Goal: Transaction & Acquisition: Book appointment/travel/reservation

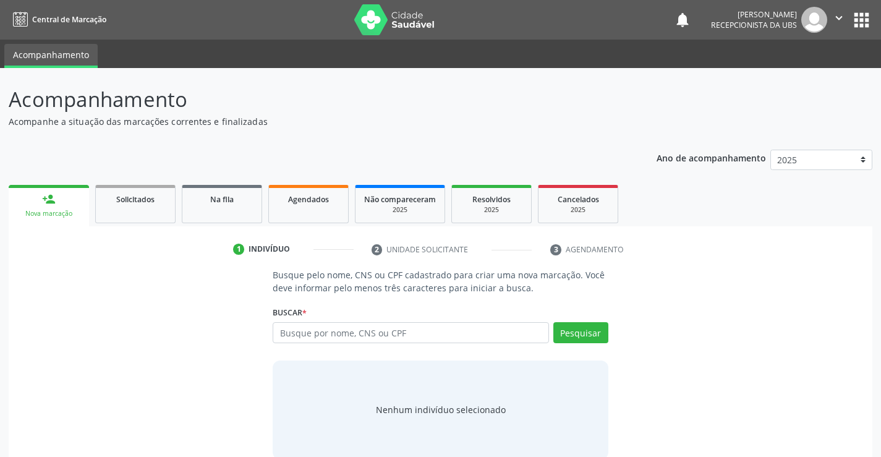
click at [293, 334] on input "text" at bounding box center [411, 332] width 276 height 21
click at [390, 336] on input "text" at bounding box center [411, 332] width 276 height 21
type input "708705134790799"
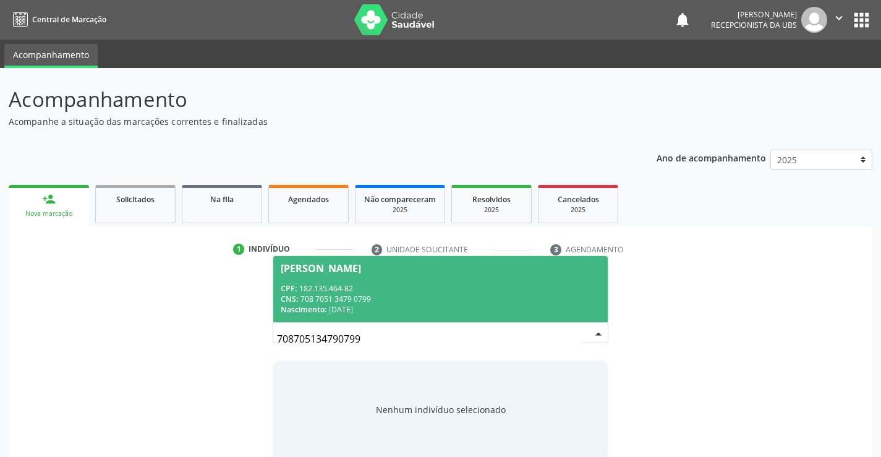
click at [333, 282] on span "[PERSON_NAME] CPF: 182.135.464-82 CNS: 708 7051 3479 0799 Nascimento: 02[DATE]" at bounding box center [440, 289] width 334 height 66
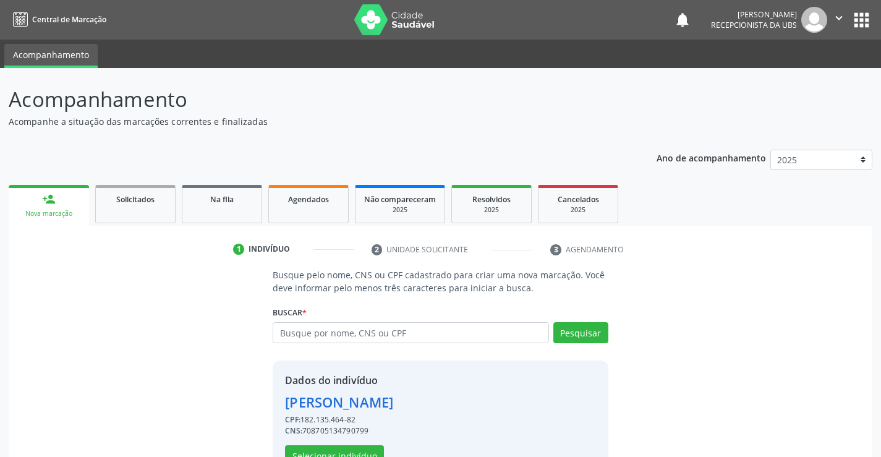
scroll to position [39, 0]
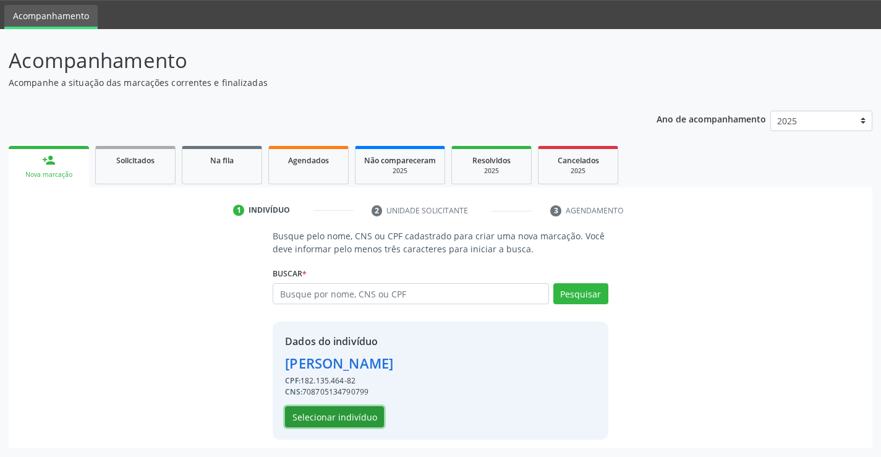
click at [351, 418] on button "Selecionar indivíduo" at bounding box center [334, 416] width 99 height 21
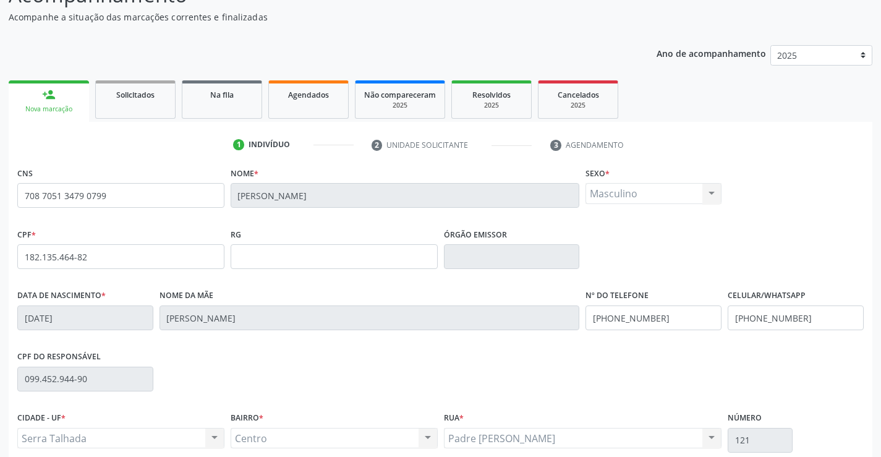
scroll to position [213, 0]
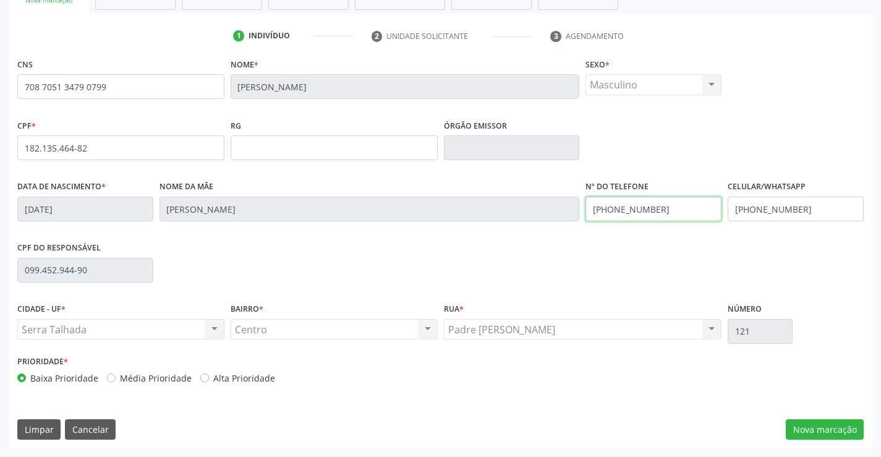
drag, startPoint x: 673, startPoint y: 208, endPoint x: 557, endPoint y: 221, distance: 117.1
click at [557, 221] on div "Data de nascimento * 0[DATE] Nome da mãe [PERSON_NAME] Nº do Telefone [PHONE_NU…" at bounding box center [440, 208] width 853 height 61
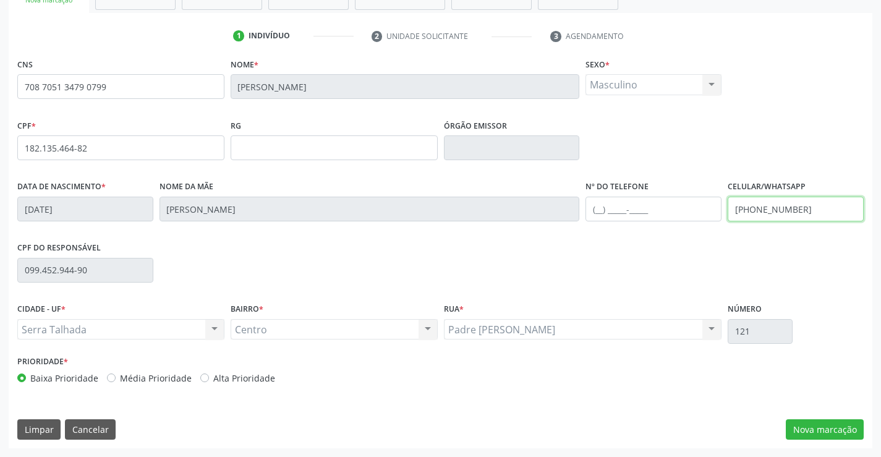
drag, startPoint x: 821, startPoint y: 216, endPoint x: 696, endPoint y: 220, distance: 125.6
click at [696, 220] on div "Data de nascimento * [DATE] Nome da mãe [PERSON_NAME] Nº do Telefone Celular/Wh…" at bounding box center [440, 208] width 853 height 61
type input "[PHONE_NUMBER]"
click at [806, 435] on button "Nova marcação" at bounding box center [825, 429] width 78 height 21
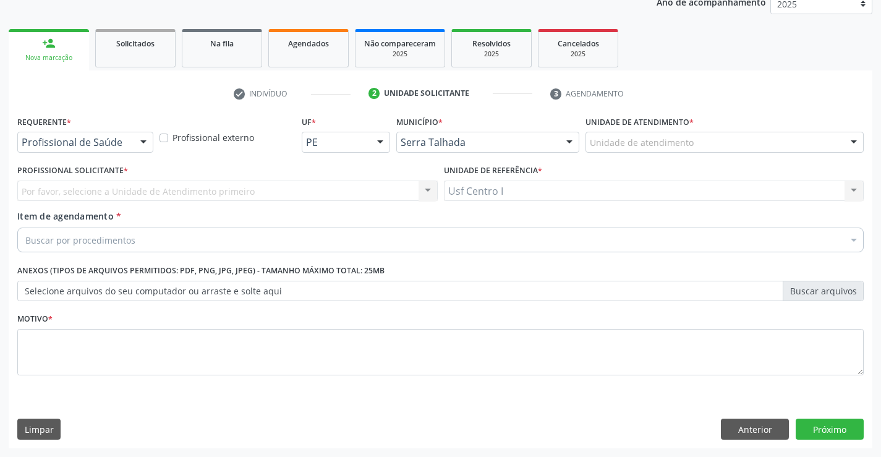
scroll to position [156, 0]
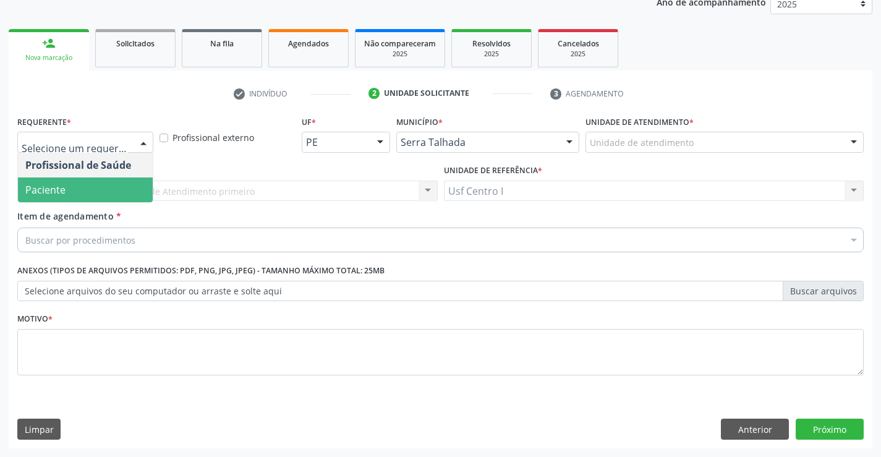
click at [93, 199] on span "Paciente" at bounding box center [85, 190] width 135 height 25
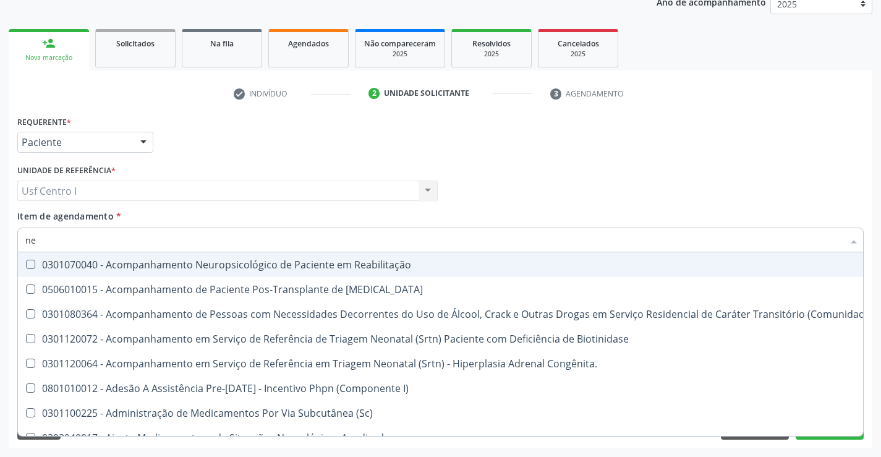
type input "n"
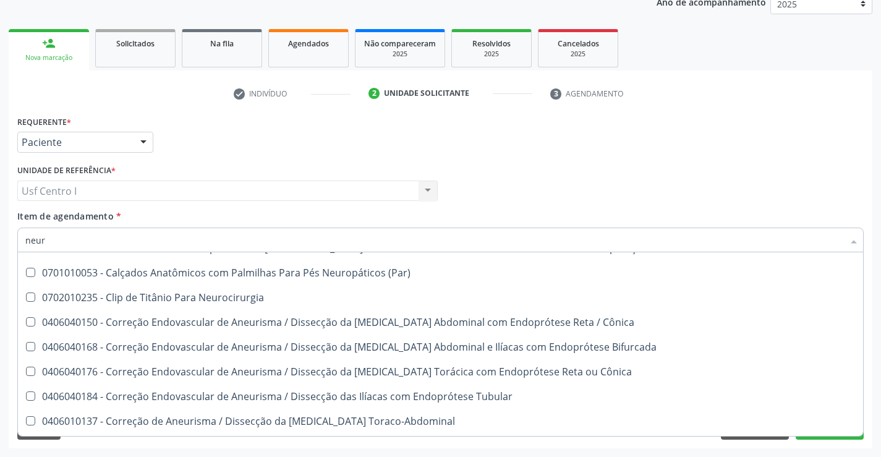
scroll to position [309, 0]
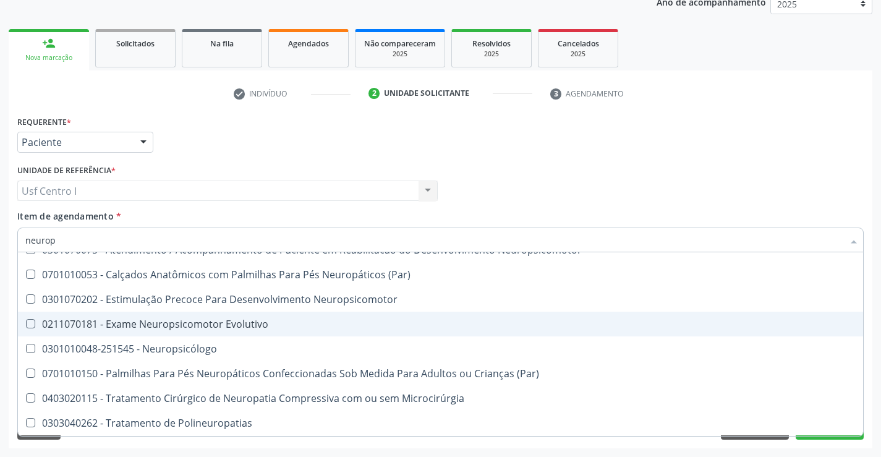
type input "neuro"
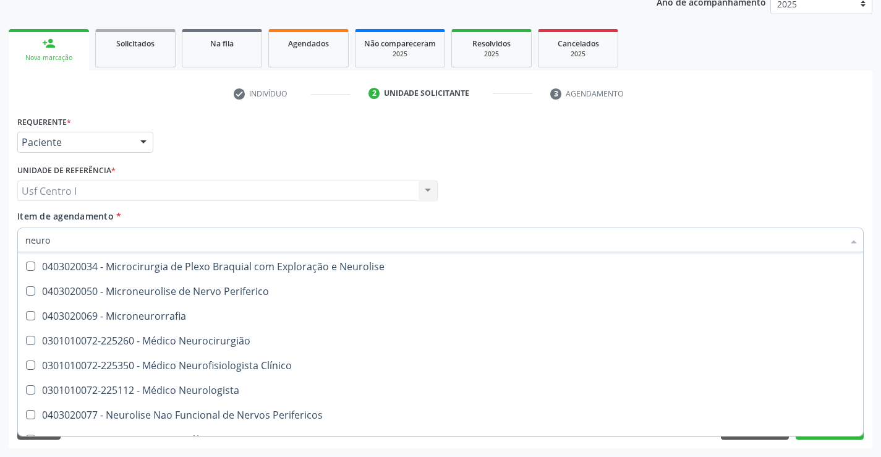
scroll to position [371, 0]
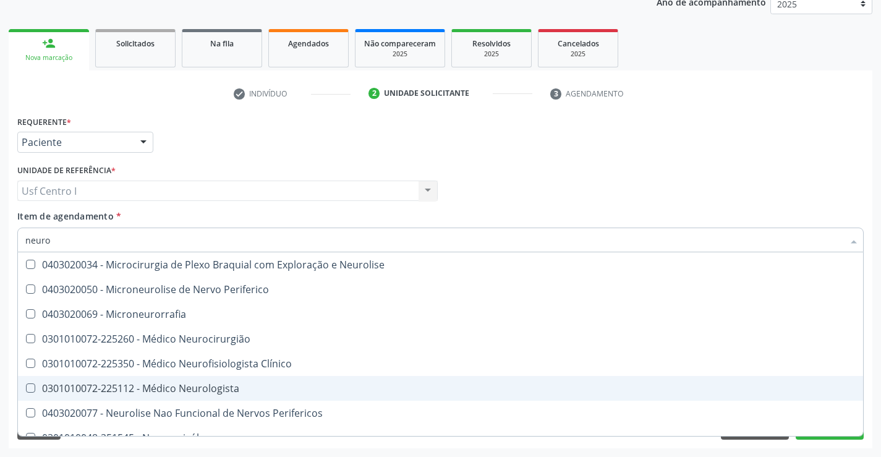
click at [214, 383] on div "0301010072-225112 - Médico Neurologista" at bounding box center [440, 388] width 831 height 10
checkbox Neurologista "true"
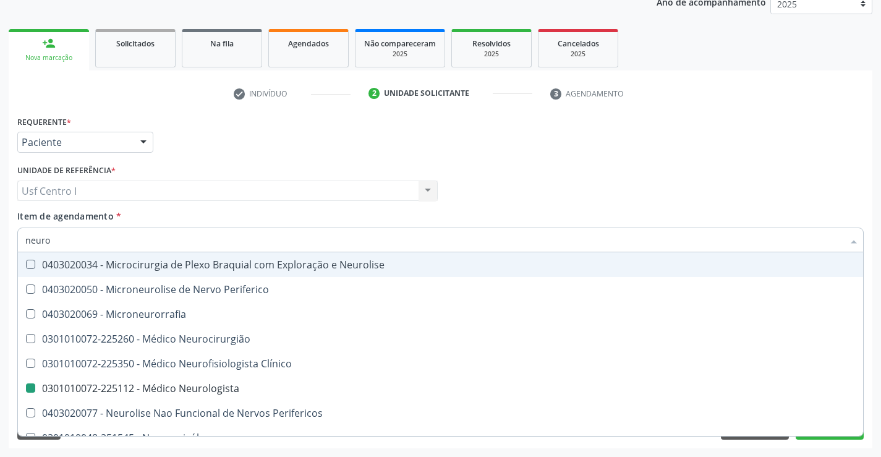
click at [278, 212] on div "Item de agendamento * neuro Desfazer seleção 0301070040 - Acompanhamento Neurop…" at bounding box center [440, 229] width 847 height 39
checkbox Agudizadas "true"
checkbox Neurologista "false"
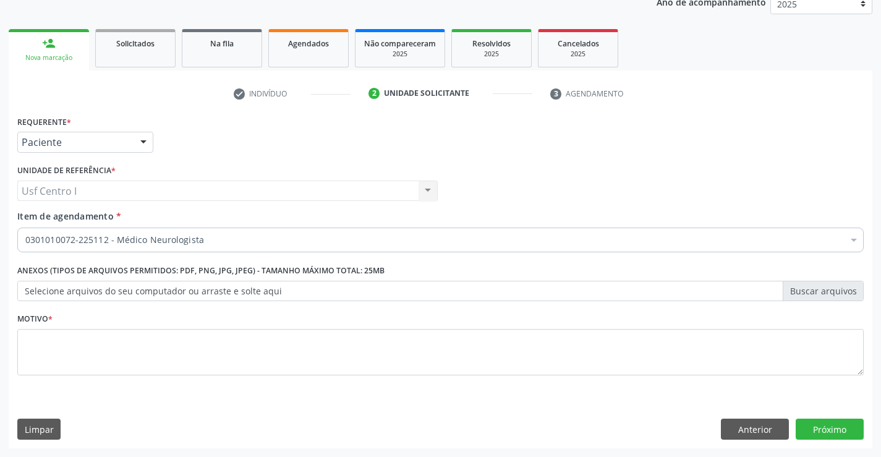
scroll to position [0, 0]
click at [294, 348] on textarea at bounding box center [440, 352] width 847 height 47
type textarea "."
click at [823, 427] on button "Próximo" at bounding box center [830, 429] width 68 height 21
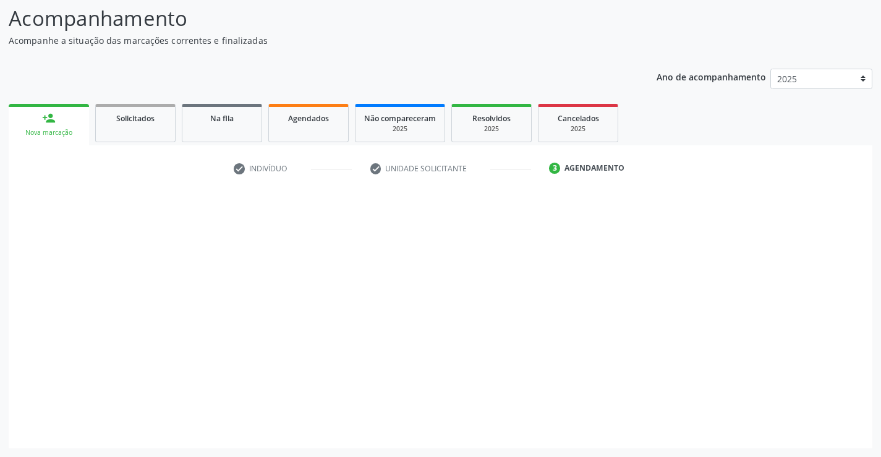
scroll to position [81, 0]
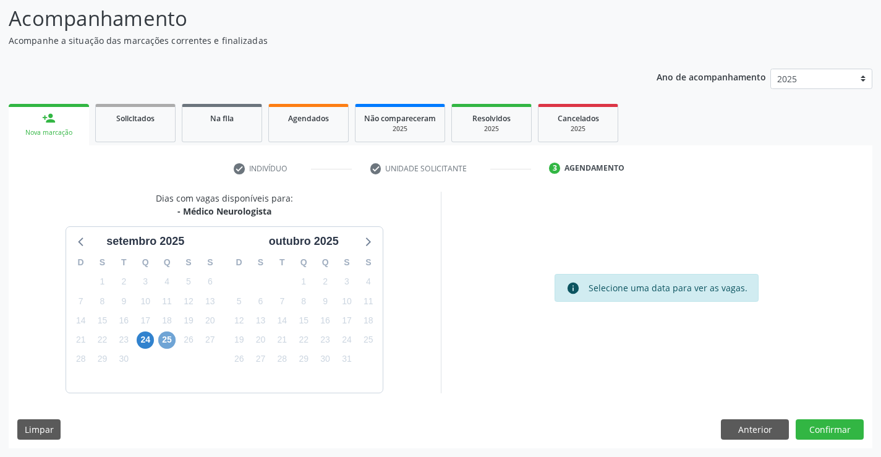
click at [168, 341] on span "25" at bounding box center [166, 340] width 17 height 17
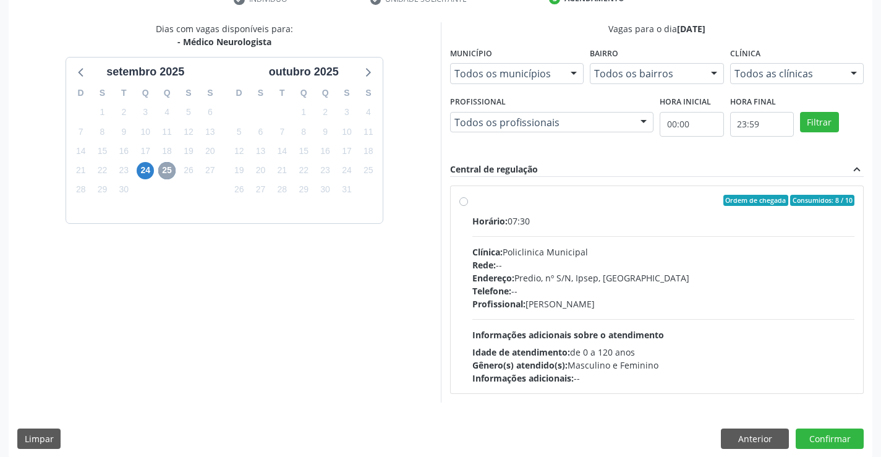
scroll to position [260, 0]
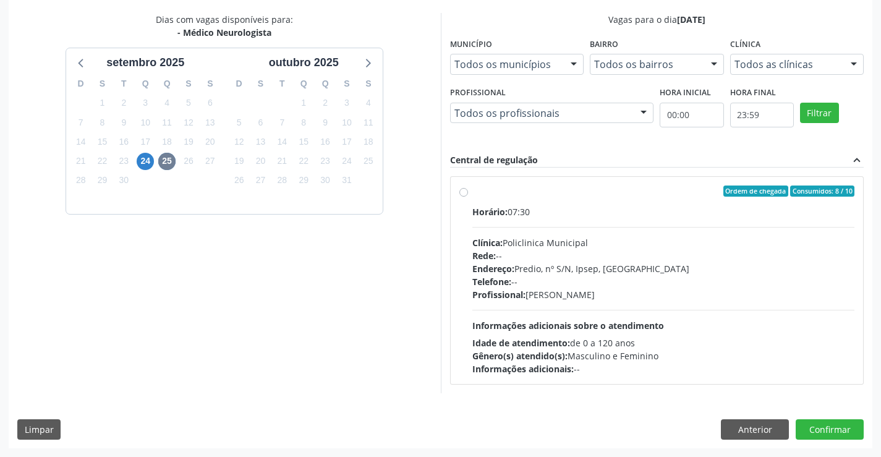
click at [494, 227] on hr at bounding box center [664, 227] width 383 height 1
click at [468, 197] on input "Ordem de chegada Consumidos: 8 / 10 Horário: 07:30 Clínica: Policlinica Municip…" at bounding box center [464, 191] width 9 height 11
radio input "true"
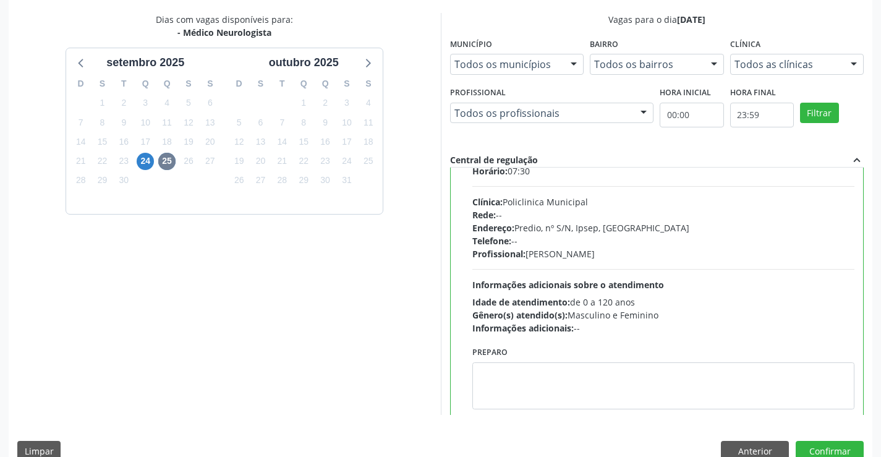
scroll to position [61, 0]
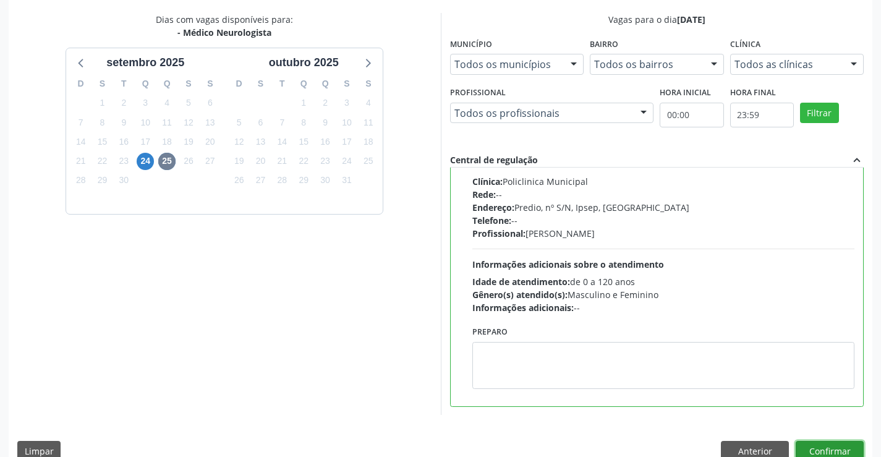
click at [820, 449] on button "Confirmar" at bounding box center [830, 451] width 68 height 21
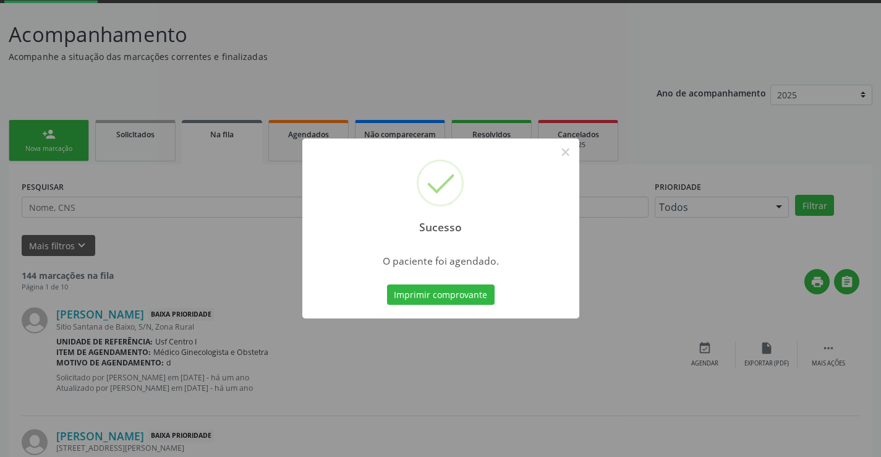
scroll to position [124, 0]
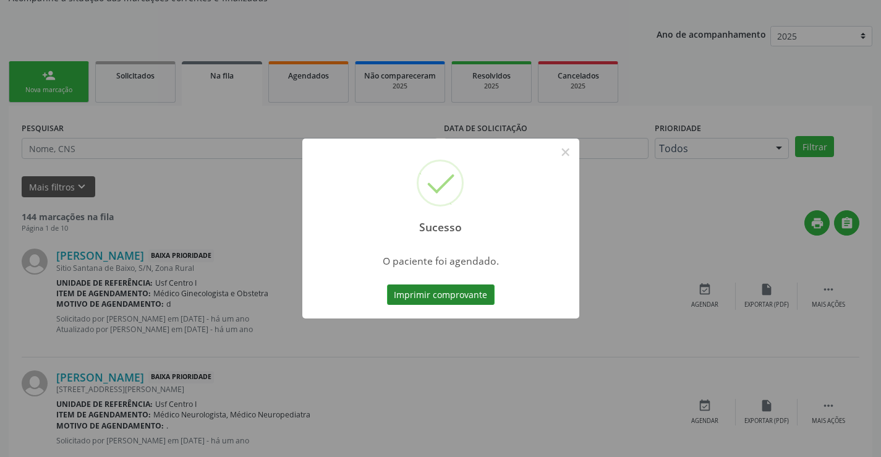
click at [434, 291] on button "Imprimir comprovante" at bounding box center [441, 295] width 108 height 21
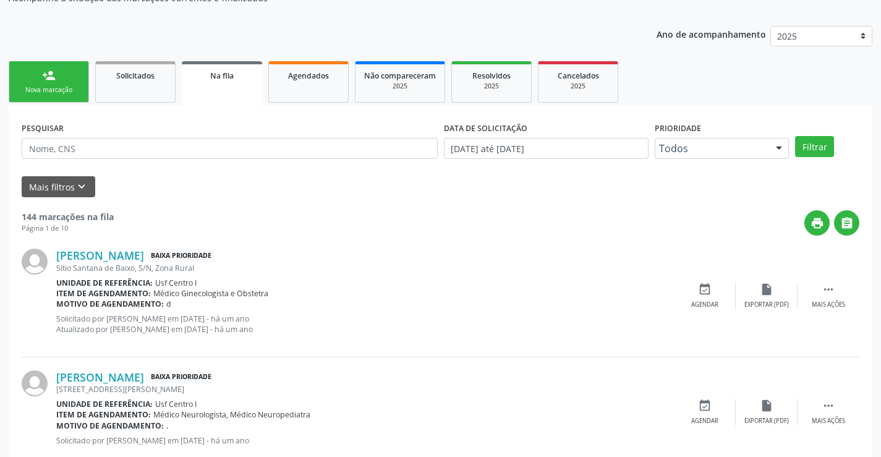
click at [45, 85] on div "Nova marcação" at bounding box center [49, 89] width 62 height 9
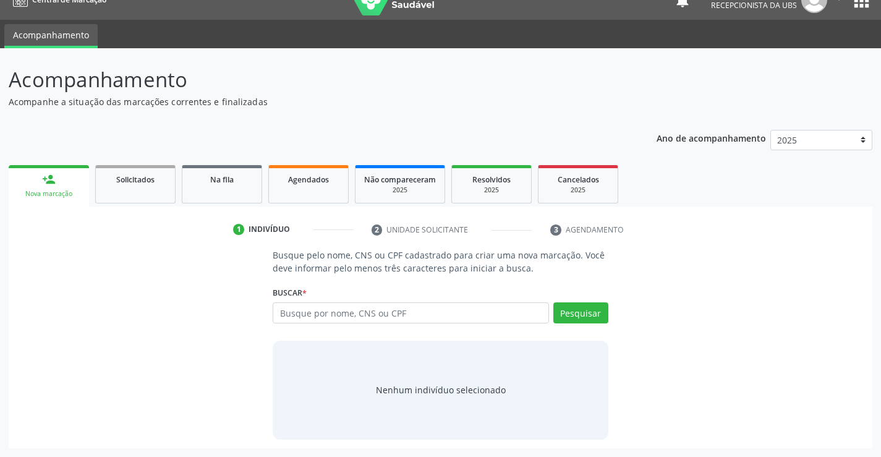
scroll to position [20, 0]
click at [308, 319] on input "text" at bounding box center [411, 312] width 276 height 21
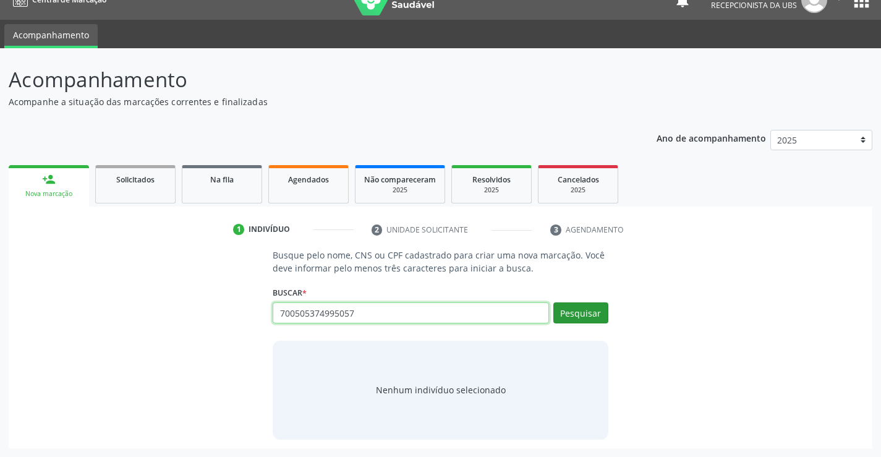
type input "700505374995057"
click at [581, 315] on button "Pesquisar" at bounding box center [581, 312] width 55 height 21
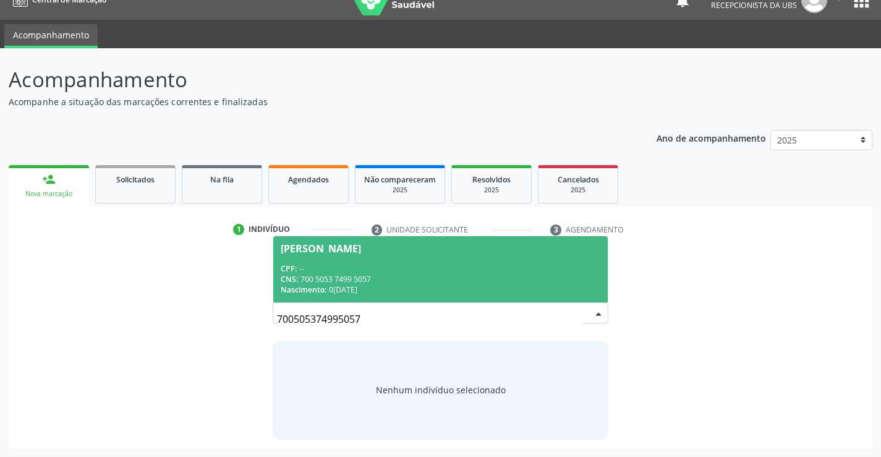
click at [352, 276] on div "CNS: 700 5053 7499 5057" at bounding box center [440, 279] width 319 height 11
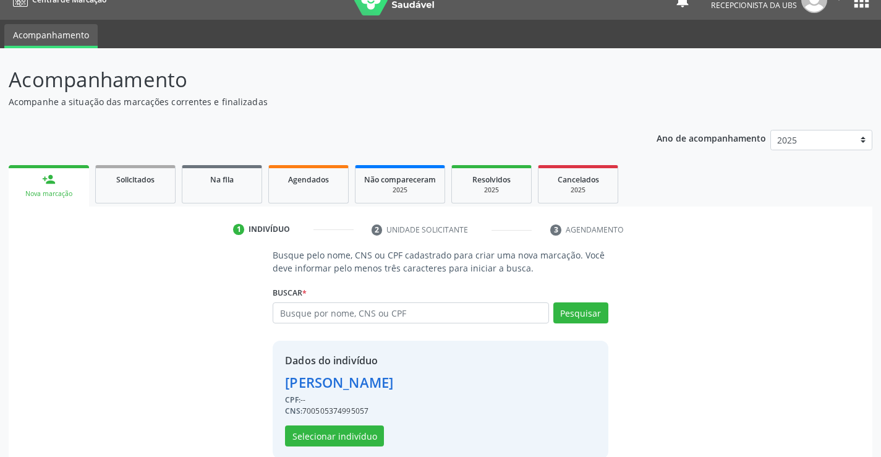
scroll to position [39, 0]
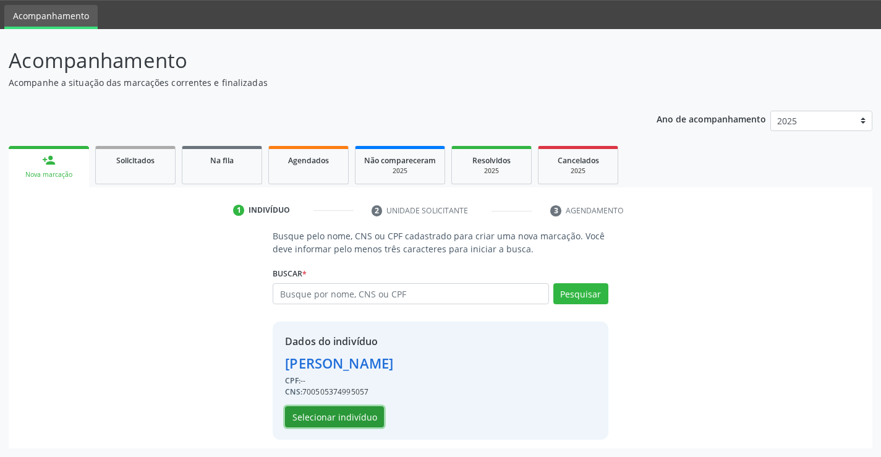
click at [349, 416] on button "Selecionar indivíduo" at bounding box center [334, 416] width 99 height 21
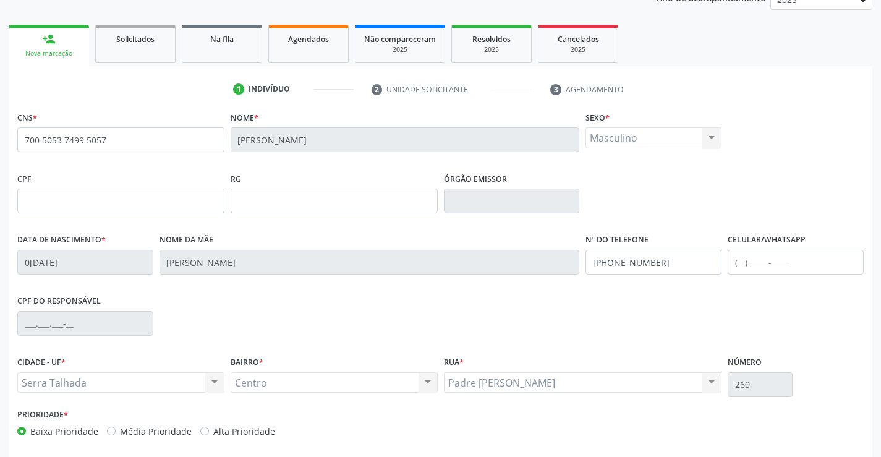
scroll to position [163, 0]
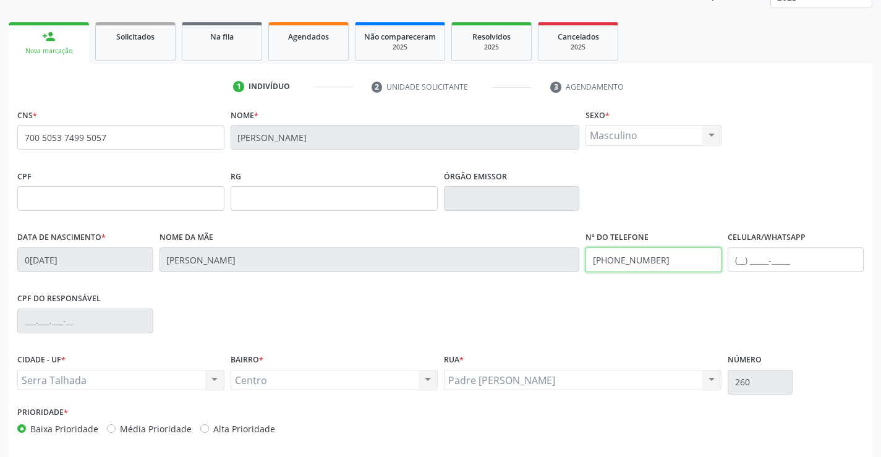
click at [562, 271] on div "Data de nascimento * 0[DATE] Nome da mãe [PERSON_NAME] Nº do Telefone [PHONE_NU…" at bounding box center [440, 258] width 853 height 61
click at [742, 267] on input "text" at bounding box center [796, 259] width 136 height 25
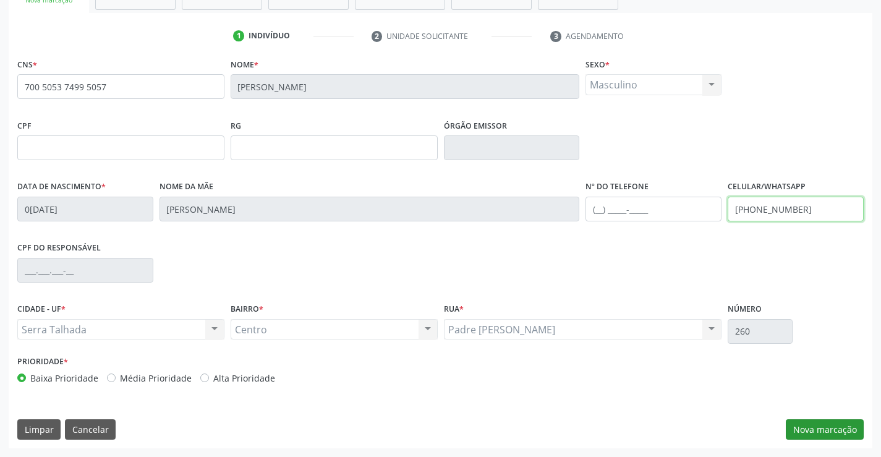
type input "[PHONE_NUMBER]"
click at [841, 428] on button "Nova marcação" at bounding box center [825, 429] width 78 height 21
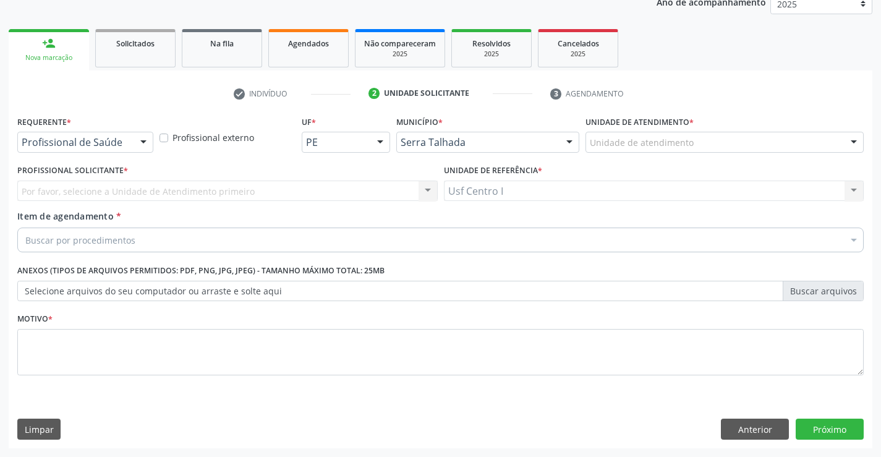
click at [133, 140] on div "Profissional de Saúde Profissional de Saúde Paciente Nenhum resultado encontrad…" at bounding box center [85, 142] width 136 height 21
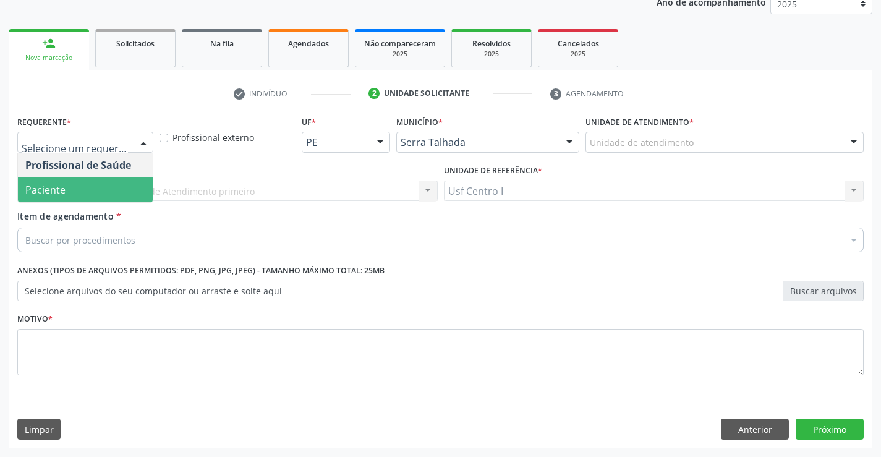
click at [121, 188] on span "Paciente" at bounding box center [85, 190] width 135 height 25
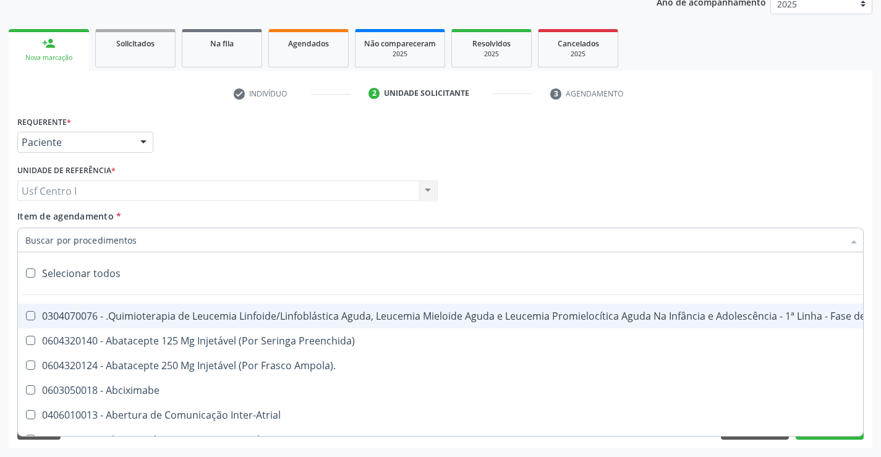
type input "p"
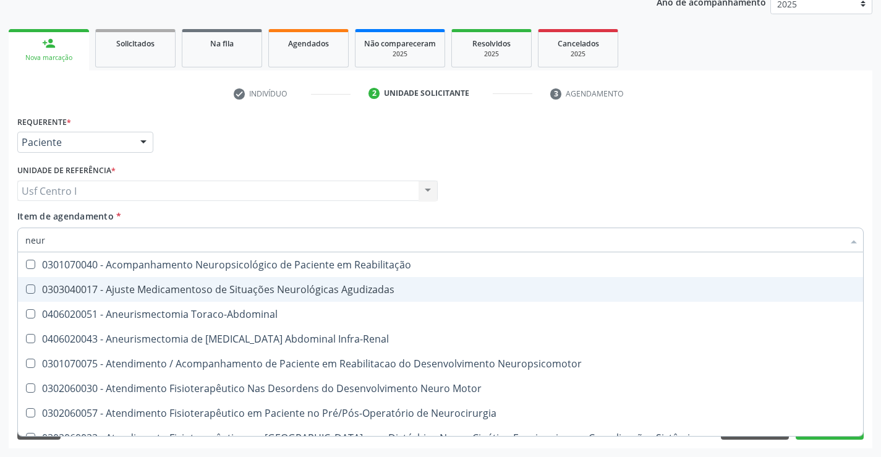
type input "neuro"
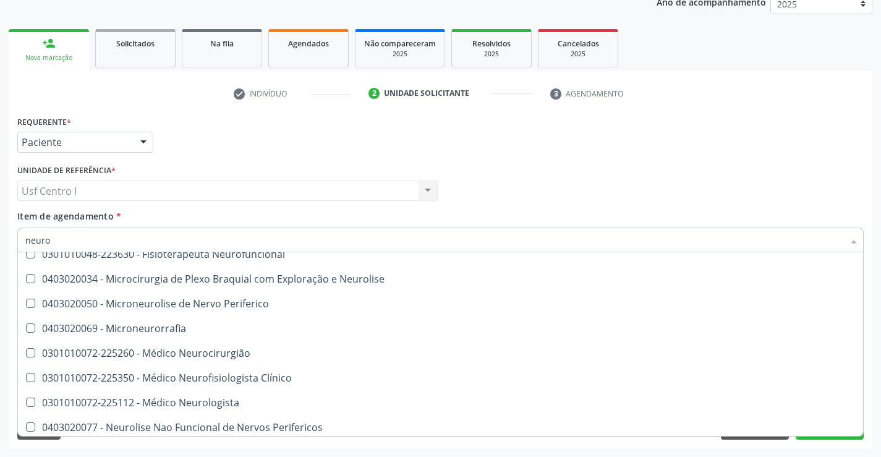
scroll to position [371, 0]
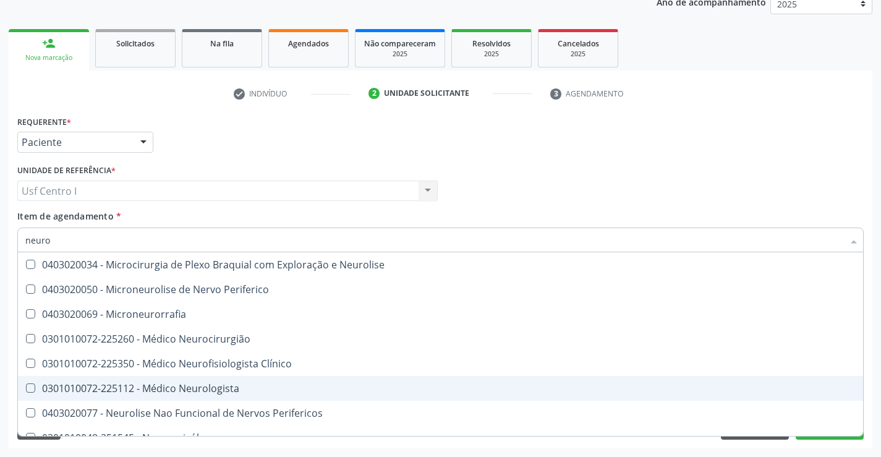
click at [190, 386] on div "0301010072-225112 - Médico Neurologista" at bounding box center [440, 388] width 831 height 10
checkbox Neurologista "true"
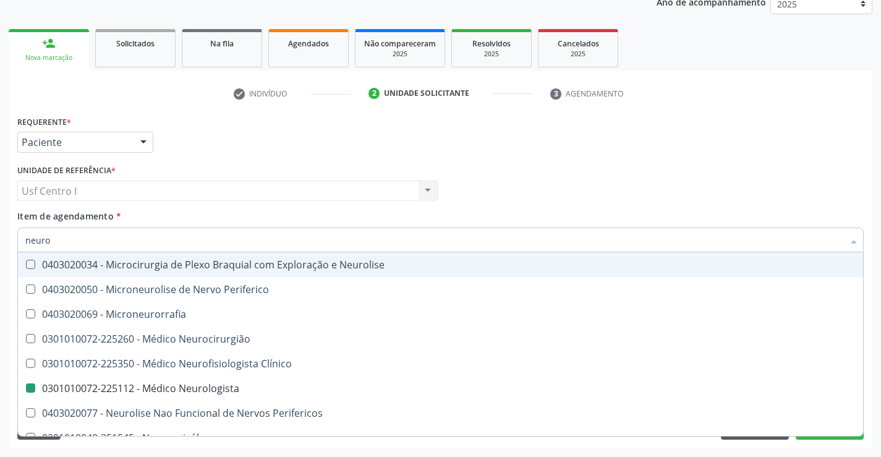
click at [244, 208] on div "Unidade de referência * Usf Centro I Usf Centro I Nenhum resultado encontrado p…" at bounding box center [227, 185] width 427 height 48
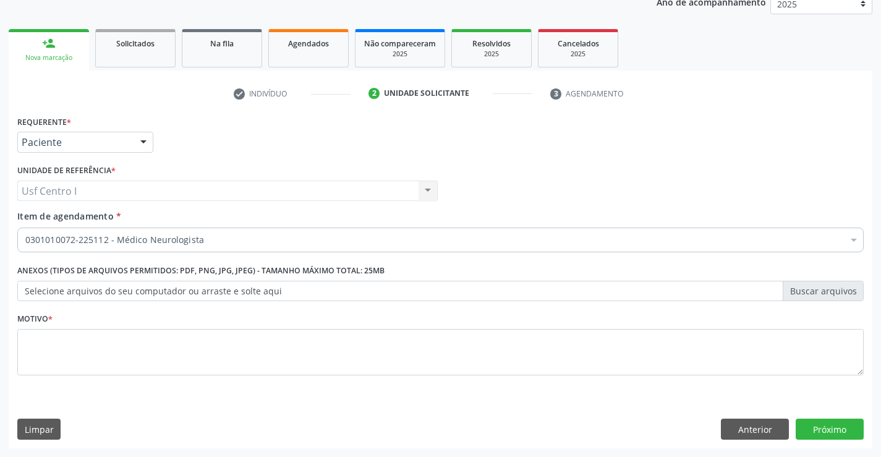
scroll to position [0, 0]
click at [252, 340] on textarea at bounding box center [440, 352] width 847 height 47
type textarea "."
click at [831, 425] on button "Próximo" at bounding box center [830, 429] width 68 height 21
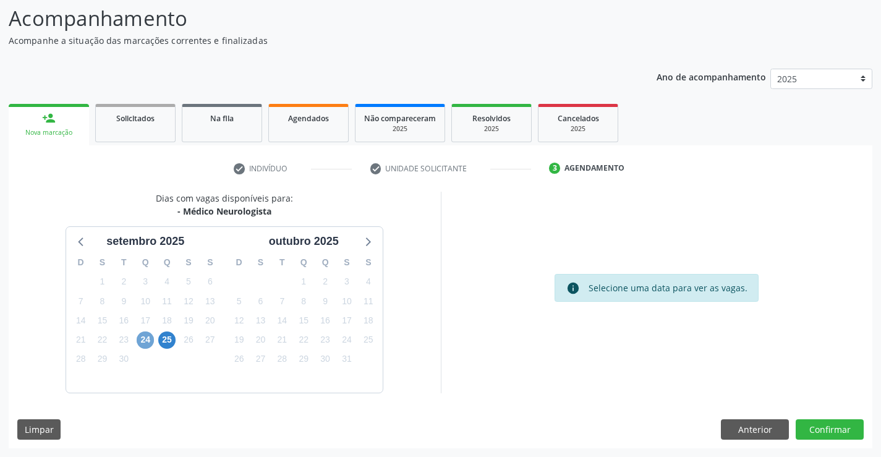
click at [145, 339] on span "24" at bounding box center [145, 340] width 17 height 17
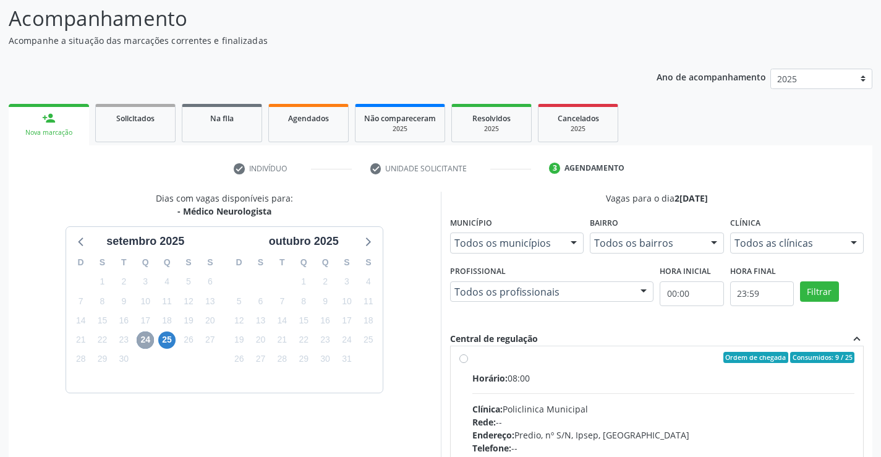
scroll to position [0, 0]
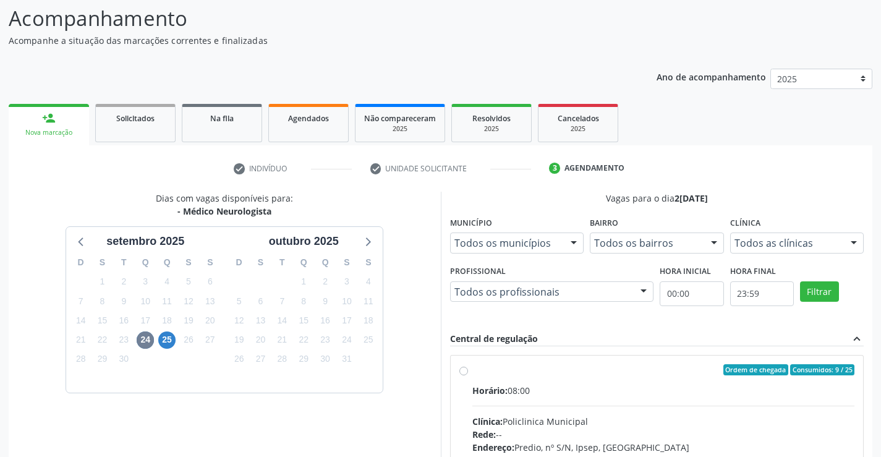
click at [505, 383] on label "Ordem de chegada Consumidos: 9 / 25 Horário: 08:00 Clínica: Policlinica Municip…" at bounding box center [664, 459] width 383 height 190
click at [468, 375] on input "Ordem de chegada Consumidos: 9 / 25 Horário: 08:00 Clínica: Policlinica Municip…" at bounding box center [464, 369] width 9 height 11
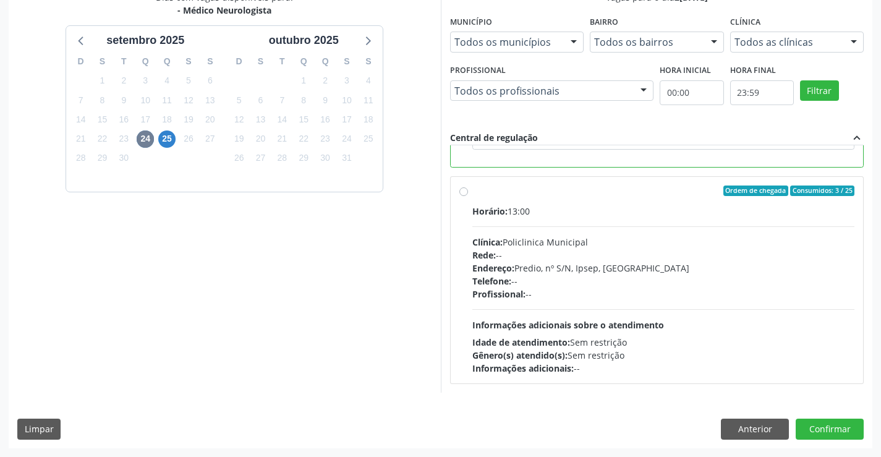
scroll to position [216, 0]
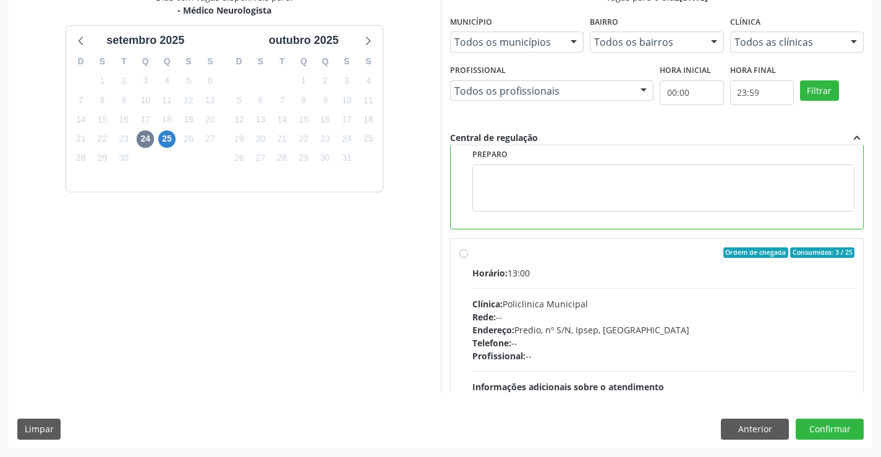
click at [517, 273] on div "Horário: 13:00" at bounding box center [664, 273] width 383 height 13
click at [468, 259] on input "Ordem de chegada Consumidos: 3 / 25 Horário: 13:00 Clínica: Policlinica Municip…" at bounding box center [464, 252] width 9 height 11
radio input "false"
radio input "true"
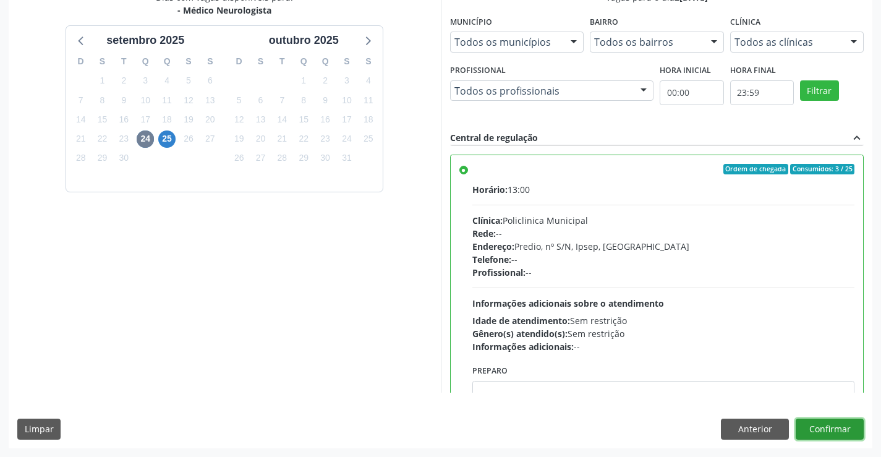
drag, startPoint x: 818, startPoint y: 427, endPoint x: 370, endPoint y: 369, distance: 451.5
click at [370, 369] on div "Dias com vagas disponíveis para: - Médico Neurologista s[DATE] D S T Q Q S S 31…" at bounding box center [441, 219] width 864 height 457
click at [821, 424] on button "Confirmar" at bounding box center [830, 429] width 68 height 21
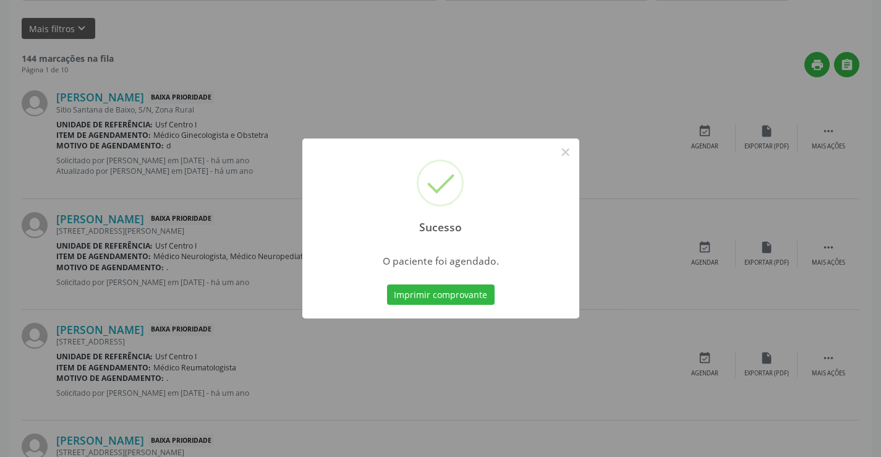
scroll to position [0, 0]
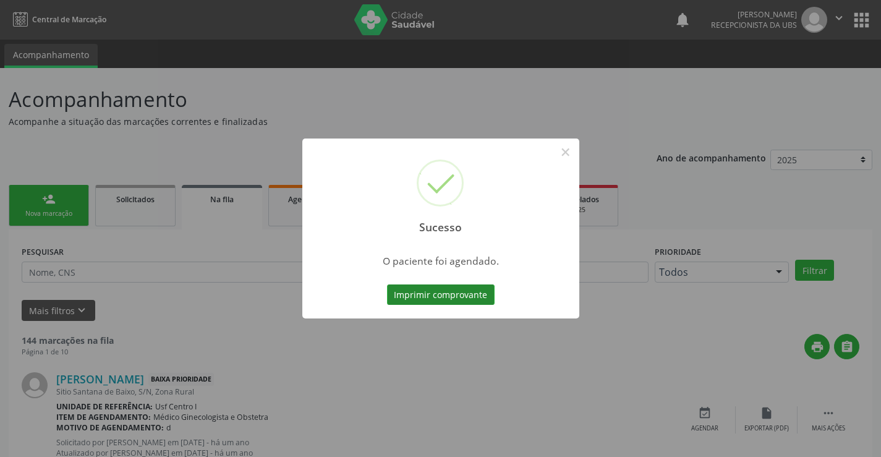
click at [471, 296] on button "Imprimir comprovante" at bounding box center [441, 295] width 108 height 21
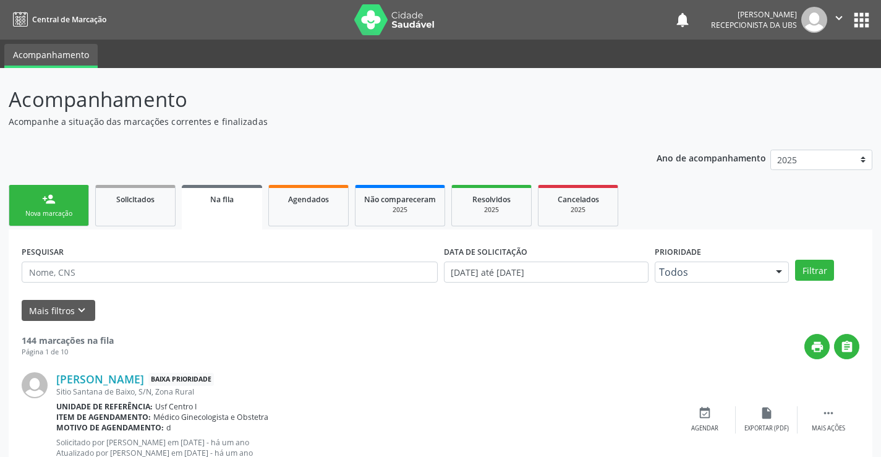
click at [53, 220] on link "person_add Nova marcação" at bounding box center [49, 205] width 80 height 41
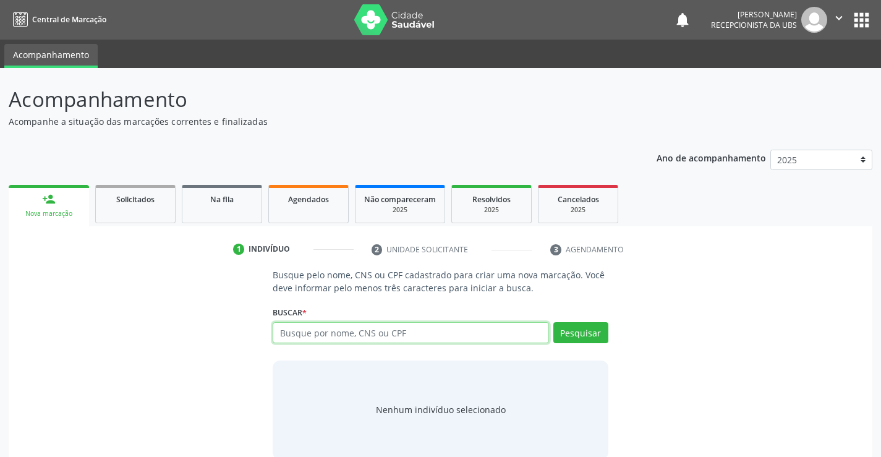
click at [351, 340] on input "text" at bounding box center [411, 332] width 276 height 21
type input "[PERSON_NAME]"
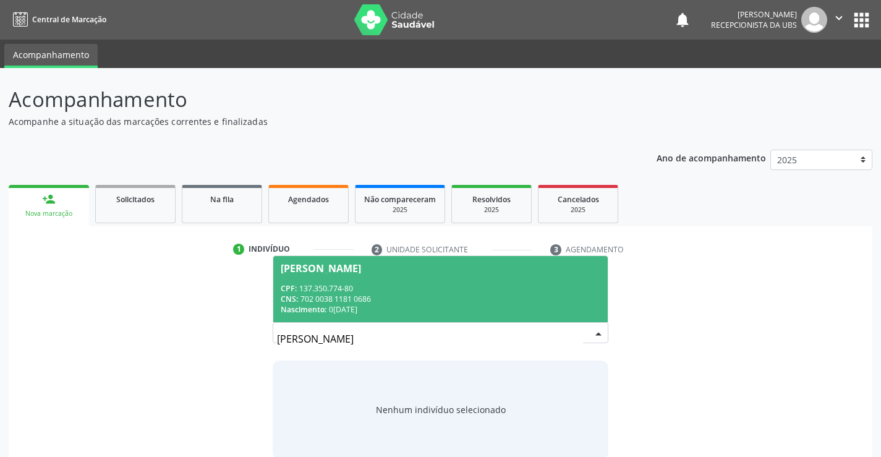
click at [414, 307] on div "Nascimento: 0[DATE]" at bounding box center [440, 309] width 319 height 11
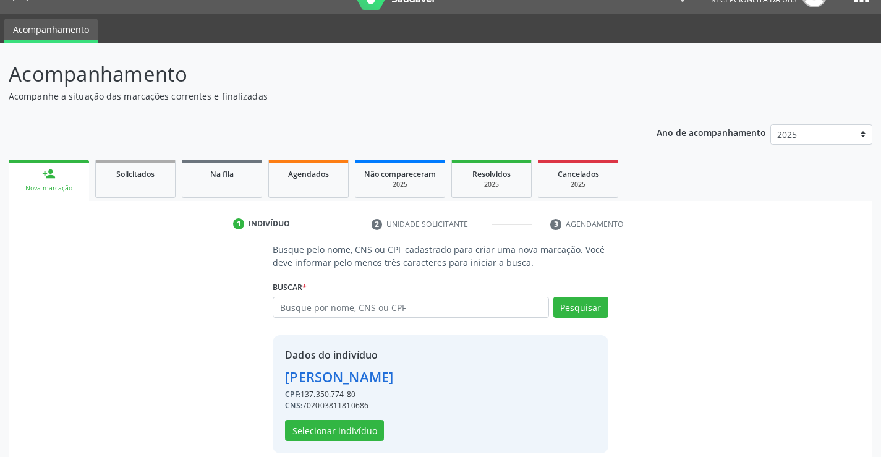
scroll to position [39, 0]
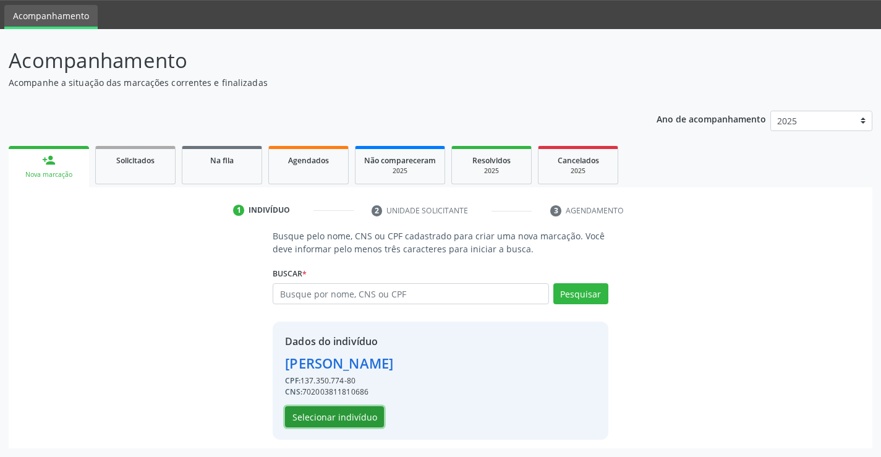
click at [361, 420] on button "Selecionar indivíduo" at bounding box center [334, 416] width 99 height 21
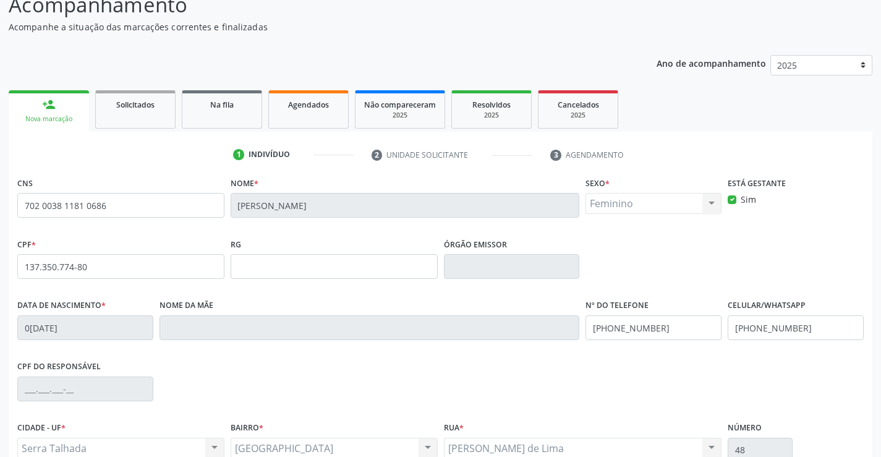
scroll to position [213, 0]
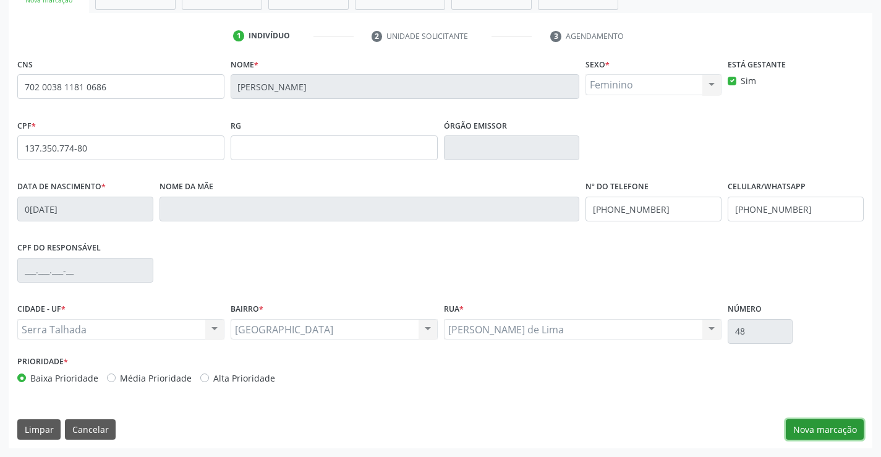
click at [844, 424] on button "Nova marcação" at bounding box center [825, 429] width 78 height 21
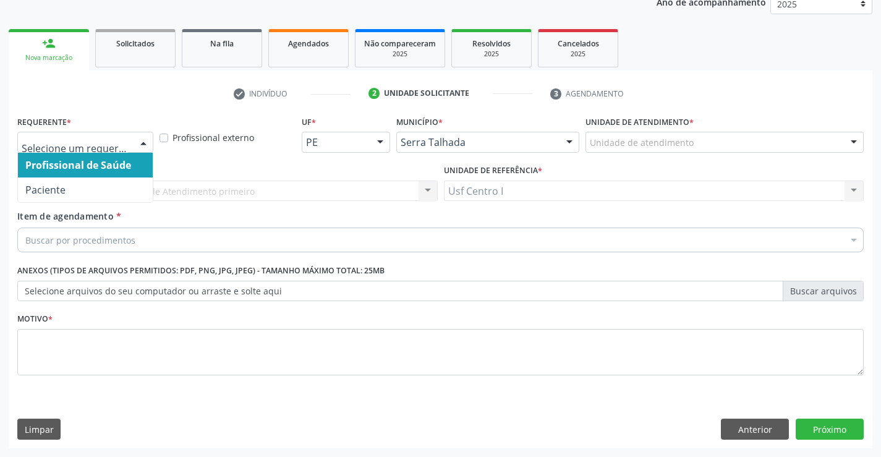
click at [64, 151] on div at bounding box center [85, 142] width 136 height 21
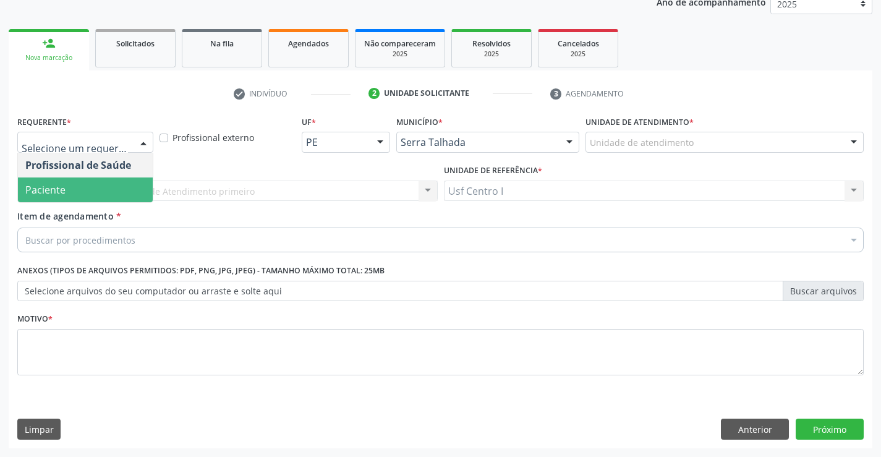
click at [71, 192] on span "Paciente" at bounding box center [85, 190] width 135 height 25
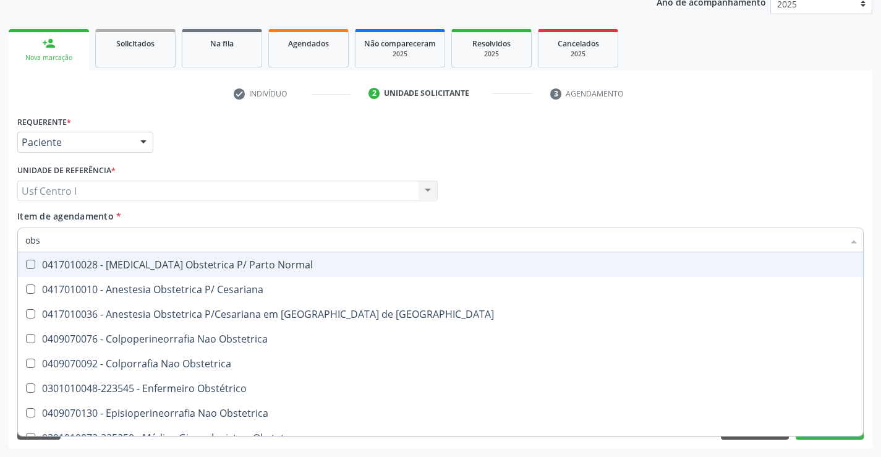
type input "obst"
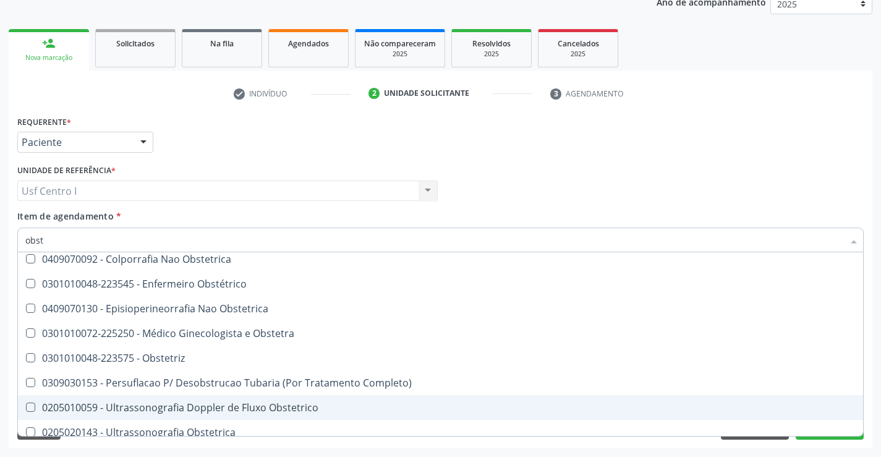
scroll to position [76, 0]
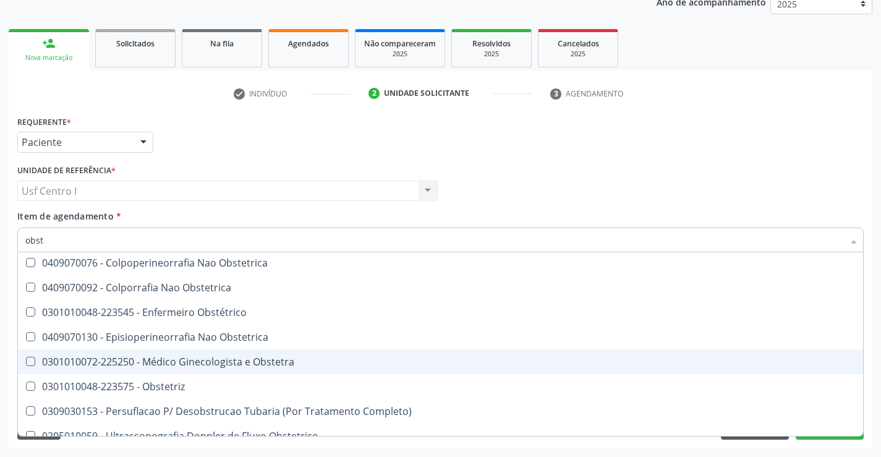
click at [180, 364] on div "0301010072-225250 - Médico Ginecologista e Obstetra" at bounding box center [440, 362] width 831 height 10
checkbox Obstetra "true"
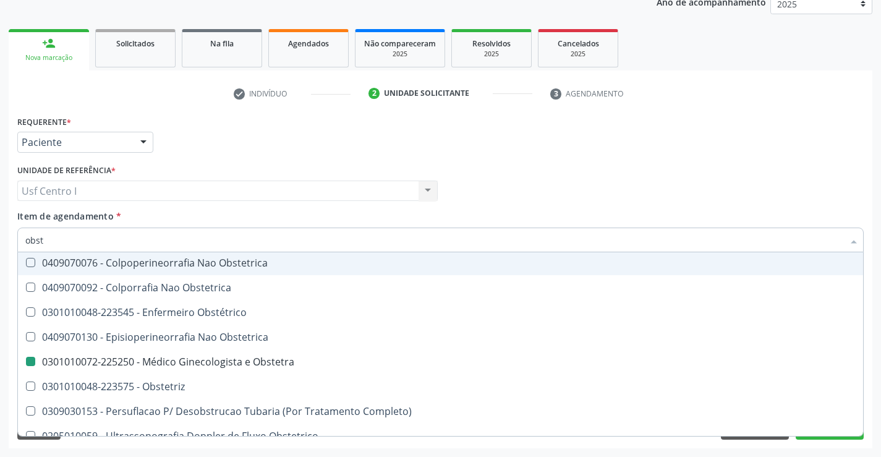
click at [200, 195] on div "Usf Centro I Usf Centro I Nenhum resultado encontrado para: " " Não há nenhuma …" at bounding box center [227, 191] width 421 height 21
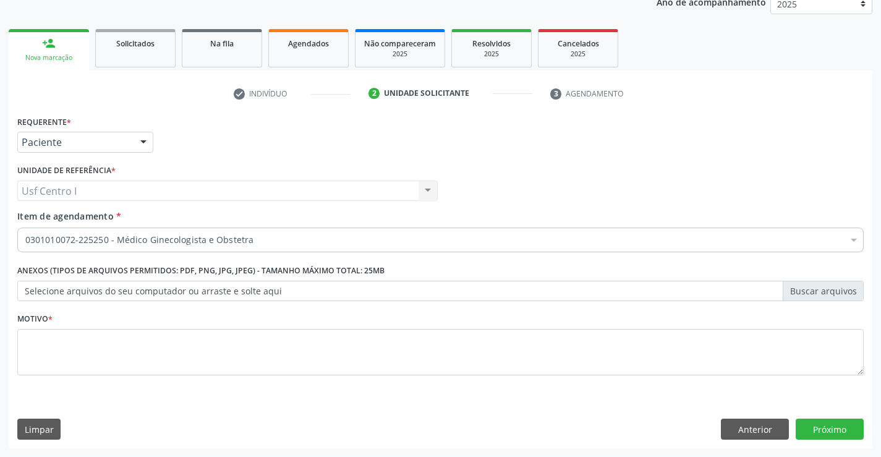
scroll to position [0, 0]
click at [220, 356] on textarea at bounding box center [440, 352] width 847 height 47
type textarea "."
click at [812, 425] on button "Próximo" at bounding box center [830, 429] width 68 height 21
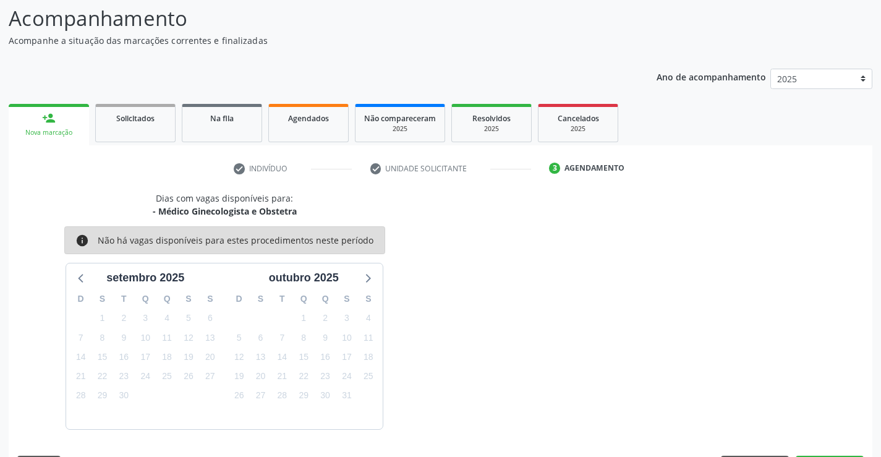
scroll to position [118, 0]
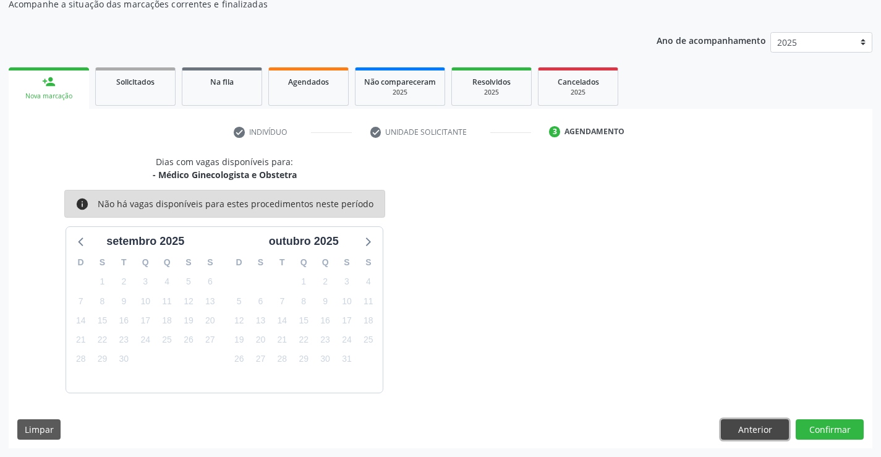
click at [769, 420] on button "Anterior" at bounding box center [755, 429] width 68 height 21
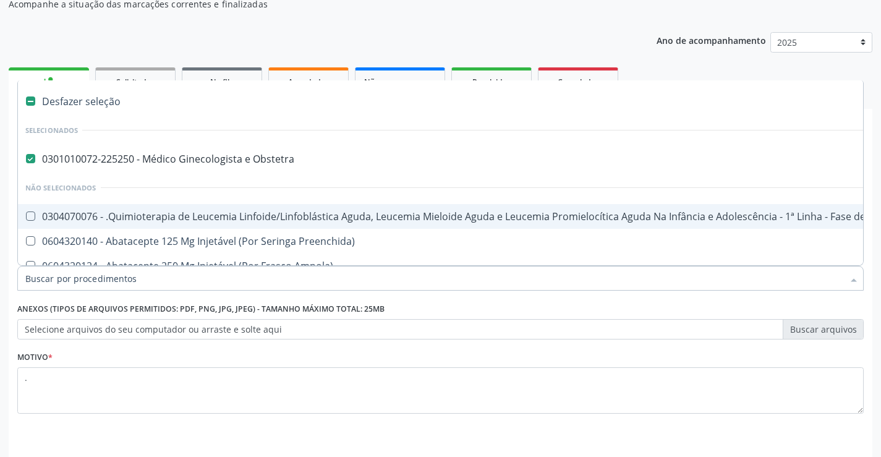
drag, startPoint x: 280, startPoint y: 286, endPoint x: 109, endPoint y: 287, distance: 171.3
click at [111, 289] on div at bounding box center [440, 278] width 847 height 25
click at [106, 284] on input "Item de agendamento *" at bounding box center [434, 278] width 818 height 25
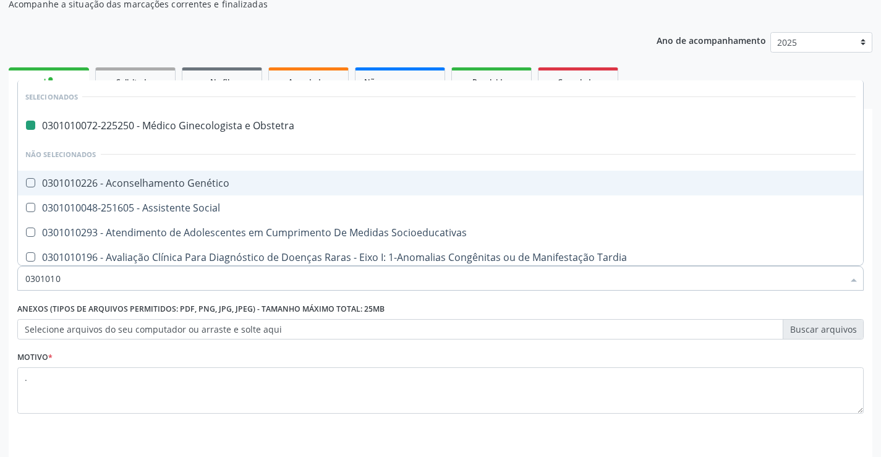
type input "03010103"
checkbox Obstetra "false"
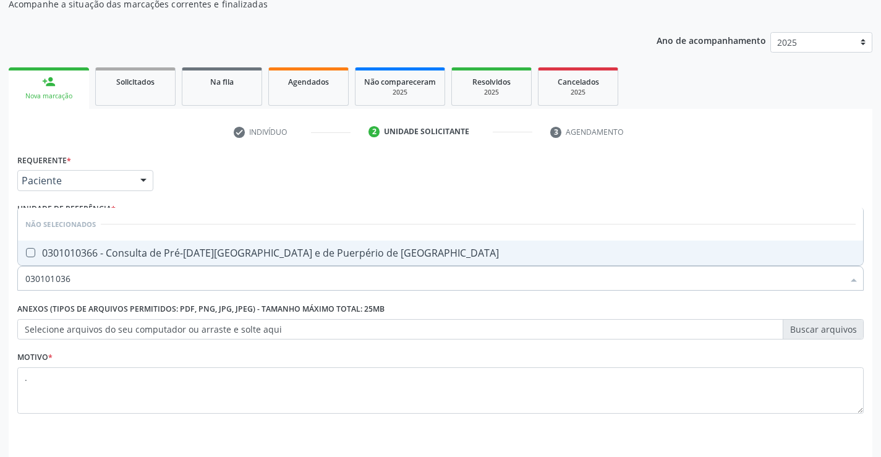
type input "0301010366"
click at [127, 254] on div "0301010366 - Consulta de Pré-[DATE][GEOGRAPHIC_DATA] e de Puerpério de [GEOGRAP…" at bounding box center [440, 253] width 831 height 10
checkbox Risco "true"
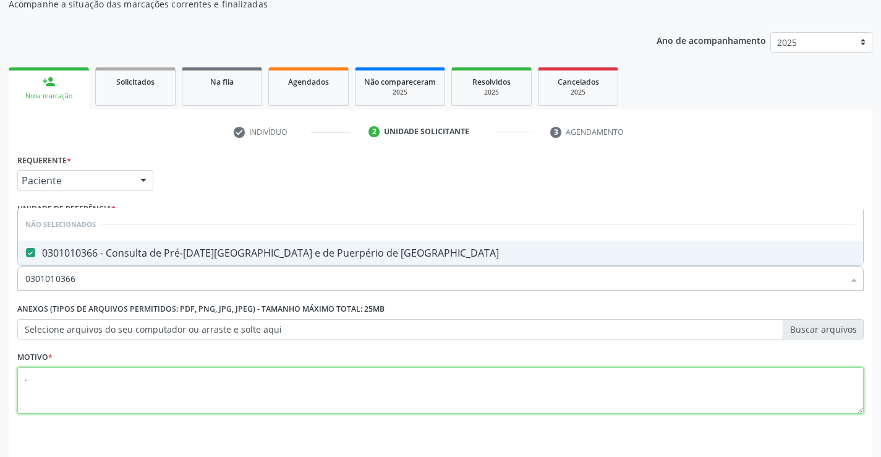
click at [424, 390] on textarea "." at bounding box center [440, 390] width 847 height 47
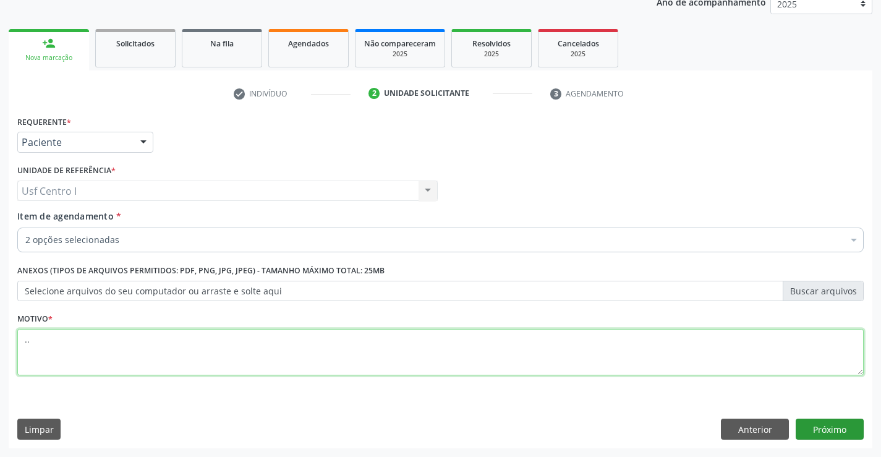
type textarea ".."
click at [823, 431] on button "Próximo" at bounding box center [830, 429] width 68 height 21
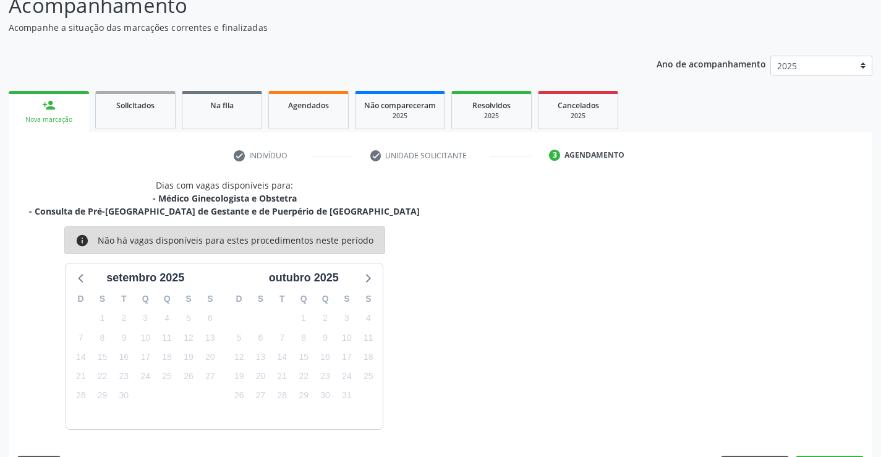
scroll to position [131, 0]
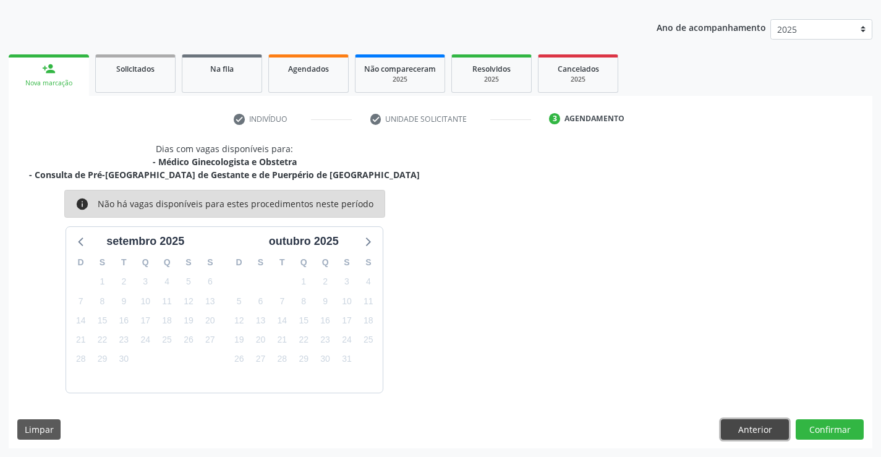
click at [755, 432] on button "Anterior" at bounding box center [755, 429] width 68 height 21
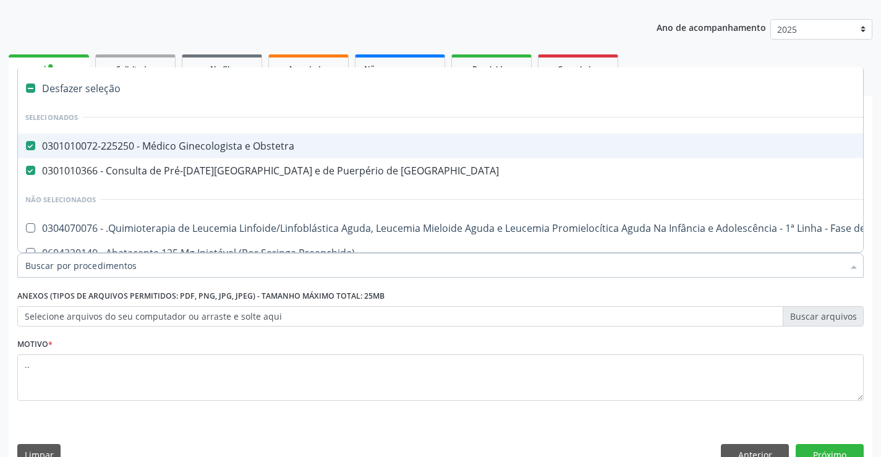
click at [132, 147] on div "0301010072-225250 - Médico Ginecologista e Obstetra" at bounding box center [506, 146] width 963 height 10
checkbox Obstetra "false"
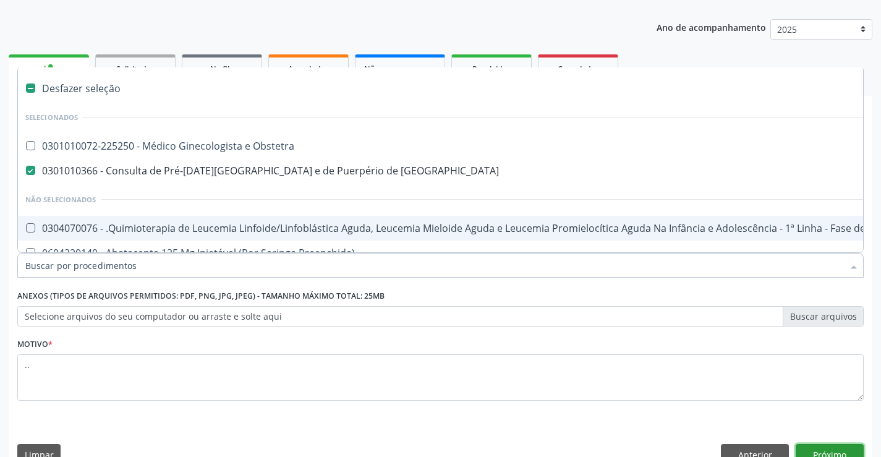
click at [839, 448] on button "Próximo" at bounding box center [830, 454] width 68 height 21
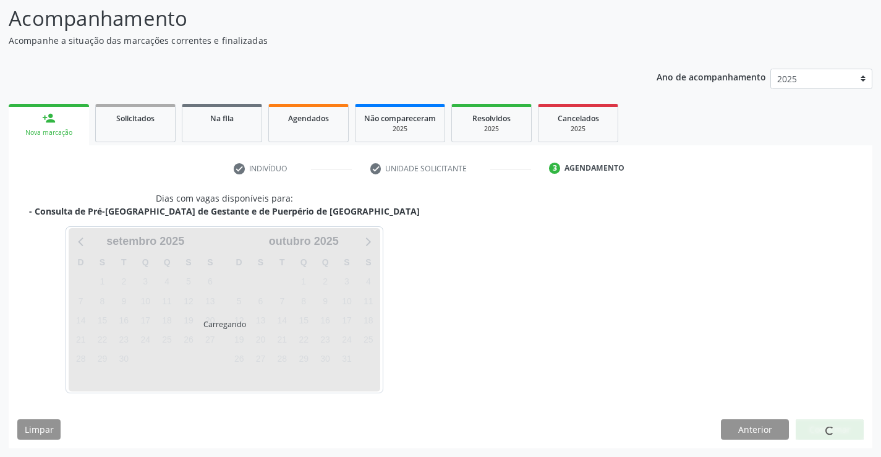
scroll to position [81, 0]
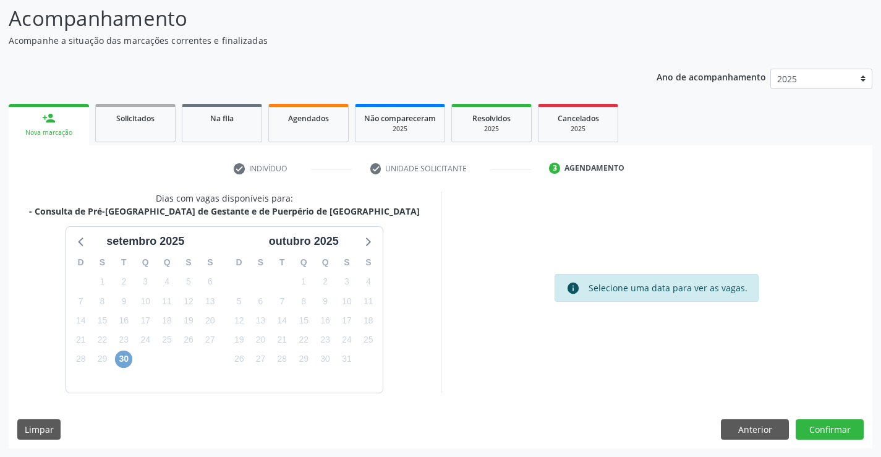
click at [120, 360] on span "30" at bounding box center [123, 359] width 17 height 17
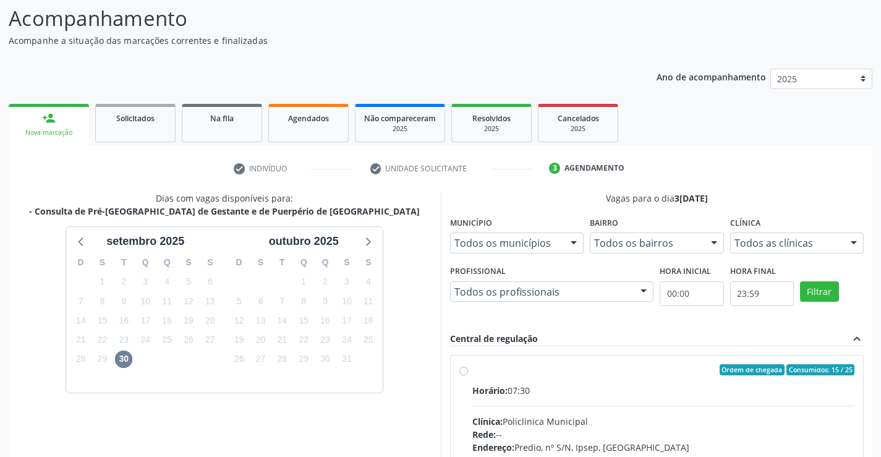
click at [468, 375] on input "Ordem de chegada Consumidos: 15 / 25 Horário: 07:30 Clínica: Policlinica Munici…" at bounding box center [464, 369] width 9 height 11
radio input "true"
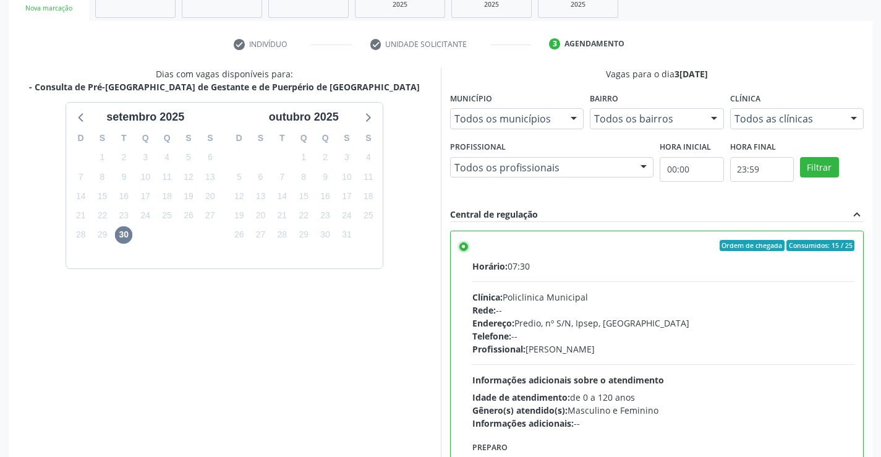
scroll to position [282, 0]
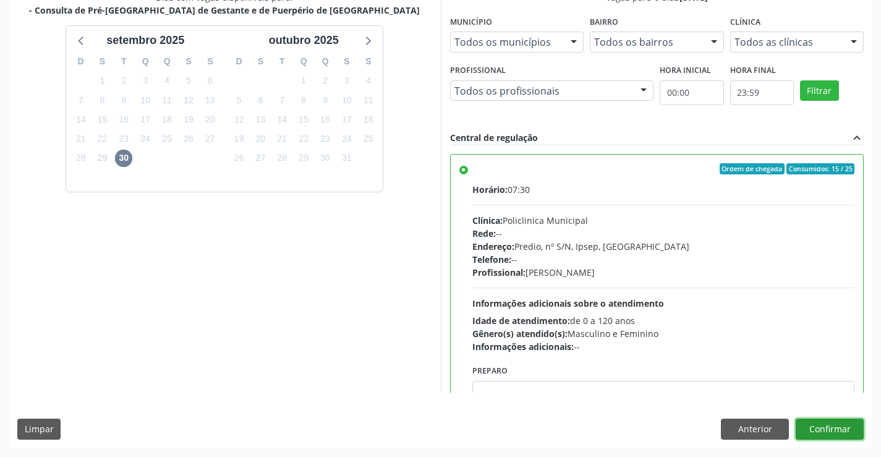
click at [828, 427] on button "Confirmar" at bounding box center [830, 429] width 68 height 21
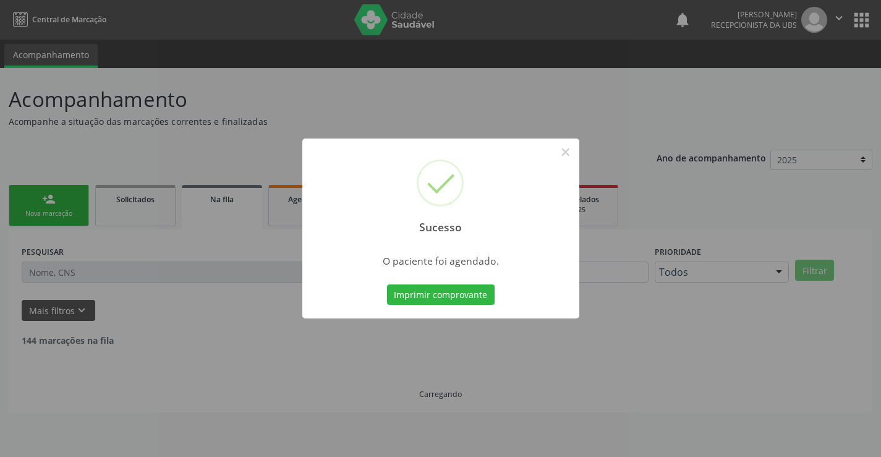
scroll to position [0, 0]
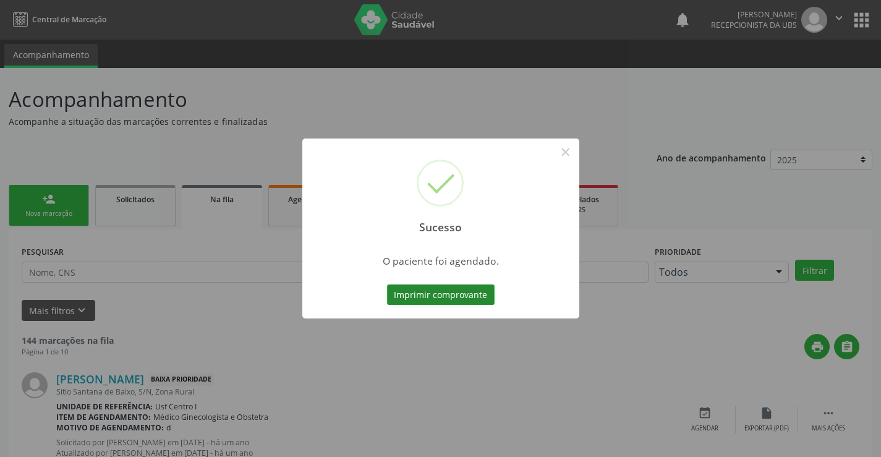
click at [459, 298] on button "Imprimir comprovante" at bounding box center [441, 295] width 108 height 21
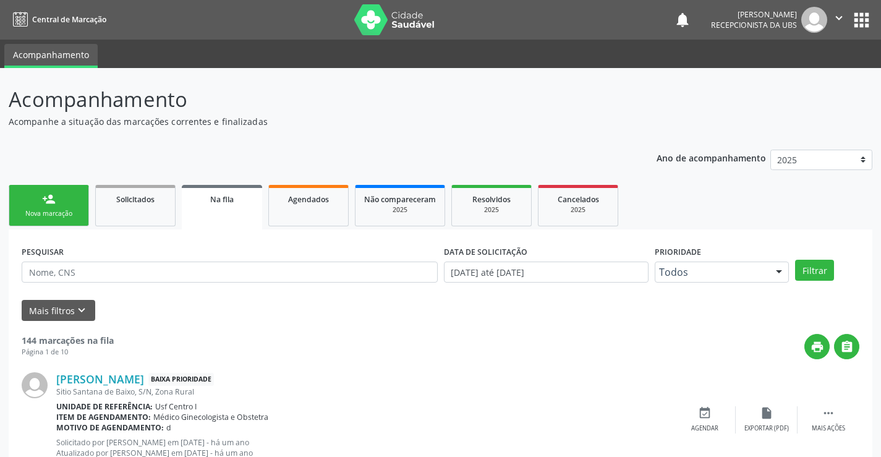
click at [64, 210] on div "Nova marcação" at bounding box center [49, 213] width 62 height 9
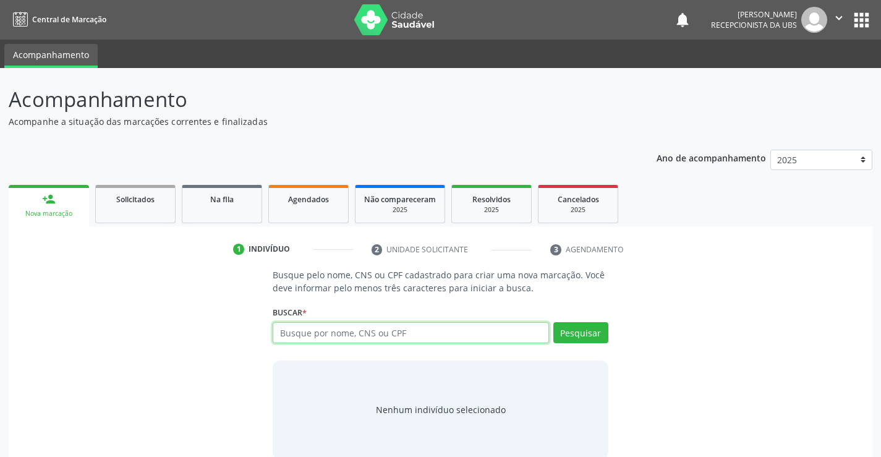
click at [362, 330] on input "text" at bounding box center [411, 332] width 276 height 21
type input "702305135484610"
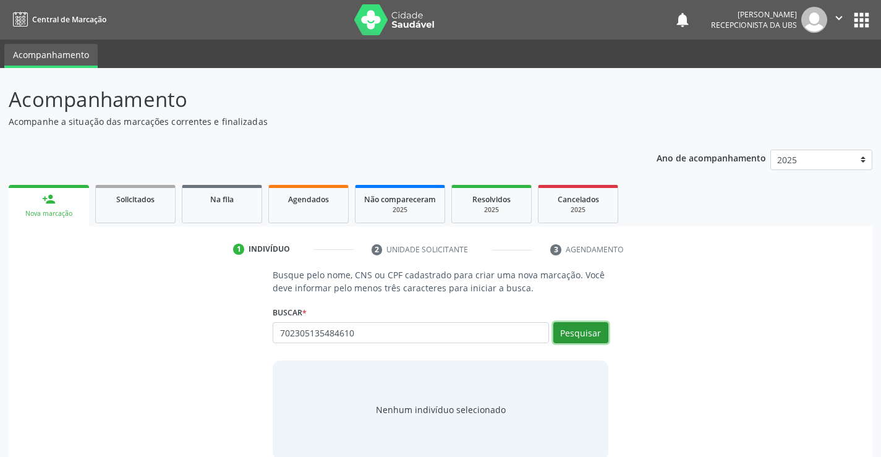
click at [605, 330] on button "Pesquisar" at bounding box center [581, 332] width 55 height 21
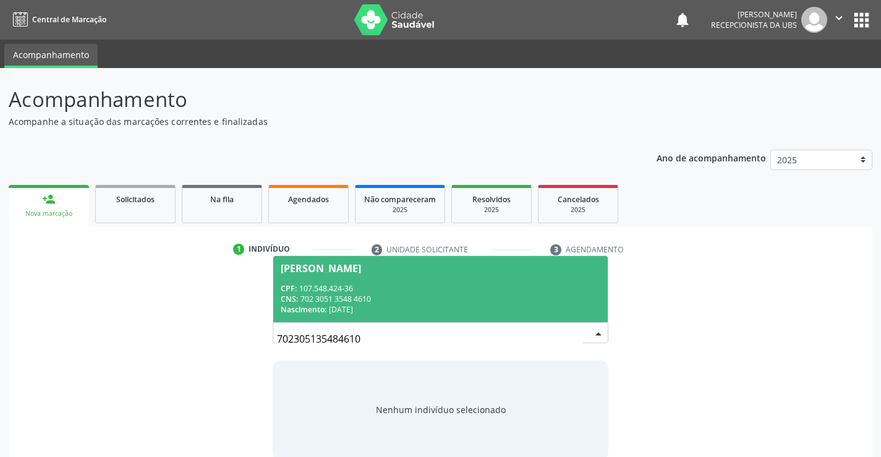
click at [342, 285] on div "CPF: 107.548.424-36" at bounding box center [440, 288] width 319 height 11
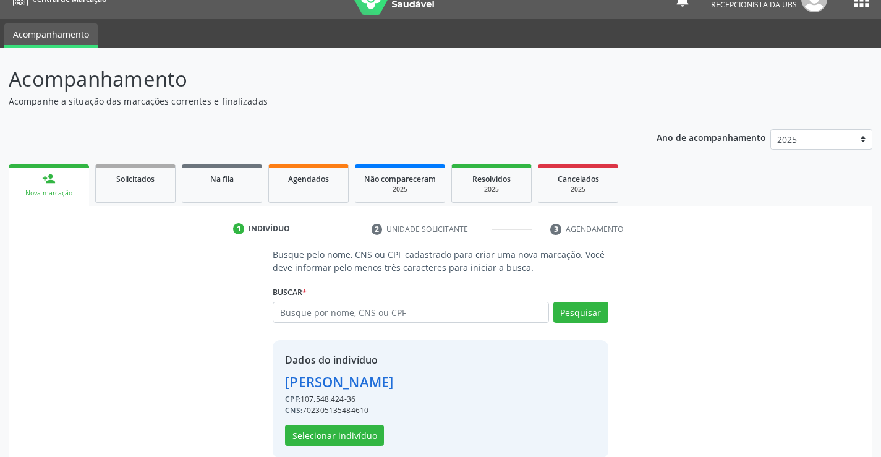
scroll to position [39, 0]
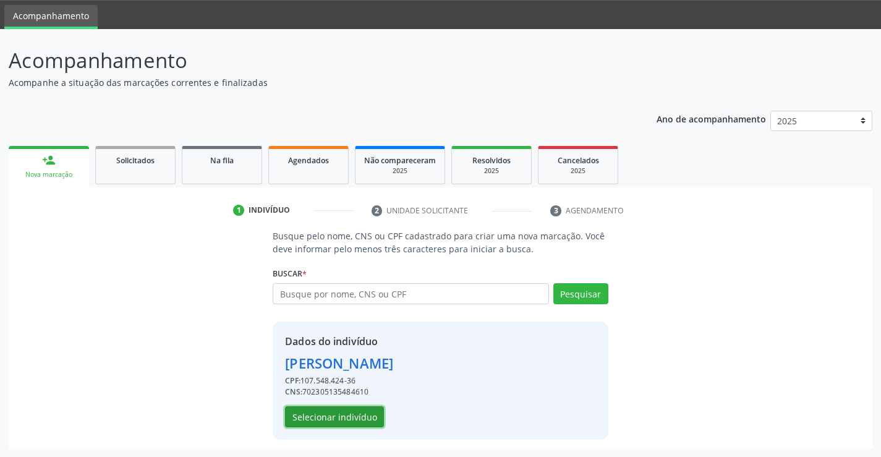
click at [354, 417] on button "Selecionar indivíduo" at bounding box center [334, 416] width 99 height 21
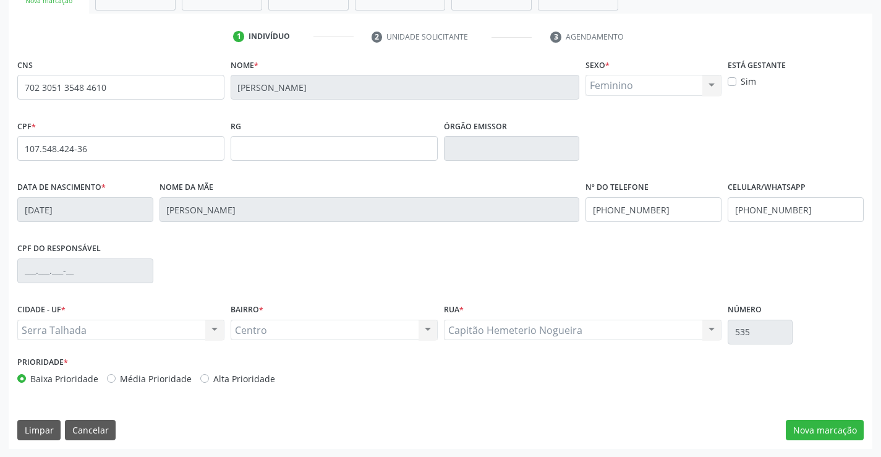
scroll to position [213, 0]
click at [803, 427] on button "Nova marcação" at bounding box center [825, 429] width 78 height 21
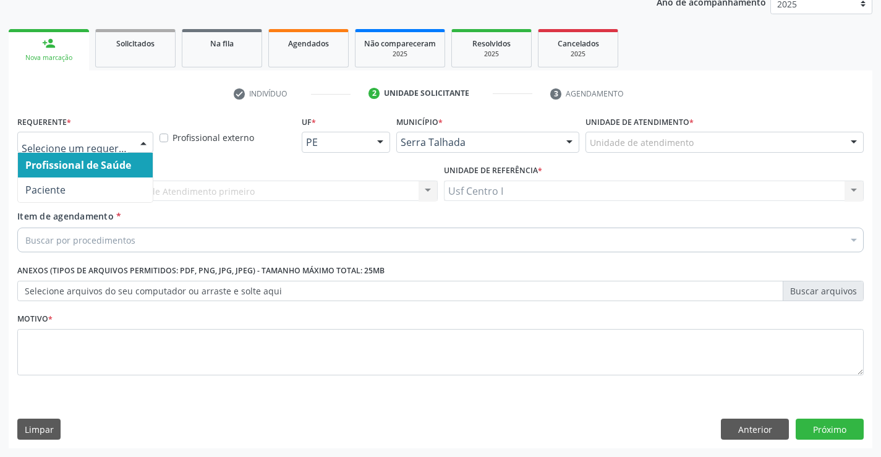
click at [143, 142] on div at bounding box center [143, 142] width 19 height 21
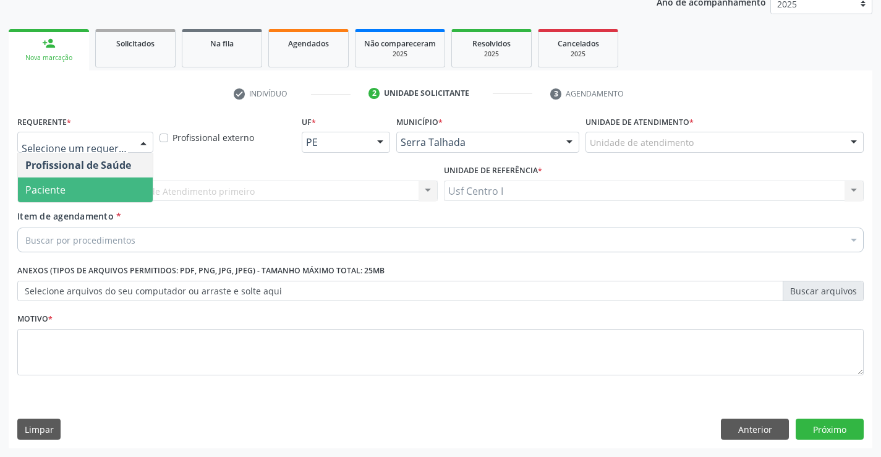
click at [109, 190] on span "Paciente" at bounding box center [85, 190] width 135 height 25
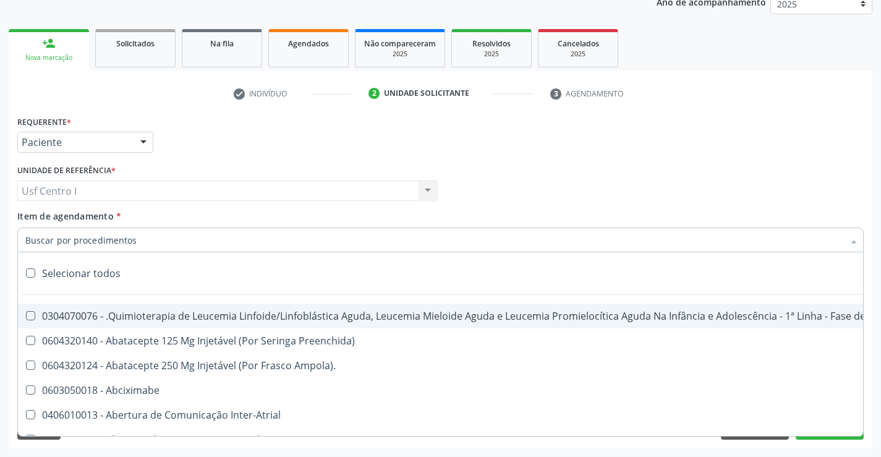
click at [122, 241] on input "Item de agendamento *" at bounding box center [434, 240] width 818 height 25
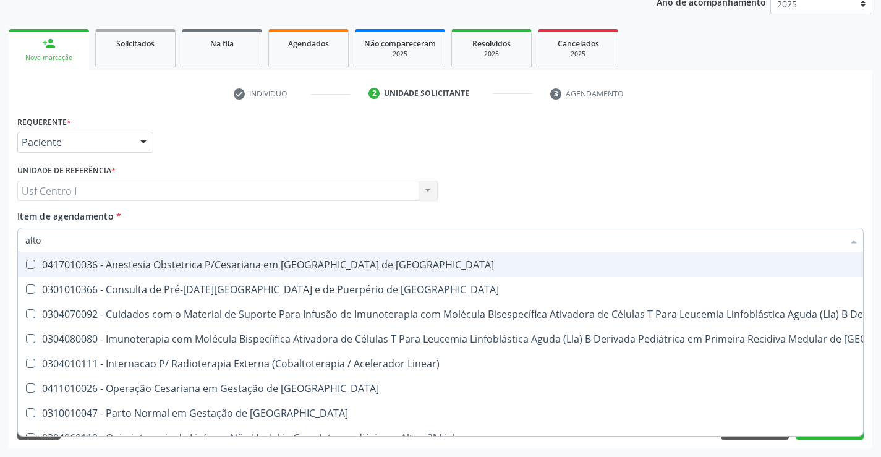
type input "alto"
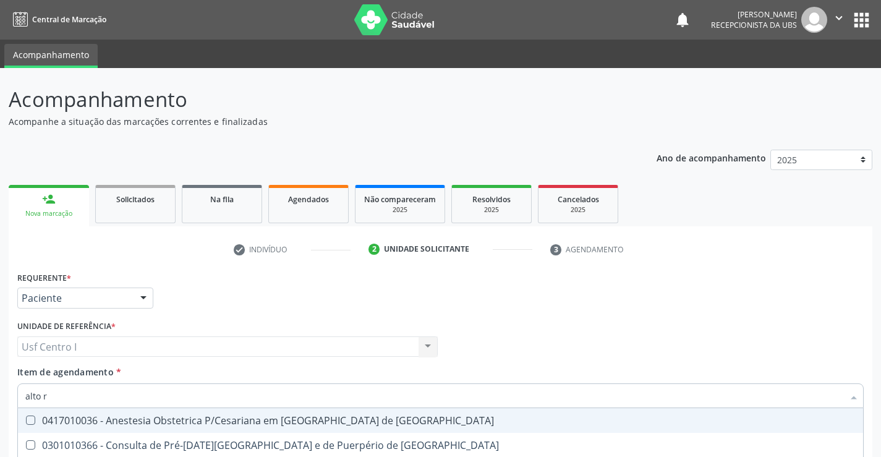
scroll to position [156, 0]
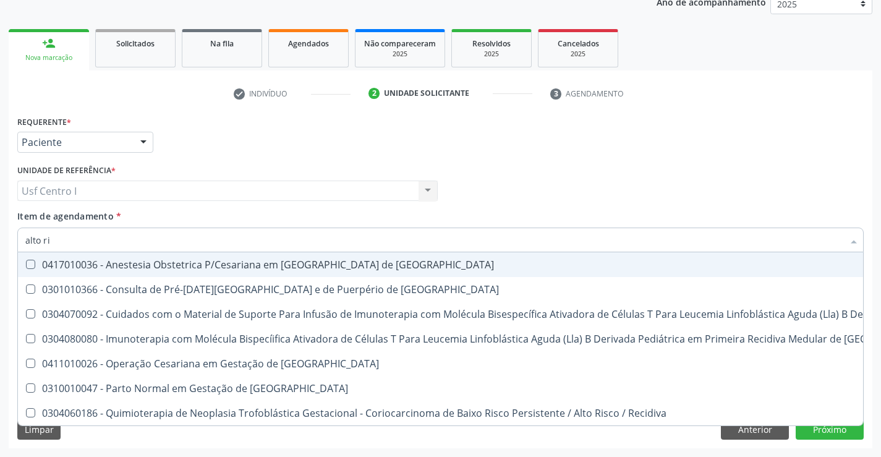
type input "alto ris"
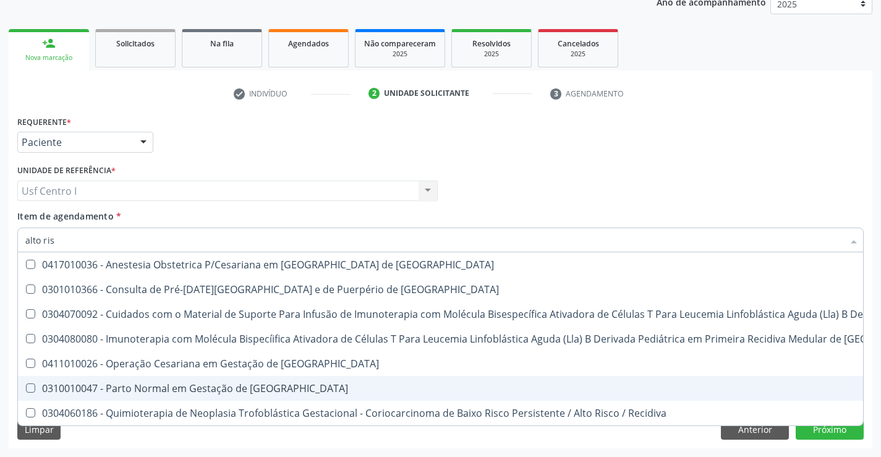
click at [208, 388] on div "0310010047 - Parto Normal em Gestação de [GEOGRAPHIC_DATA]" at bounding box center [660, 388] width 1270 height 10
click at [265, 381] on span "0310010047 - Parto Normal em Gestação de [GEOGRAPHIC_DATA]" at bounding box center [660, 388] width 1285 height 25
checkbox Risco "false"
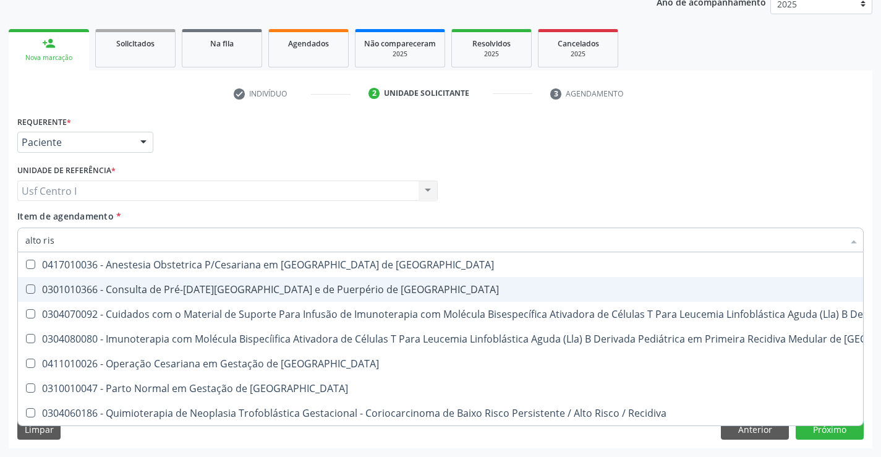
click at [238, 291] on div "0301010366 - Consulta de Pré-[DATE][GEOGRAPHIC_DATA] e de Puerpério de [GEOGRAP…" at bounding box center [660, 290] width 1270 height 10
checkbox Risco "true"
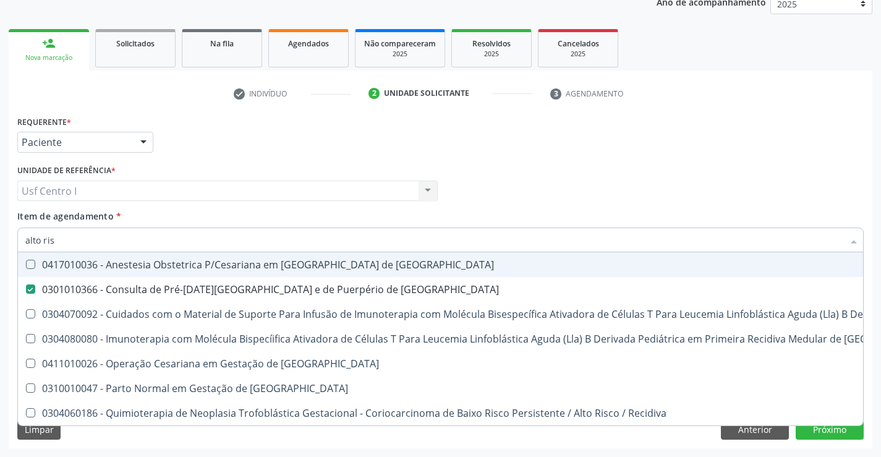
click at [531, 207] on div "Profissional Solicitante Por favor, selecione a Unidade de Atendimento primeiro…" at bounding box center [440, 185] width 853 height 48
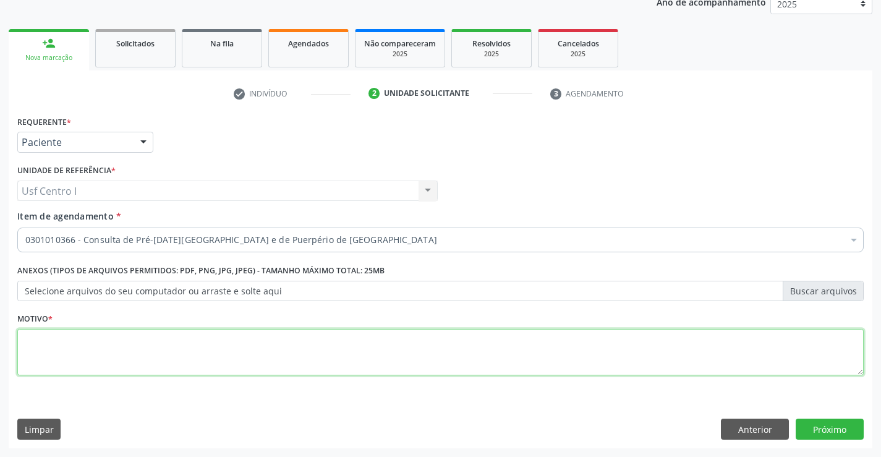
click at [561, 356] on textarea at bounding box center [440, 352] width 847 height 47
type textarea "."
click at [841, 423] on button "Próximo" at bounding box center [830, 429] width 68 height 21
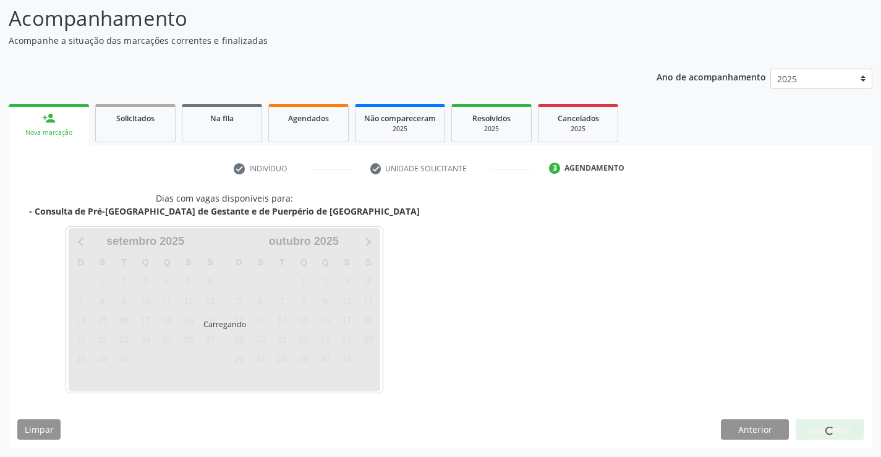
scroll to position [81, 0]
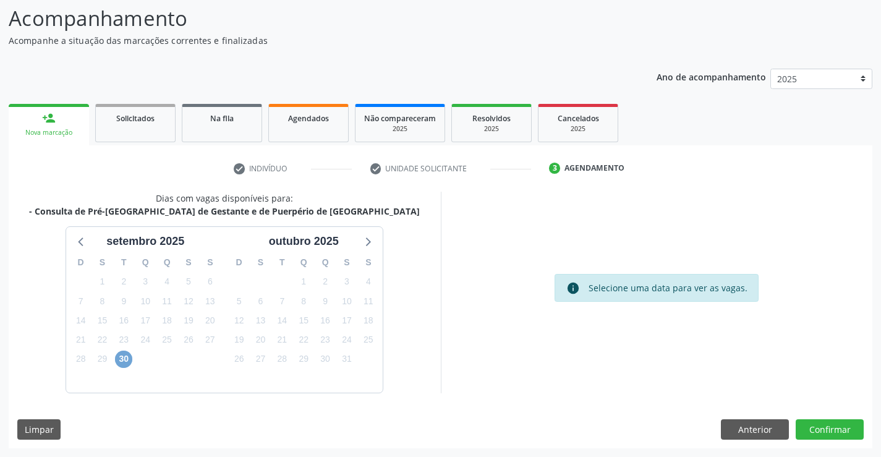
click at [125, 359] on span "30" at bounding box center [123, 359] width 17 height 17
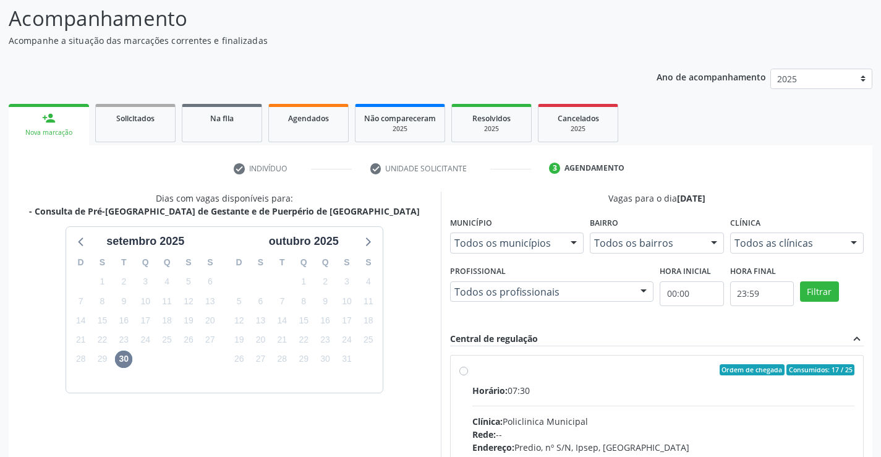
click at [598, 377] on label "Ordem de chegada Consumidos: 17 / 25 Horário: 07:30 Clínica: Policlinica Munici…" at bounding box center [664, 459] width 383 height 190
click at [468, 375] on input "Ordem de chegada Consumidos: 17 / 25 Horário: 07:30 Clínica: Policlinica Munici…" at bounding box center [464, 369] width 9 height 11
radio input "true"
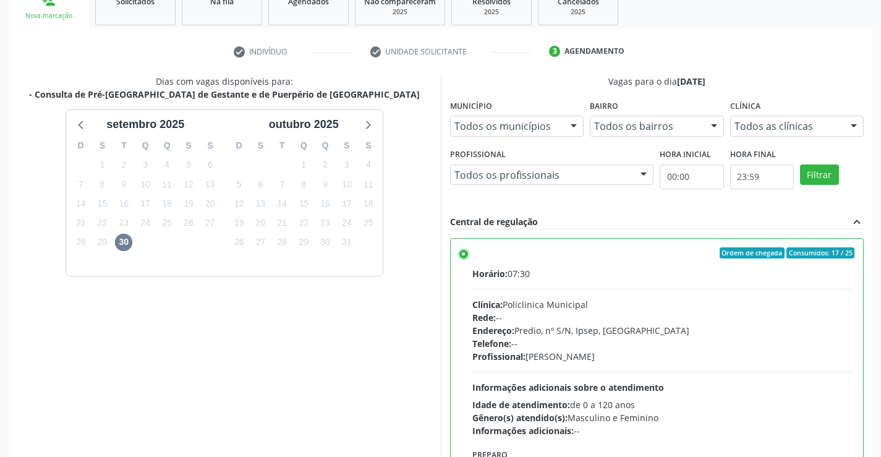
scroll to position [282, 0]
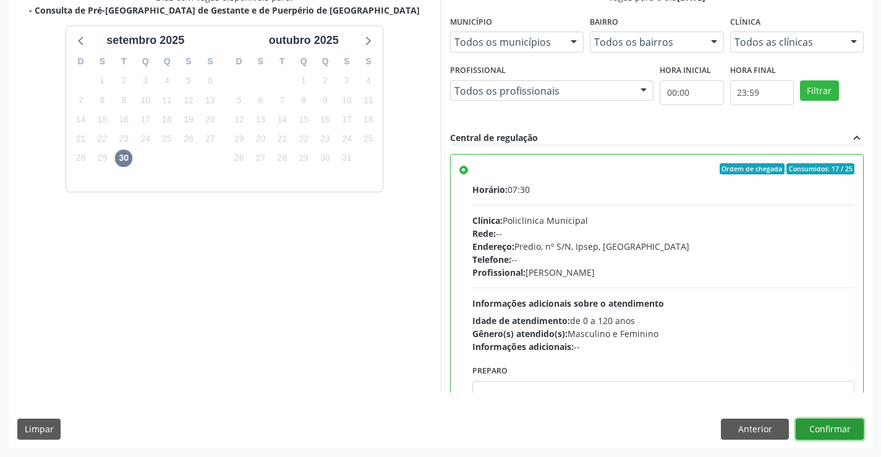
click at [837, 432] on button "Confirmar" at bounding box center [830, 429] width 68 height 21
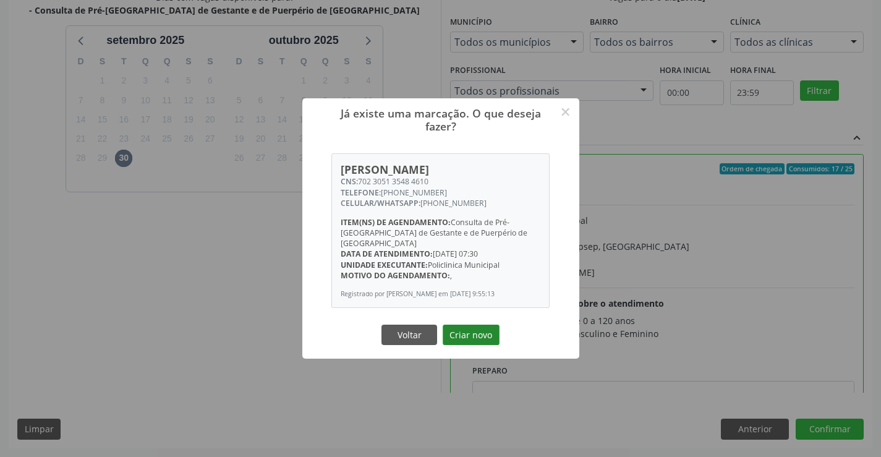
click at [455, 330] on button "Criar novo" at bounding box center [471, 335] width 57 height 21
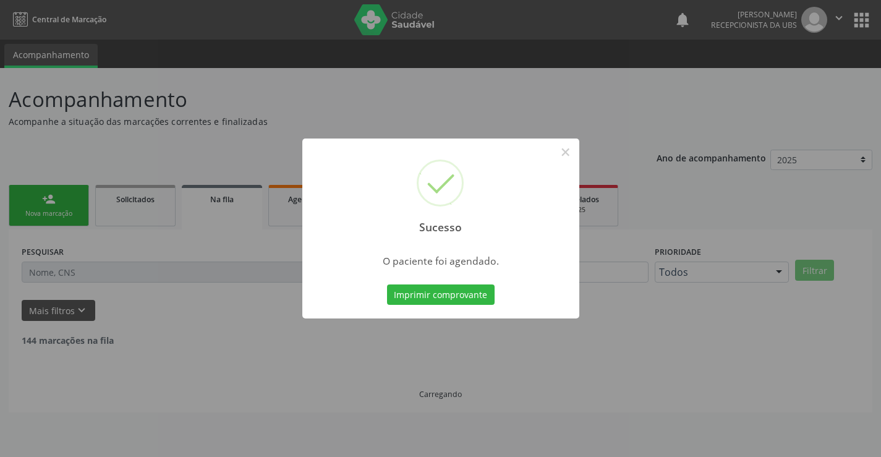
scroll to position [0, 0]
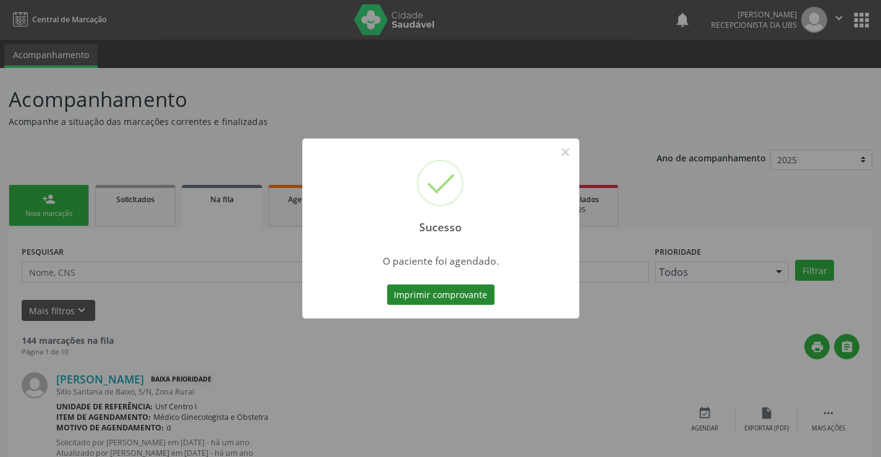
click at [450, 298] on button "Imprimir comprovante" at bounding box center [441, 295] width 108 height 21
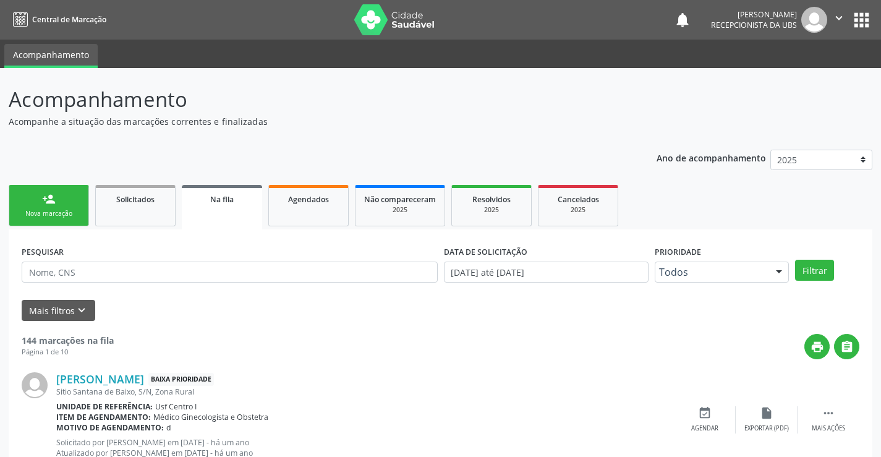
click at [67, 208] on link "person_add Nova marcação" at bounding box center [49, 205] width 80 height 41
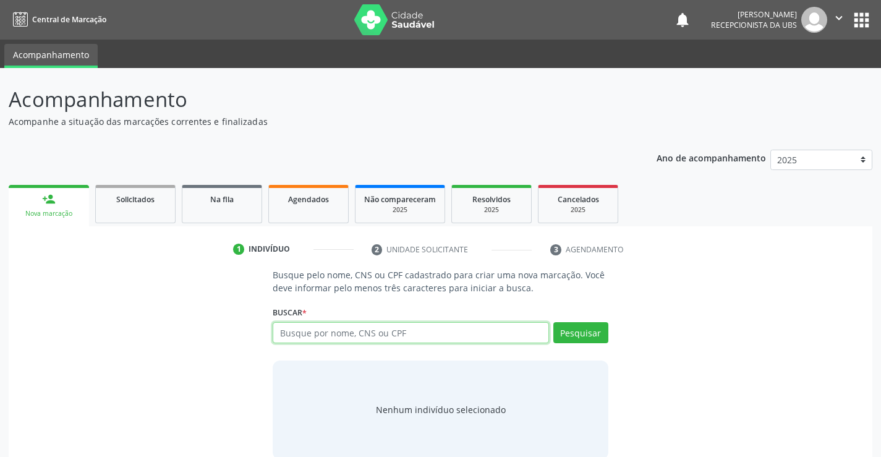
click at [299, 332] on input "text" at bounding box center [411, 332] width 276 height 21
type input "707603287940291"
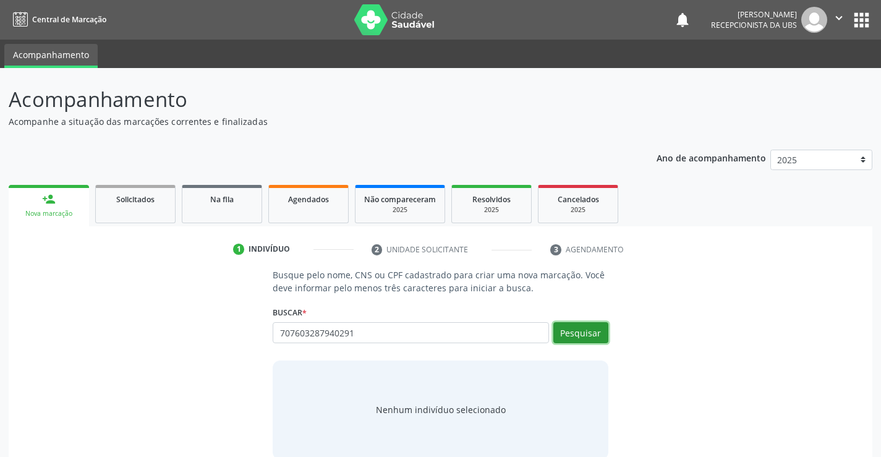
click at [583, 332] on button "Pesquisar" at bounding box center [581, 332] width 55 height 21
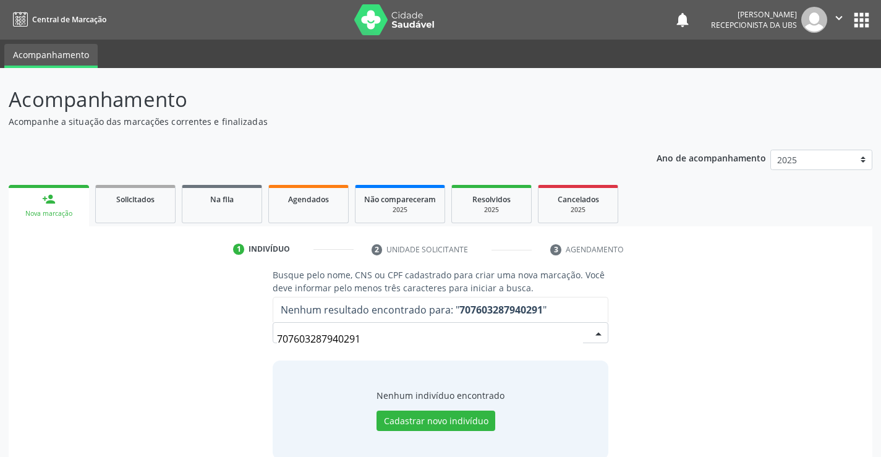
drag, startPoint x: 370, startPoint y: 343, endPoint x: 262, endPoint y: 341, distance: 108.3
click at [262, 341] on div "Busque pelo nome, CNS ou CPF cadastrado para criar uma nova marcação. Você deve…" at bounding box center [440, 363] width 847 height 191
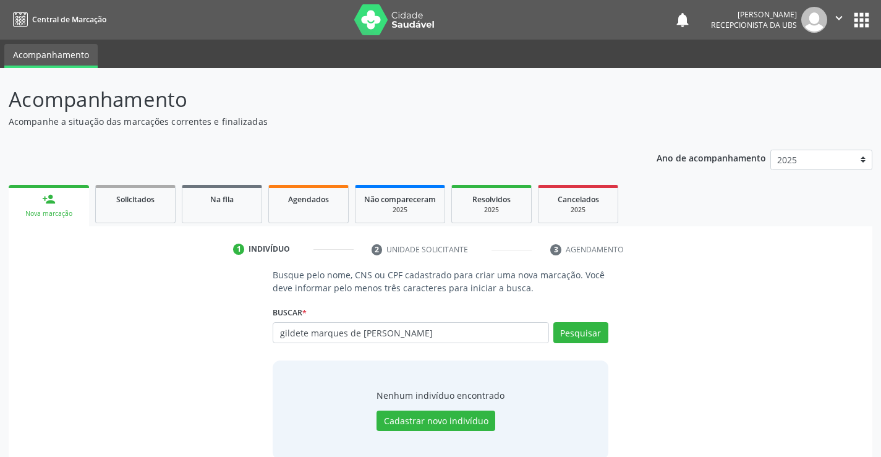
type input "gildete marques de andrada"
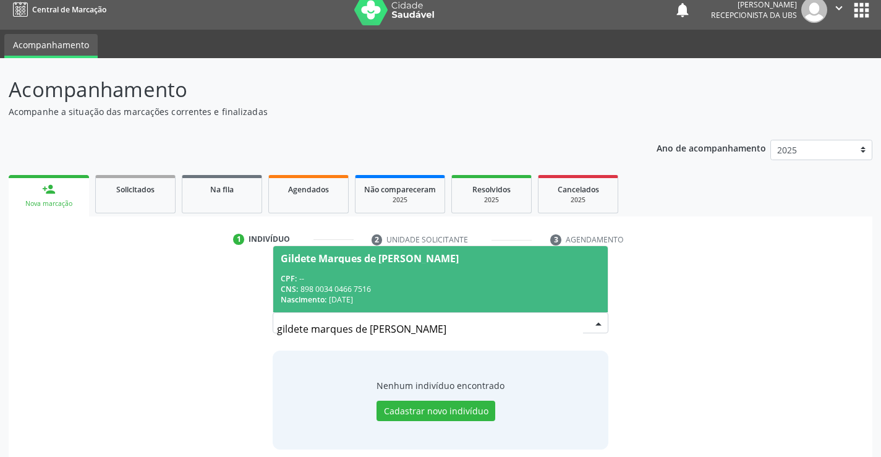
scroll to position [20, 0]
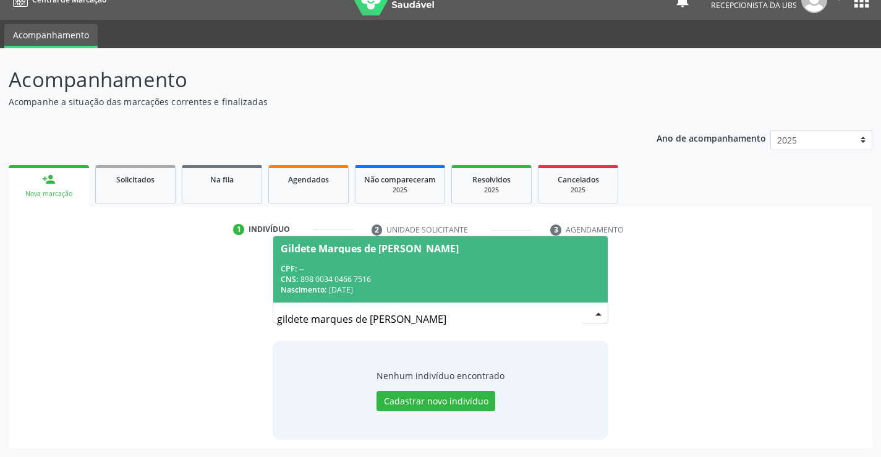
click at [405, 276] on div "CNS: 898 0034 0466 7516" at bounding box center [440, 279] width 319 height 11
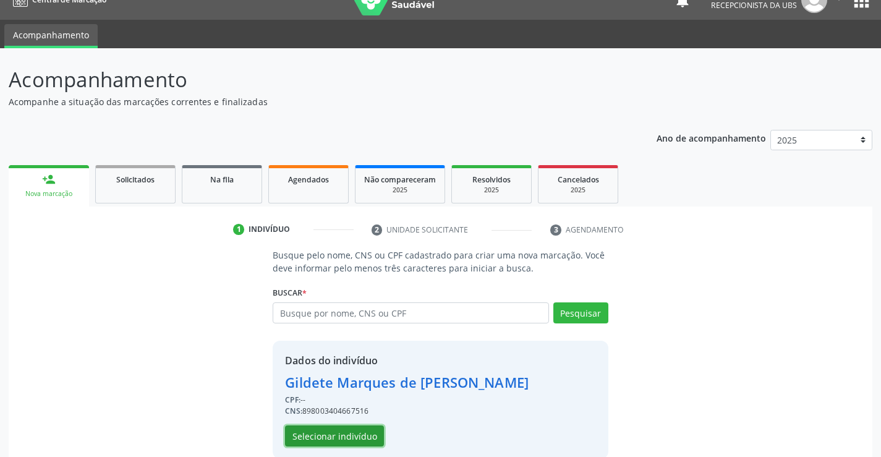
click at [372, 435] on button "Selecionar indivíduo" at bounding box center [334, 436] width 99 height 21
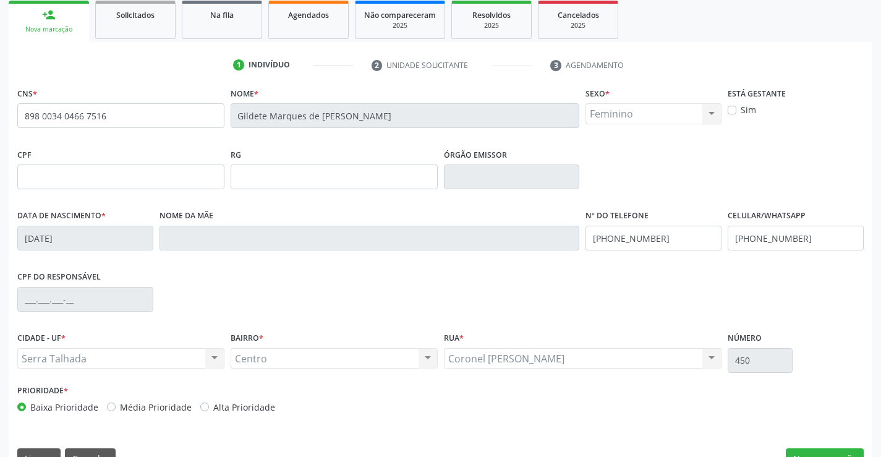
scroll to position [205, 0]
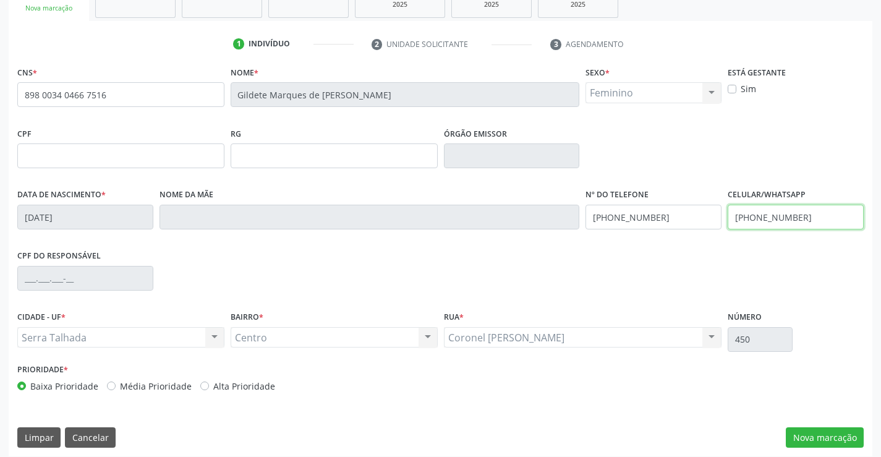
drag, startPoint x: 816, startPoint y: 220, endPoint x: 712, endPoint y: 228, distance: 104.8
click at [712, 228] on div "Data de nascimento * 16/08/1959 Nome da mãe Nº do Telefone (87) 99632-1899 Celu…" at bounding box center [440, 216] width 853 height 61
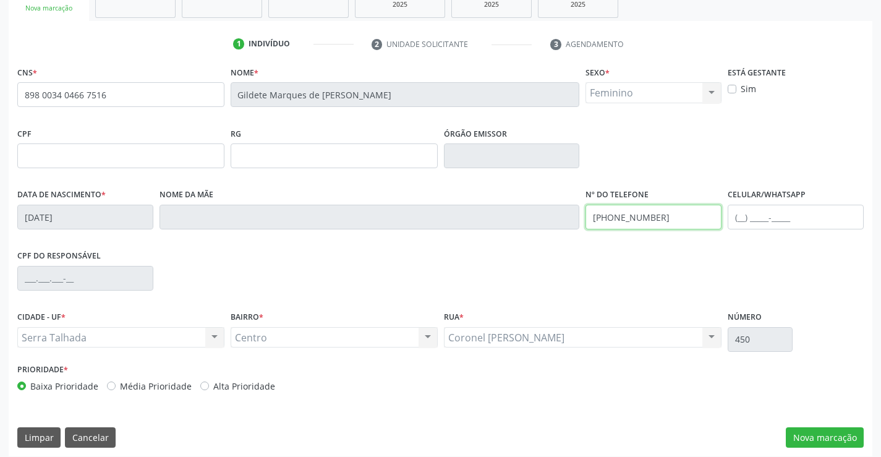
click at [575, 222] on div "Data de nascimento * 16/08/1959 Nome da mãe Nº do Telefone (87) 99632-1899 Celu…" at bounding box center [440, 216] width 853 height 61
click at [565, 229] on div "Data de nascimento * 16/08/1959 Nome da mãe Nº do Telefone (87) 98170-7718 Celu…" at bounding box center [440, 216] width 853 height 61
type input "(87) 98170-7718"
click at [795, 216] on input "text" at bounding box center [796, 217] width 136 height 25
paste input "(87) 98170-7718"
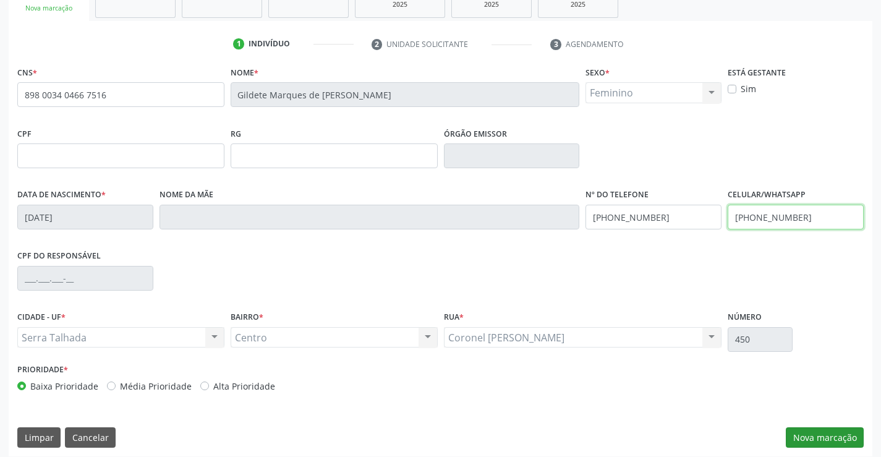
type input "(87) 98170-7718"
click at [860, 437] on button "Nova marcação" at bounding box center [825, 437] width 78 height 21
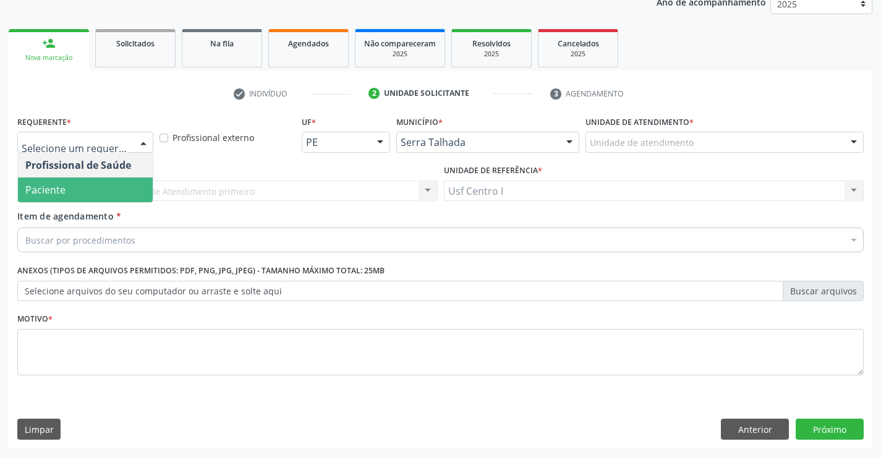
click at [92, 189] on span "Paciente" at bounding box center [85, 190] width 135 height 25
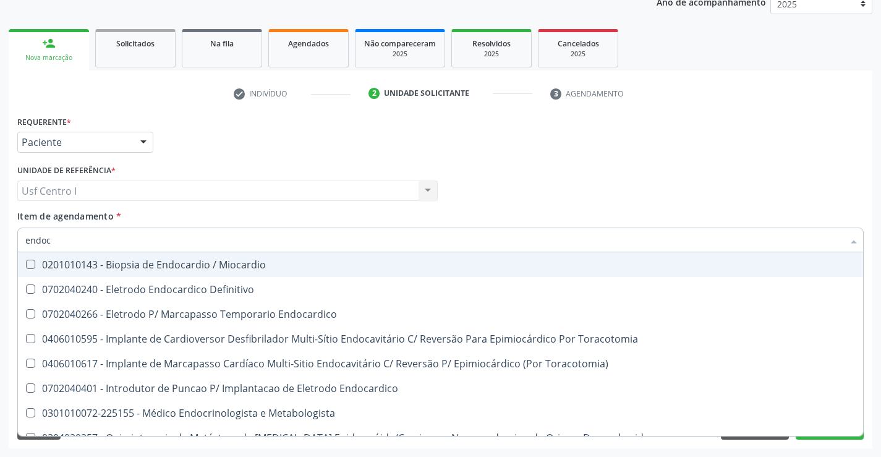
type input "endocr"
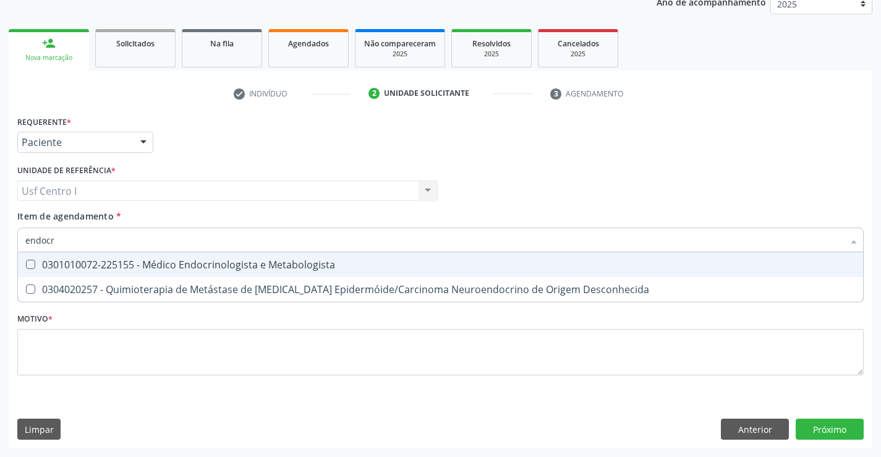
click at [122, 253] on span "0301010072-225155 - Médico Endocrinologista e Metabologista" at bounding box center [441, 264] width 846 height 25
checkbox Metabologista "true"
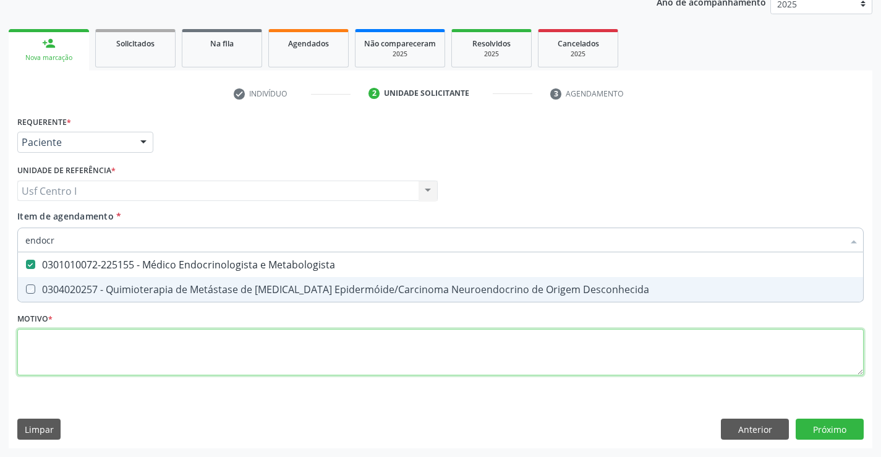
click at [136, 364] on div "Requerente * Paciente Profissional de Saúde Paciente Nenhum resultado encontrad…" at bounding box center [440, 253] width 847 height 280
checkbox Desconhecida "true"
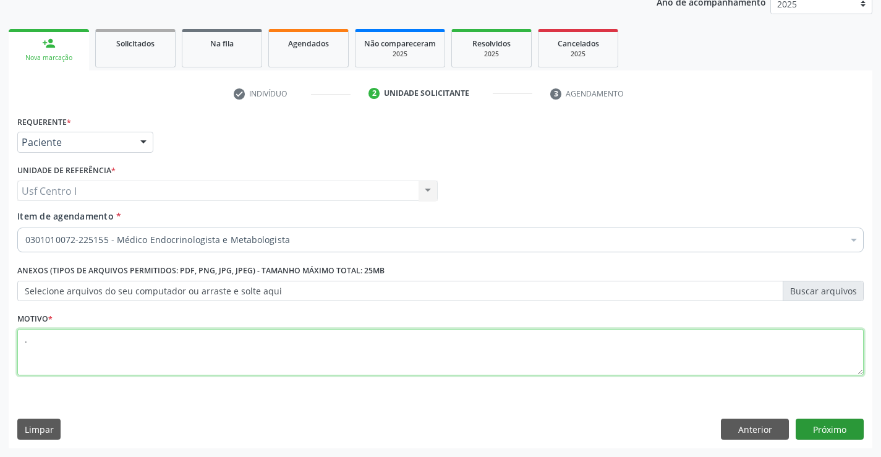
type textarea "."
click at [809, 426] on button "Próximo" at bounding box center [830, 429] width 68 height 21
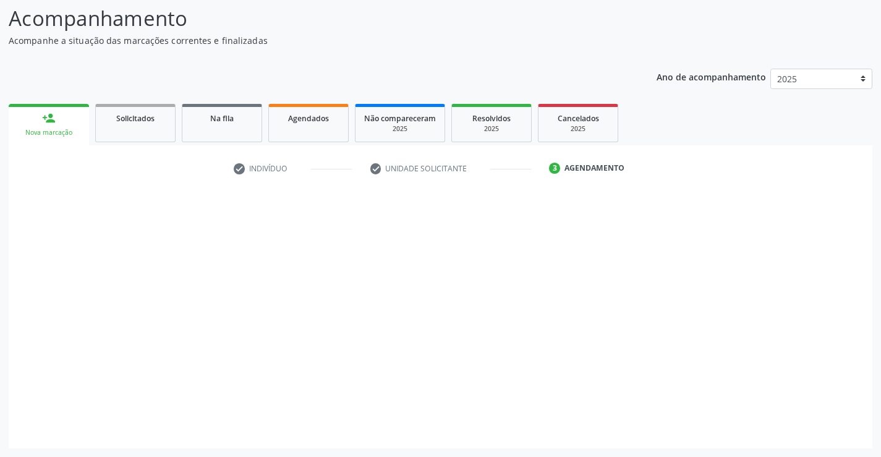
scroll to position [81, 0]
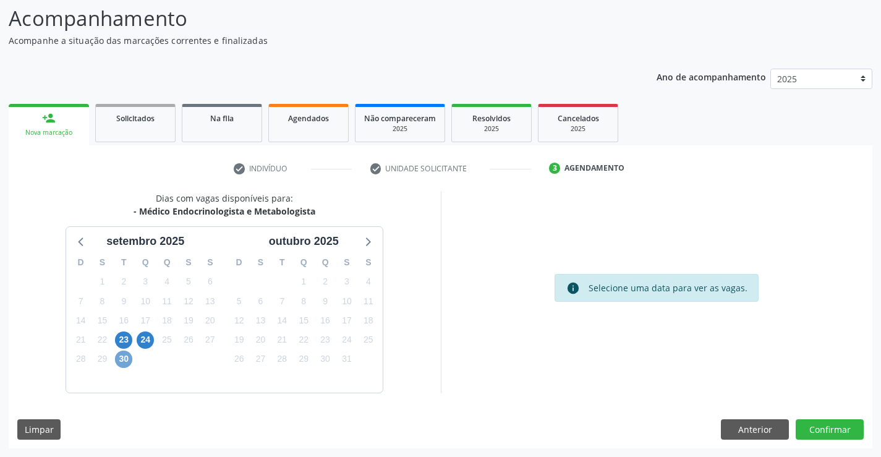
click at [122, 363] on span "30" at bounding box center [123, 359] width 17 height 17
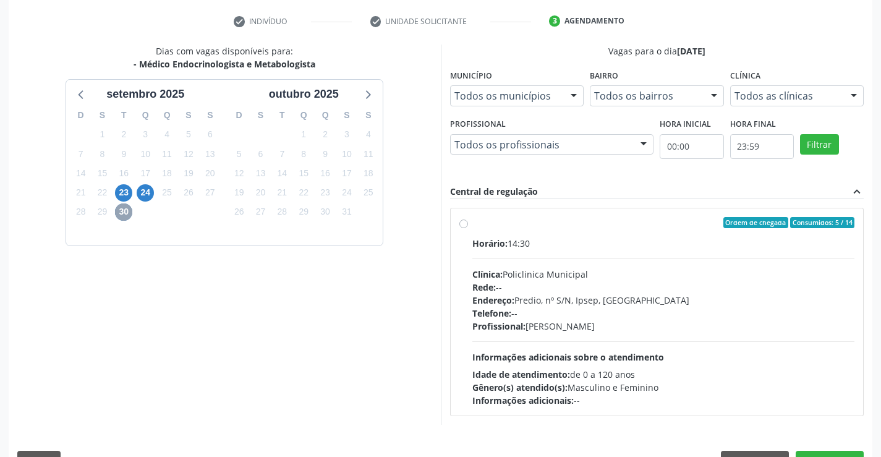
scroll to position [260, 0]
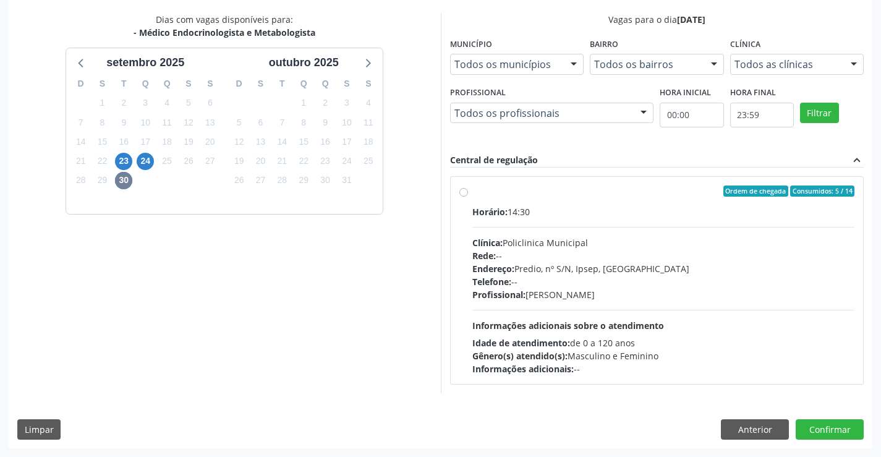
click at [526, 294] on span "Profissional:" at bounding box center [499, 295] width 53 height 12
click at [468, 197] on input "Ordem de chegada Consumidos: 5 / 14 Horário: 14:30 Clínica: Policlinica Municip…" at bounding box center [464, 191] width 9 height 11
radio input "true"
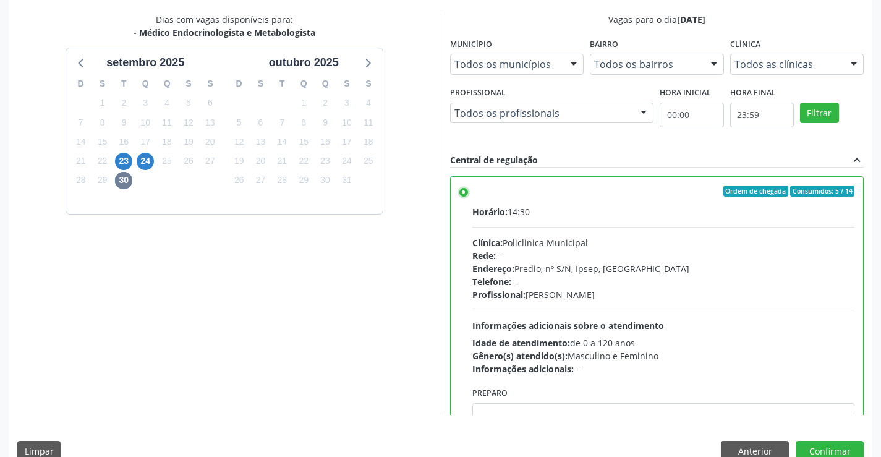
scroll to position [282, 0]
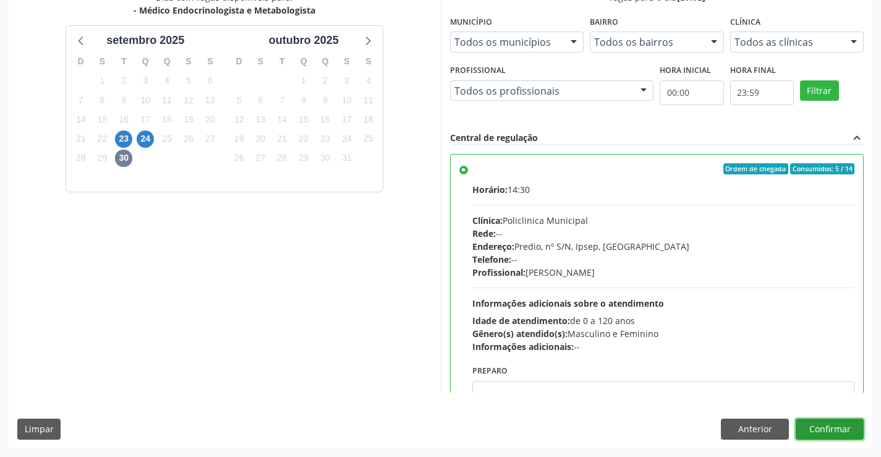
click at [847, 431] on button "Confirmar" at bounding box center [830, 429] width 68 height 21
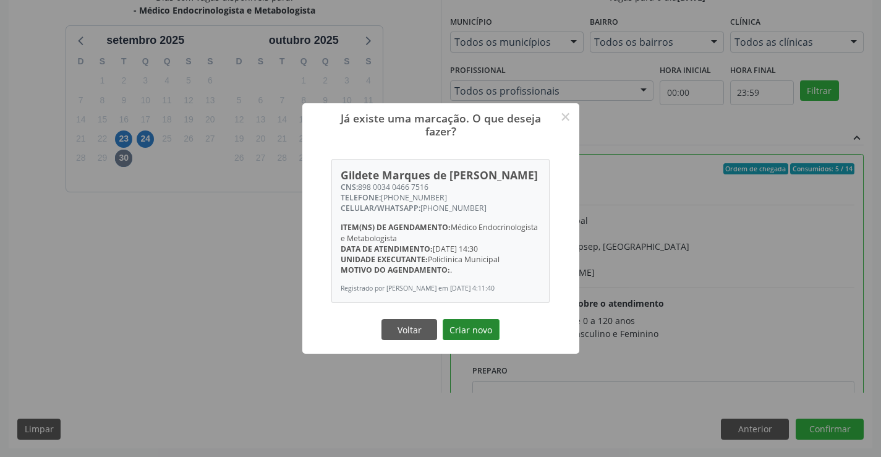
click at [469, 339] on button "Criar novo" at bounding box center [471, 329] width 57 height 21
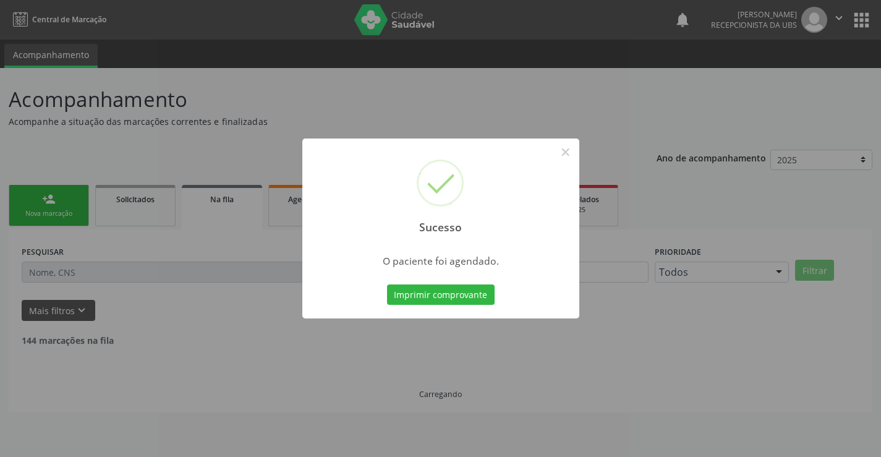
scroll to position [0, 0]
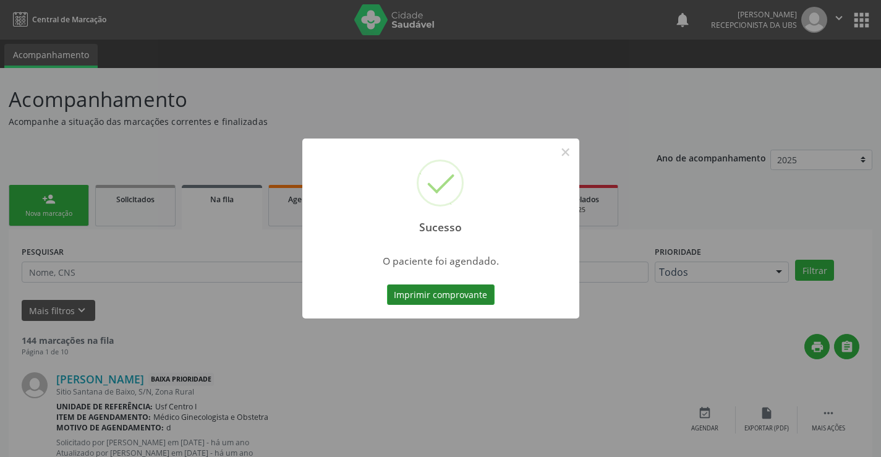
click at [453, 303] on button "Imprimir comprovante" at bounding box center [441, 295] width 108 height 21
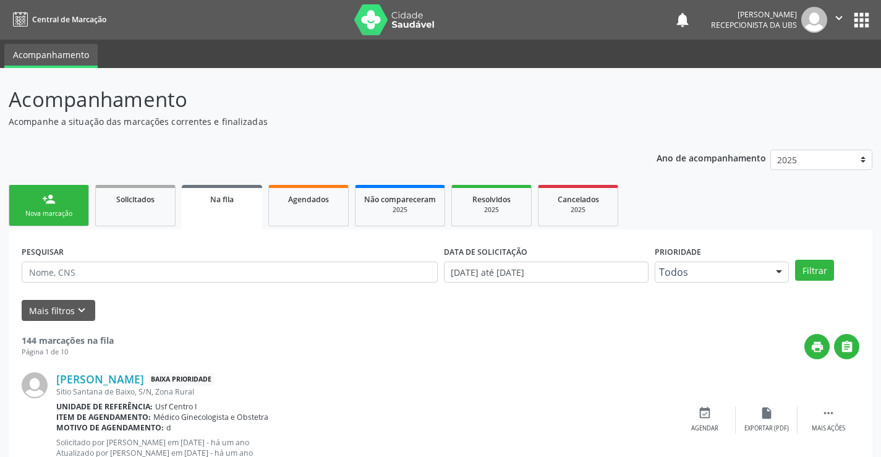
click at [86, 205] on link "person_add Nova marcação" at bounding box center [49, 205] width 80 height 41
click at [58, 203] on link "person_add Nova marcação" at bounding box center [49, 205] width 80 height 41
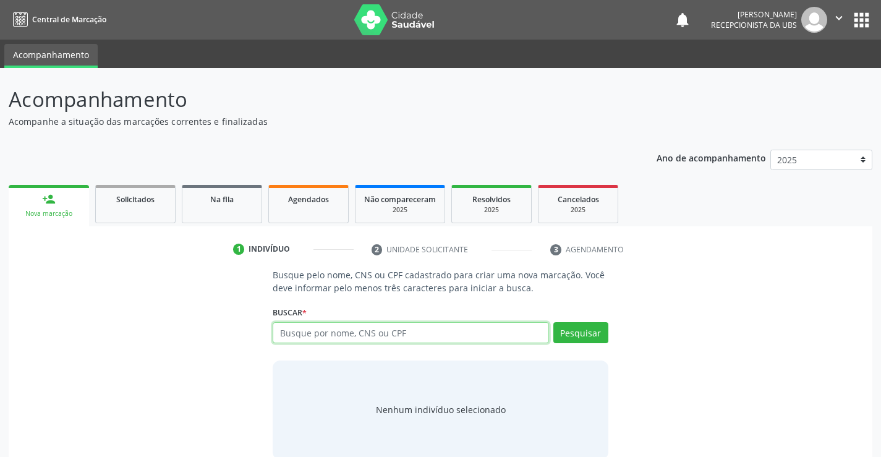
click at [379, 335] on input "text" at bounding box center [411, 332] width 276 height 21
type input "josé de anchieta bras da silva"
drag, startPoint x: 434, startPoint y: 334, endPoint x: 241, endPoint y: 354, distance: 193.4
click at [244, 354] on div "Busque pelo nome, CNS ou CPF cadastrado para criar uma nova marcação. Você deve…" at bounding box center [440, 363] width 847 height 191
click at [383, 326] on input "text" at bounding box center [411, 332] width 276 height 21
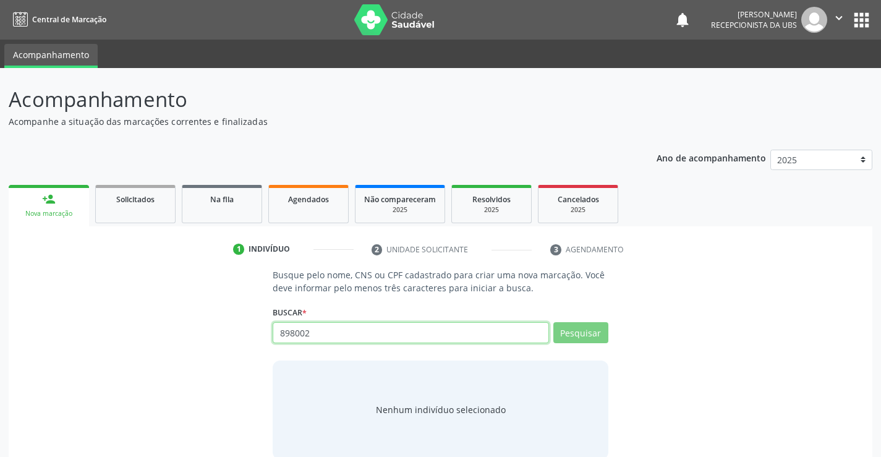
type input "8980023"
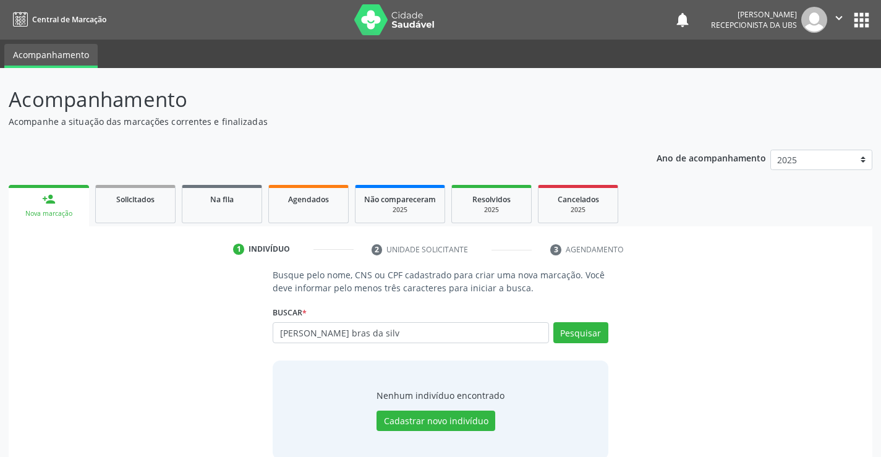
drag, startPoint x: 402, startPoint y: 327, endPoint x: 261, endPoint y: 337, distance: 141.4
click at [261, 337] on div "Busque pelo nome, CNS ou CPF cadastrado para criar uma nova marcação. Você deve…" at bounding box center [440, 363] width 847 height 191
type input "898002324082022"
click at [589, 335] on button "Pesquisar" at bounding box center [581, 332] width 55 height 21
type input "898002324082022"
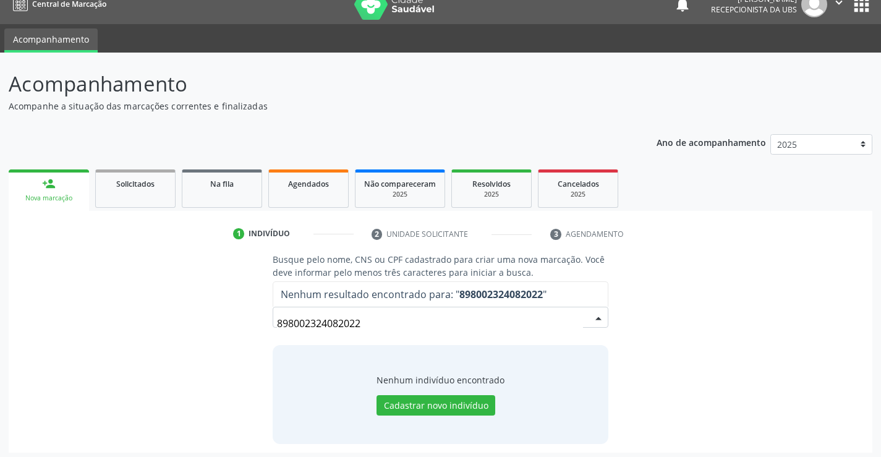
scroll to position [20, 0]
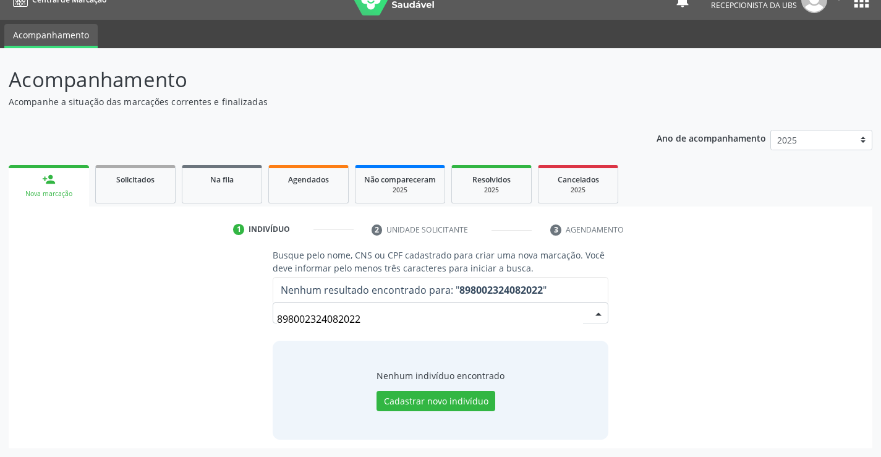
drag, startPoint x: 395, startPoint y: 320, endPoint x: 272, endPoint y: 322, distance: 123.1
click at [281, 321] on input "898002324082022" at bounding box center [430, 319] width 306 height 25
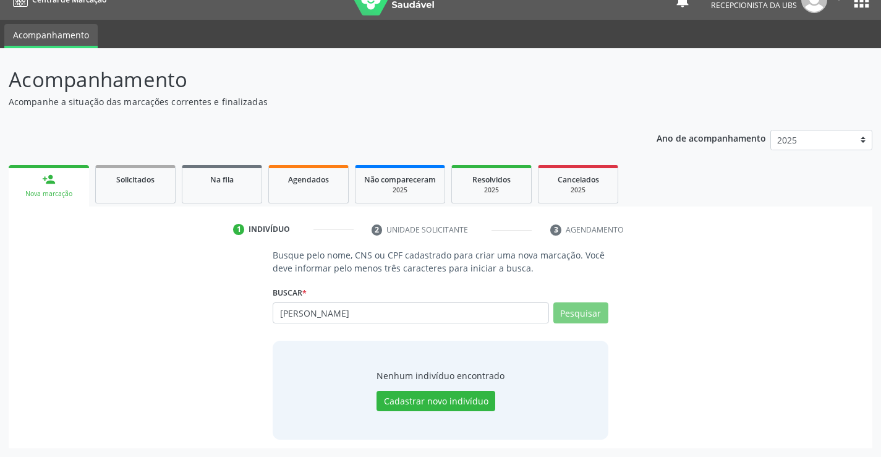
click at [364, 315] on input "José de anchieta" at bounding box center [411, 312] width 276 height 21
type input "José de anchieta bras da"
type input "José de anchieta silva"
drag, startPoint x: 374, startPoint y: 319, endPoint x: 274, endPoint y: 314, distance: 99.7
click at [274, 314] on input "José de anchieta silva" at bounding box center [411, 312] width 276 height 21
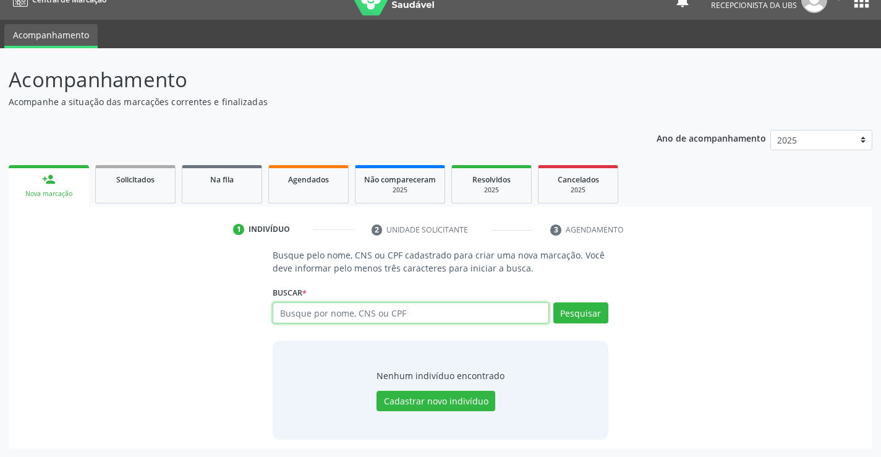
paste input "700809959680786"
type input "700809959680786"
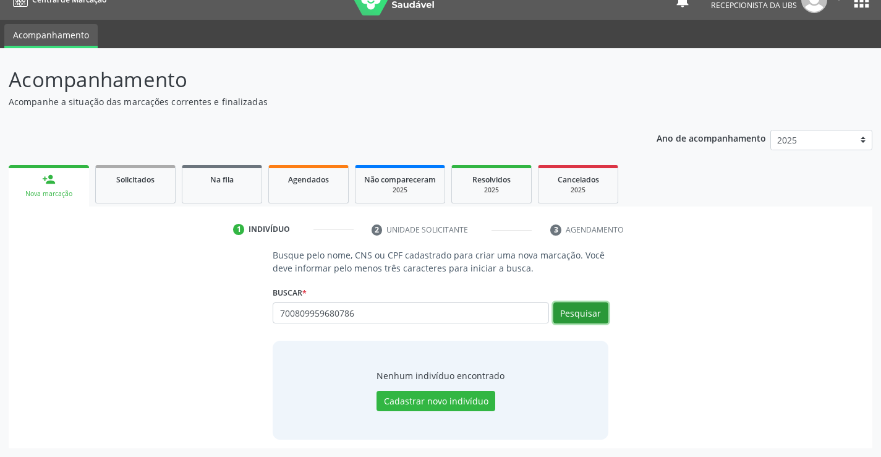
click at [588, 318] on button "Pesquisar" at bounding box center [581, 312] width 55 height 21
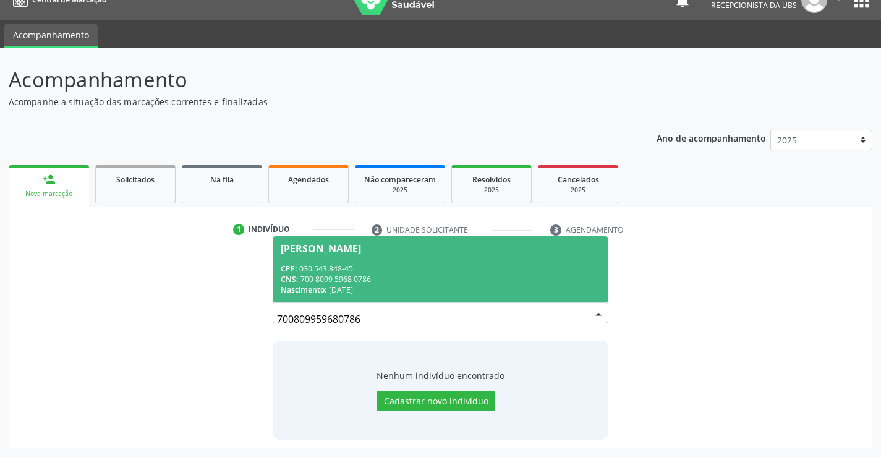
click at [327, 260] on span "Jose de Anchieta Bras da Silva CPF: 030.543.848-45 CNS: 700 8099 5968 0786 Nasc…" at bounding box center [440, 269] width 334 height 66
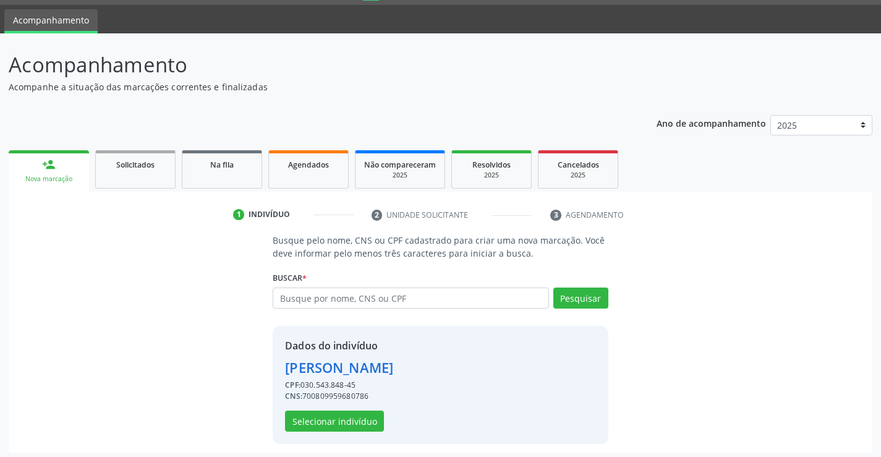
scroll to position [39, 0]
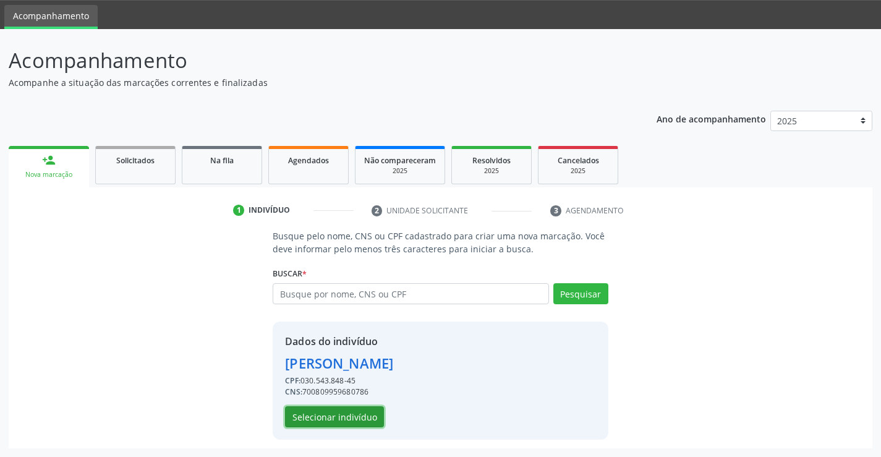
click at [308, 420] on button "Selecionar indivíduo" at bounding box center [334, 416] width 99 height 21
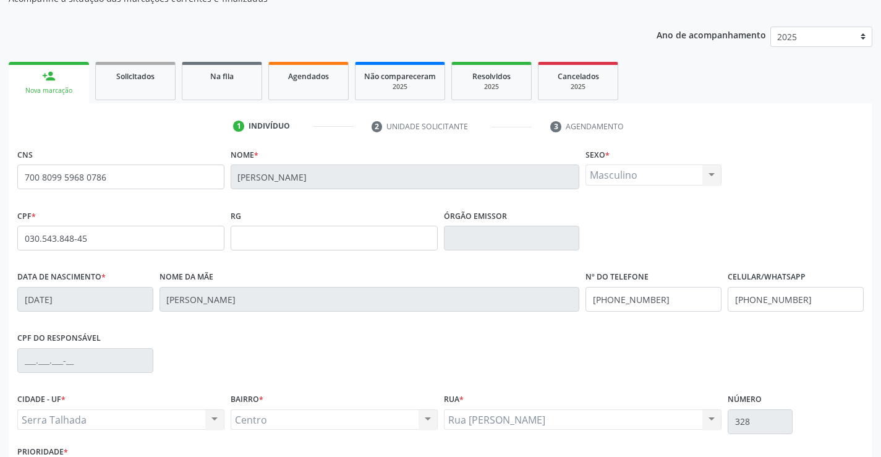
scroll to position [213, 0]
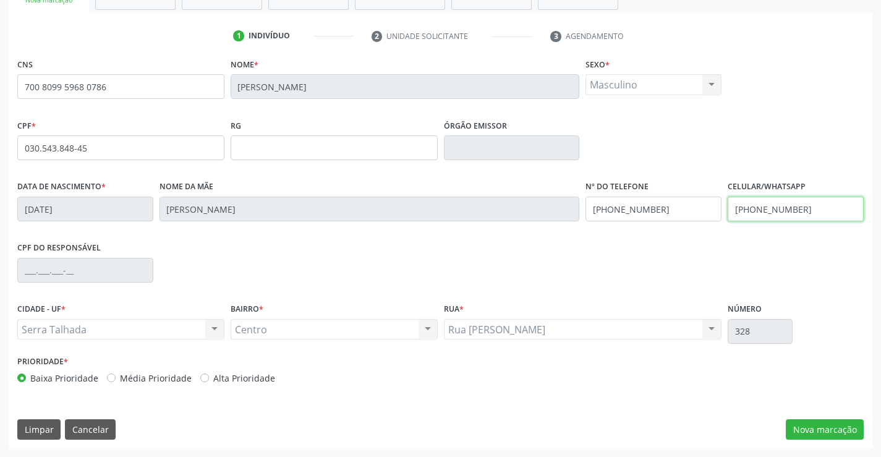
drag, startPoint x: 815, startPoint y: 217, endPoint x: 711, endPoint y: 227, distance: 105.0
click at [711, 227] on div "Data de nascimento * 19/09/1959 Nome da mãe Maria Jose da Silva Nº do Telefone …" at bounding box center [440, 208] width 853 height 61
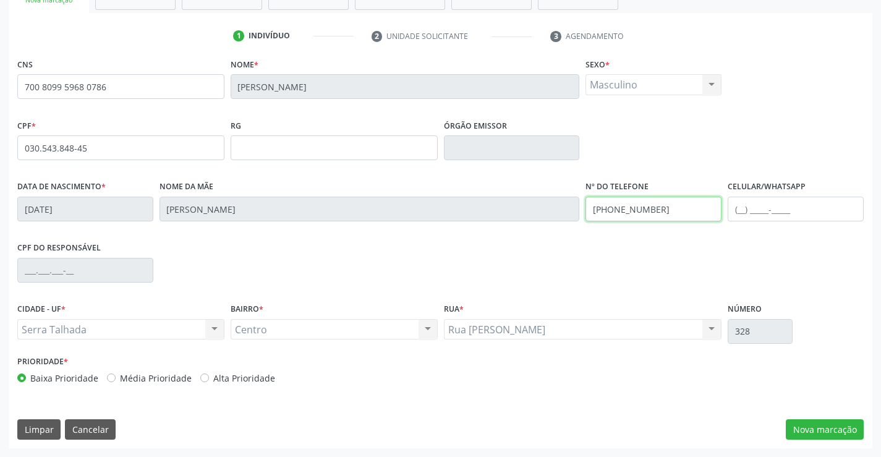
drag, startPoint x: 682, startPoint y: 212, endPoint x: 571, endPoint y: 223, distance: 111.3
click at [571, 223] on div "Data de nascimento * 19/09/1959 Nome da mãe Maria Jose da Silva Nº do Telefone …" at bounding box center [440, 208] width 853 height 61
click at [770, 203] on input "text" at bounding box center [796, 209] width 136 height 25
paste input "(87) 99194-4949"
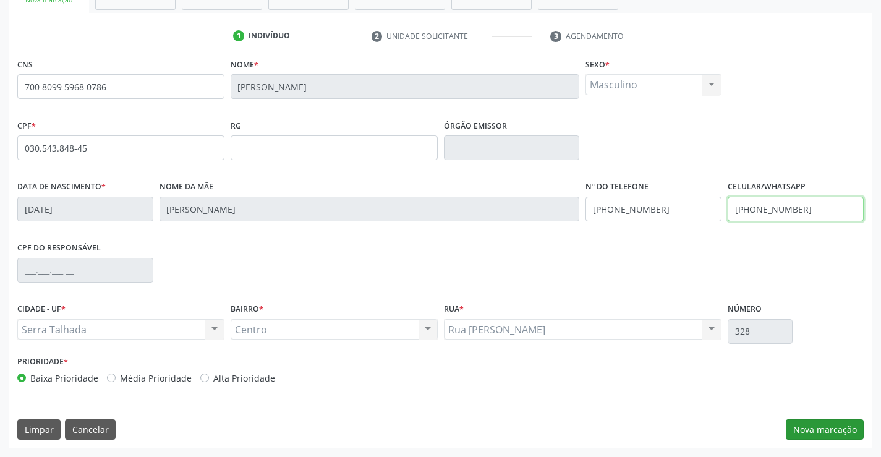
type input "(87) 99194-4949"
click at [848, 426] on button "Nova marcação" at bounding box center [825, 429] width 78 height 21
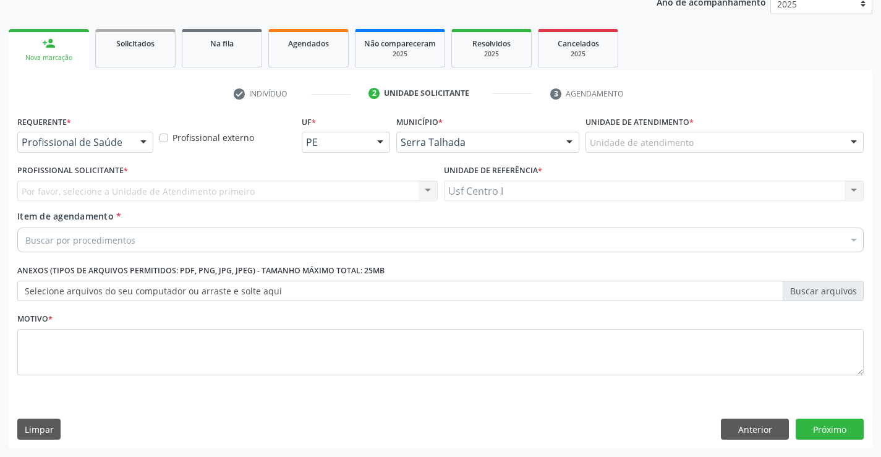
scroll to position [156, 0]
click at [148, 143] on div at bounding box center [143, 142] width 19 height 21
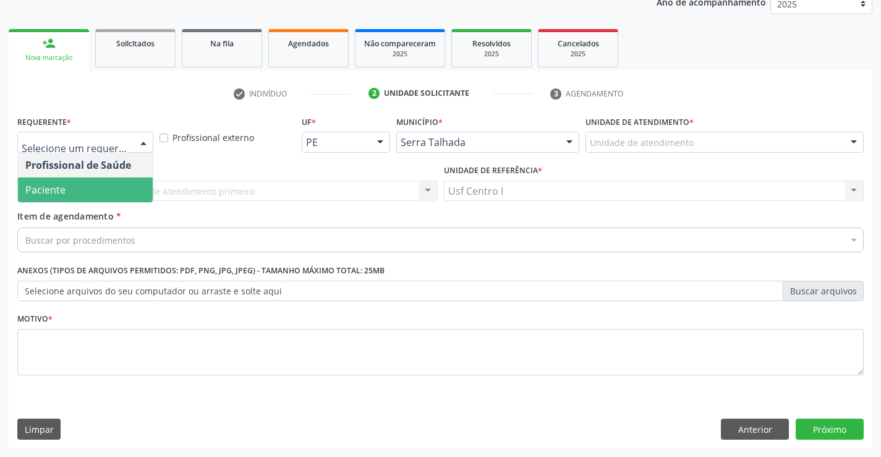
click at [119, 199] on span "Paciente" at bounding box center [85, 190] width 135 height 25
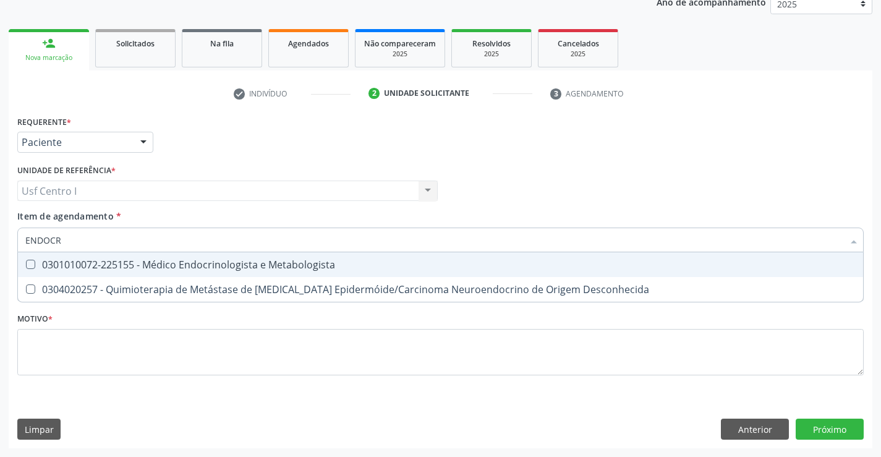
type input "ENDOCRI"
click at [139, 267] on div "0301010072-225155 - Médico Endocrinologista e Metabologista" at bounding box center [440, 265] width 831 height 10
checkbox Metabologista "true"
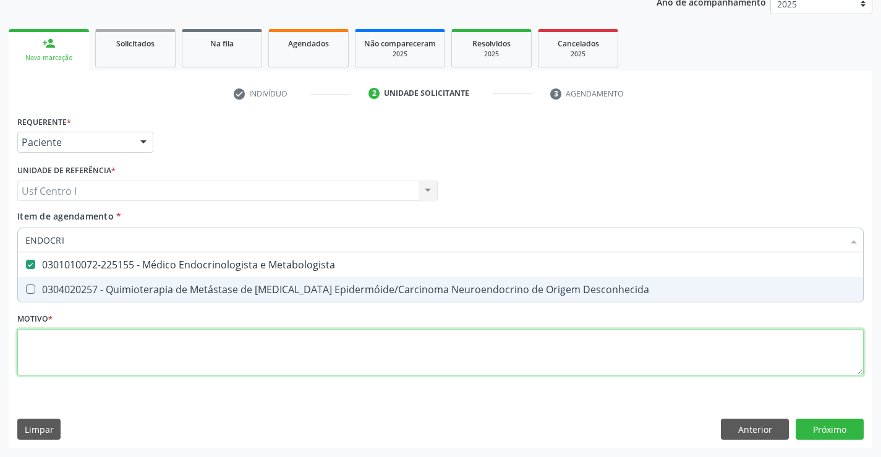
click at [168, 370] on div "Requerente * Paciente Profissional de Saúde Paciente Nenhum resultado encontrad…" at bounding box center [440, 253] width 847 height 280
checkbox Desconhecida "true"
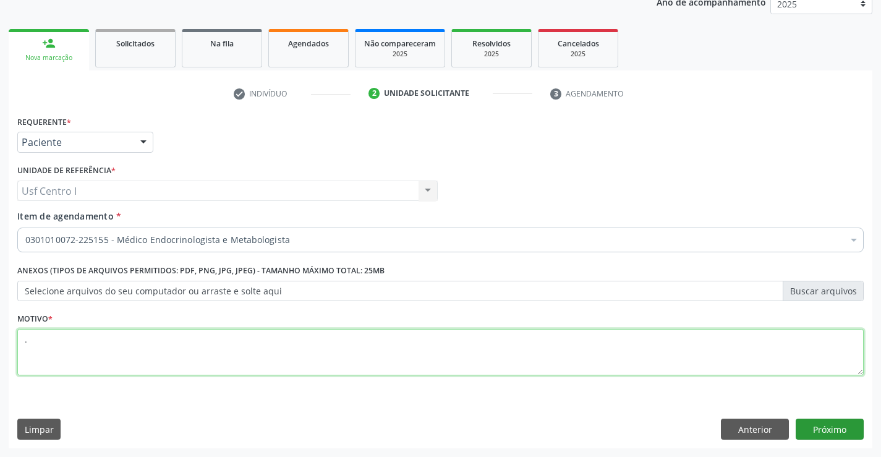
type textarea "."
click at [813, 437] on button "Próximo" at bounding box center [830, 429] width 68 height 21
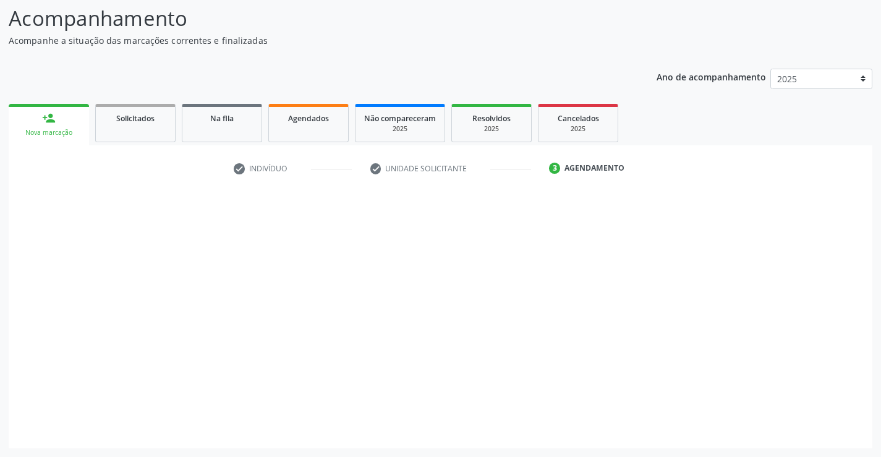
scroll to position [81, 0]
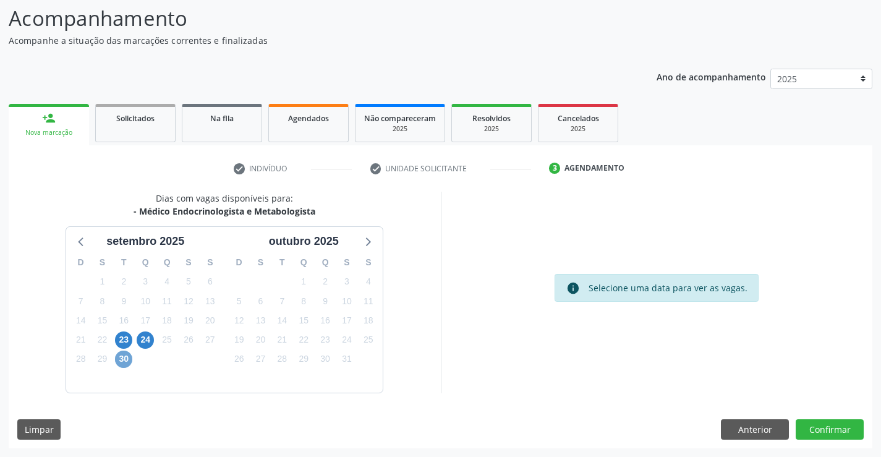
click at [120, 361] on span "30" at bounding box center [123, 359] width 17 height 17
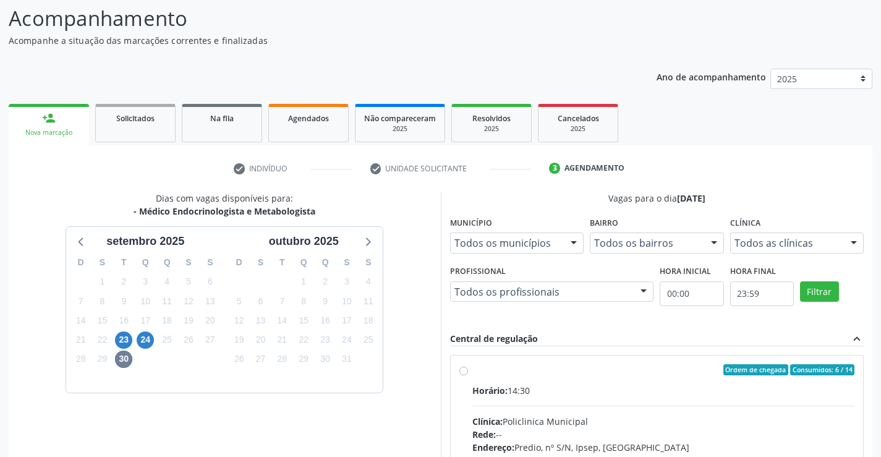
click at [471, 410] on div "Ordem de chegada Consumidos: 6 / 14 Horário: 14:30 Clínica: Policlinica Municip…" at bounding box center [658, 459] width 396 height 190
radio input "true"
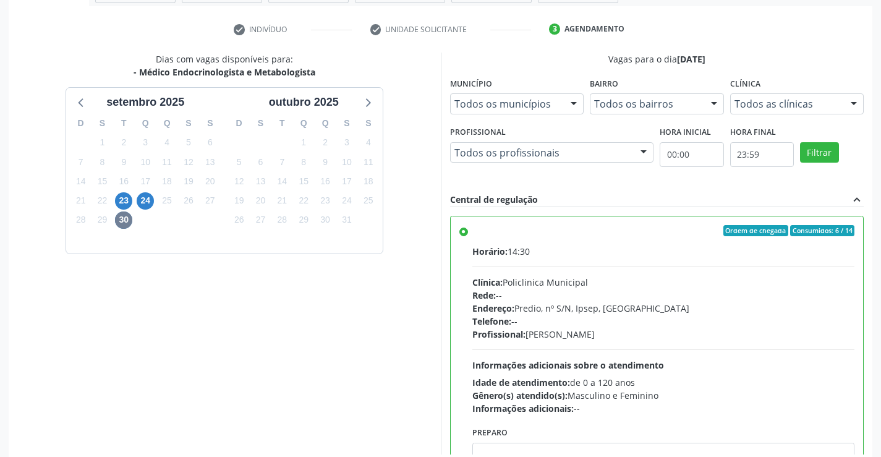
scroll to position [282, 0]
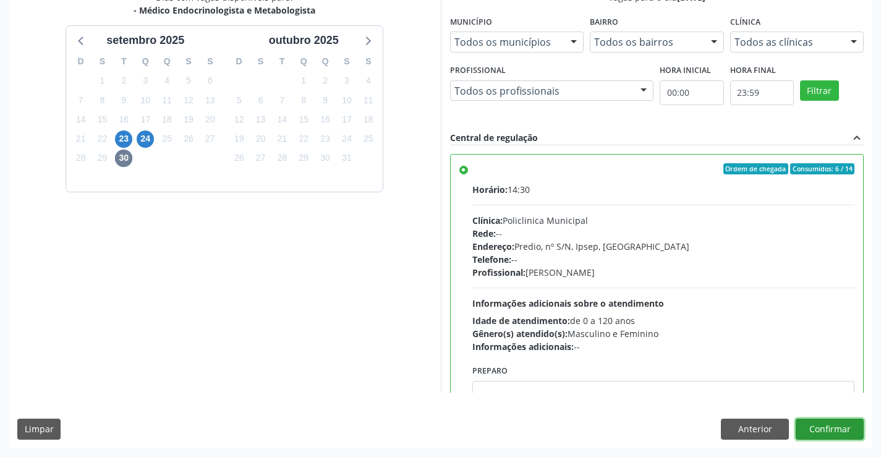
click at [832, 434] on button "Confirmar" at bounding box center [830, 429] width 68 height 21
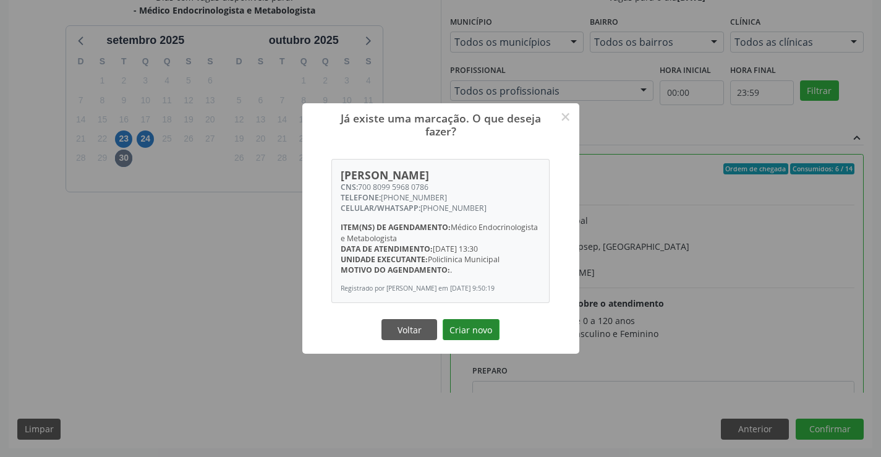
click at [462, 333] on button "Criar novo" at bounding box center [471, 329] width 57 height 21
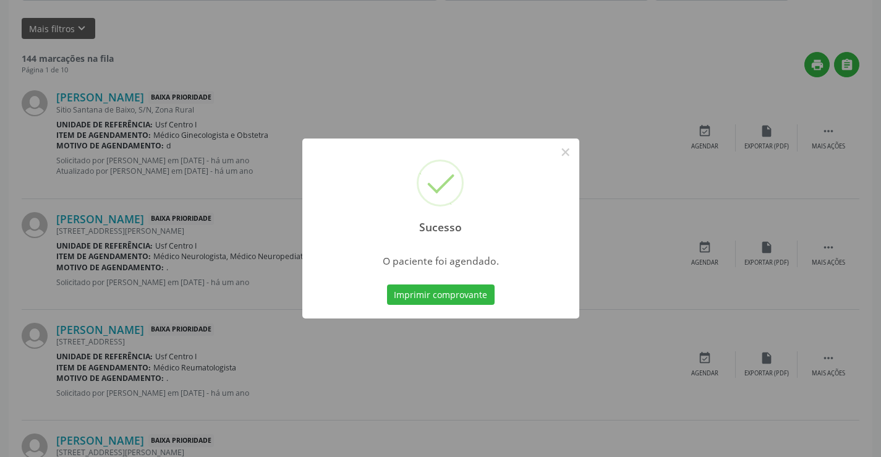
scroll to position [0, 0]
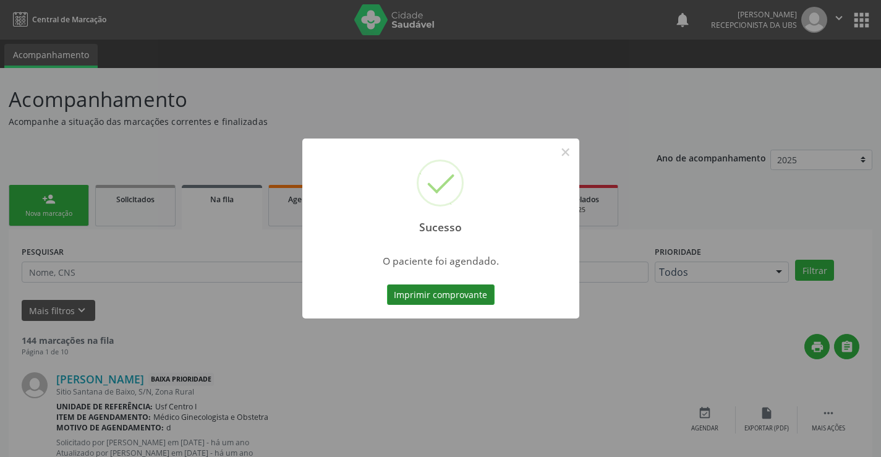
click at [484, 292] on button "Imprimir comprovante" at bounding box center [441, 295] width 108 height 21
